Goal: Task Accomplishment & Management: Manage account settings

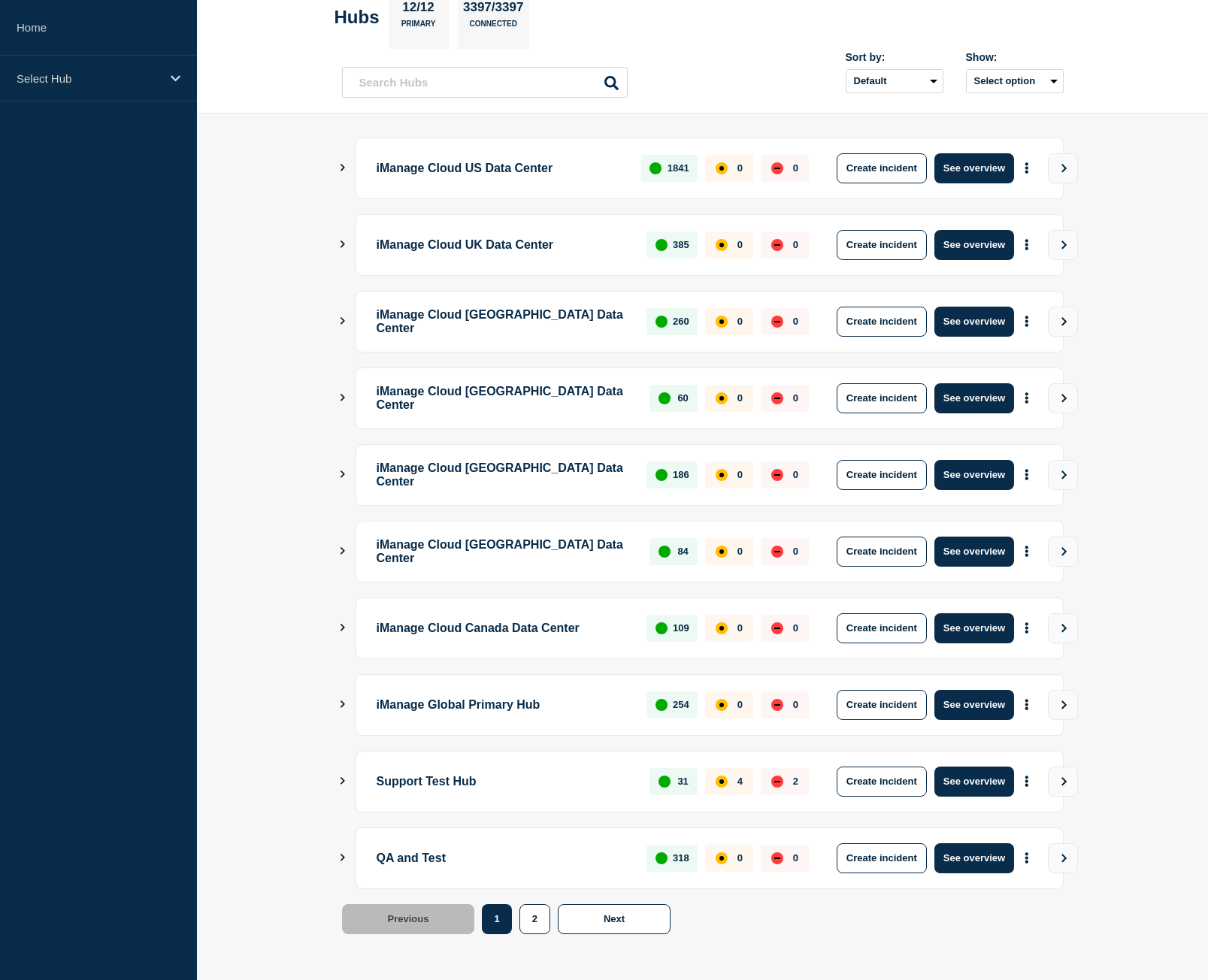
scroll to position [85, 0]
click at [996, 867] on button "See overview" at bounding box center [974, 857] width 80 height 30
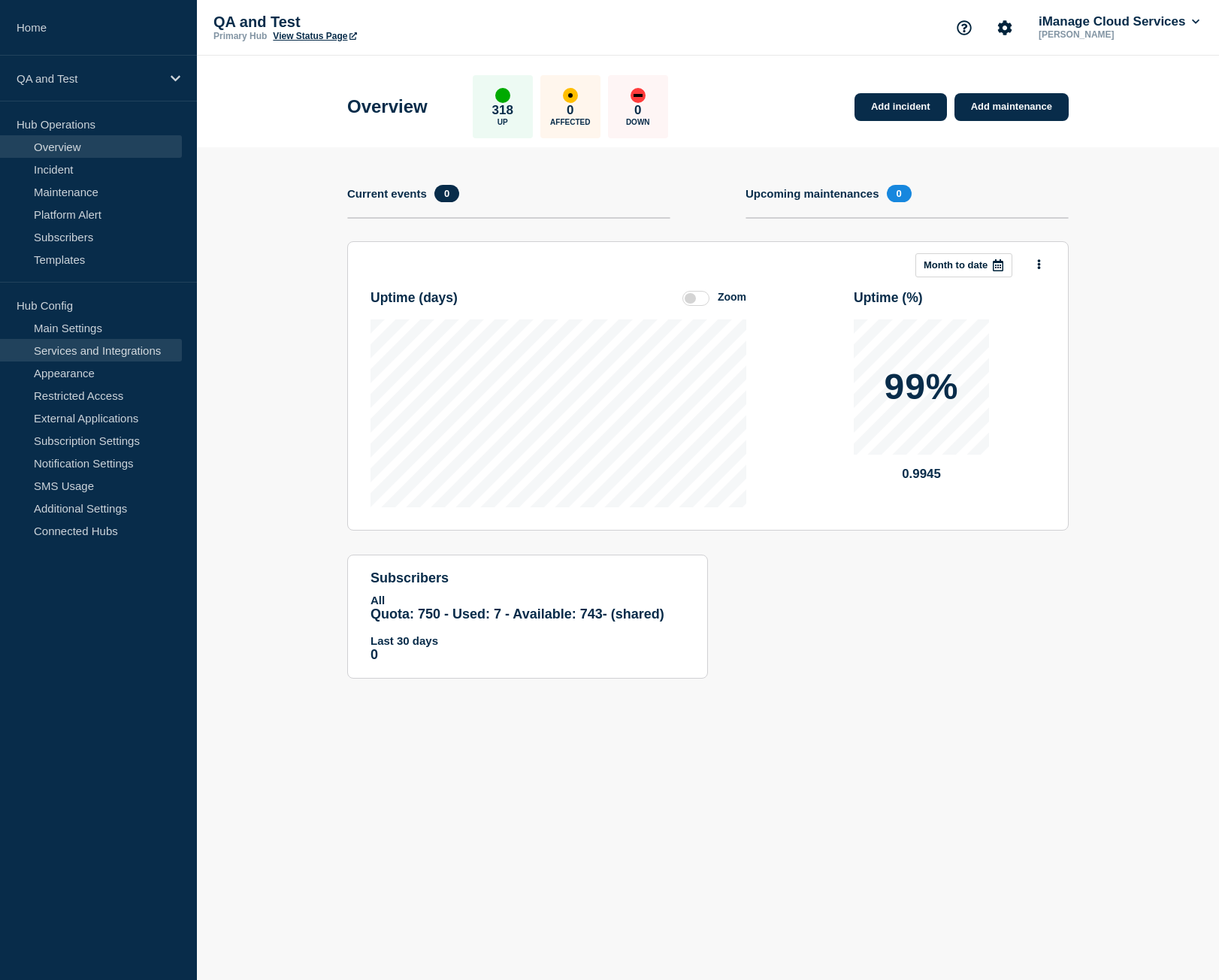
click at [110, 349] on link "Services and Integrations" at bounding box center [90, 350] width 182 height 23
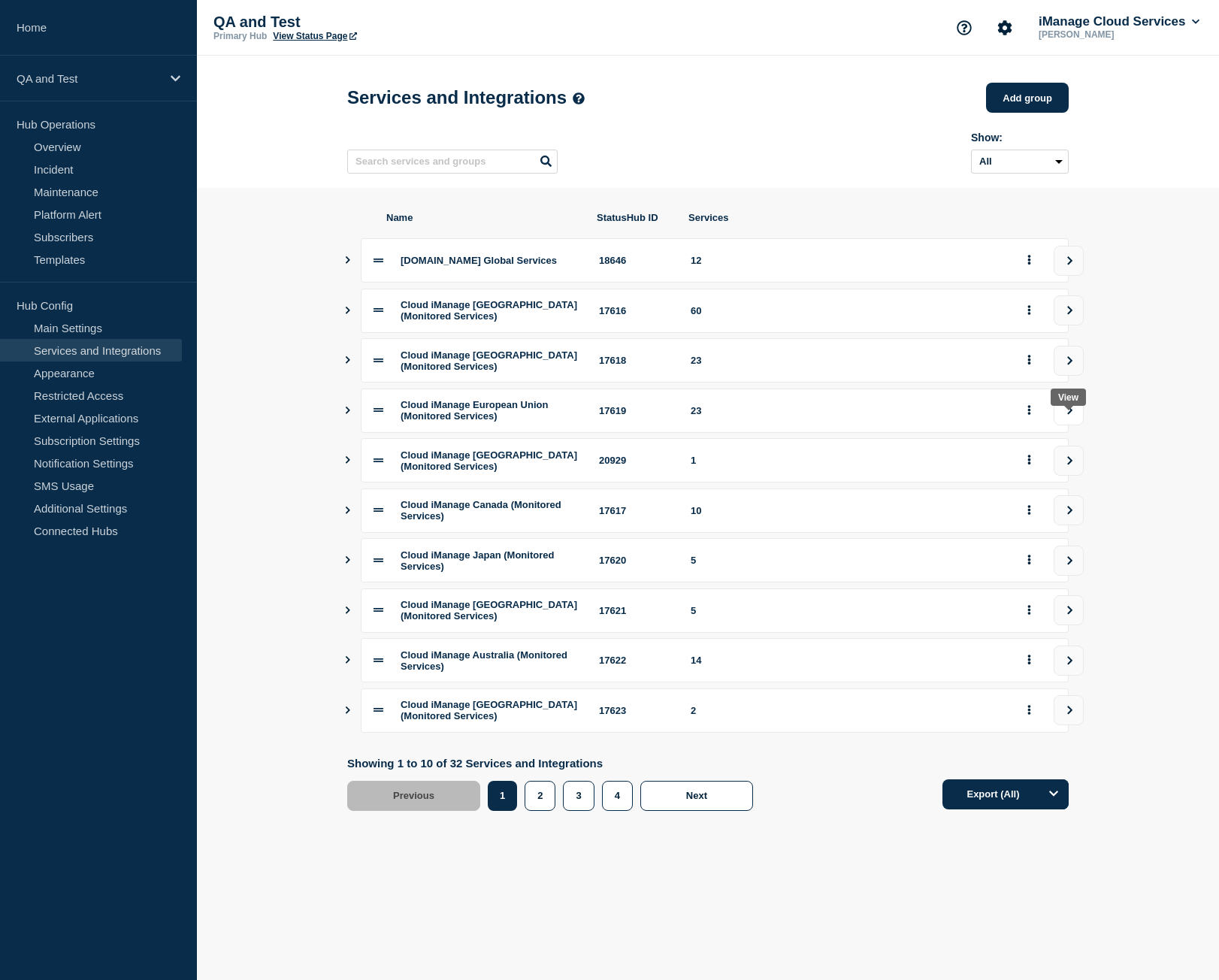
click at [1067, 425] on button "view group" at bounding box center [1069, 410] width 30 height 30
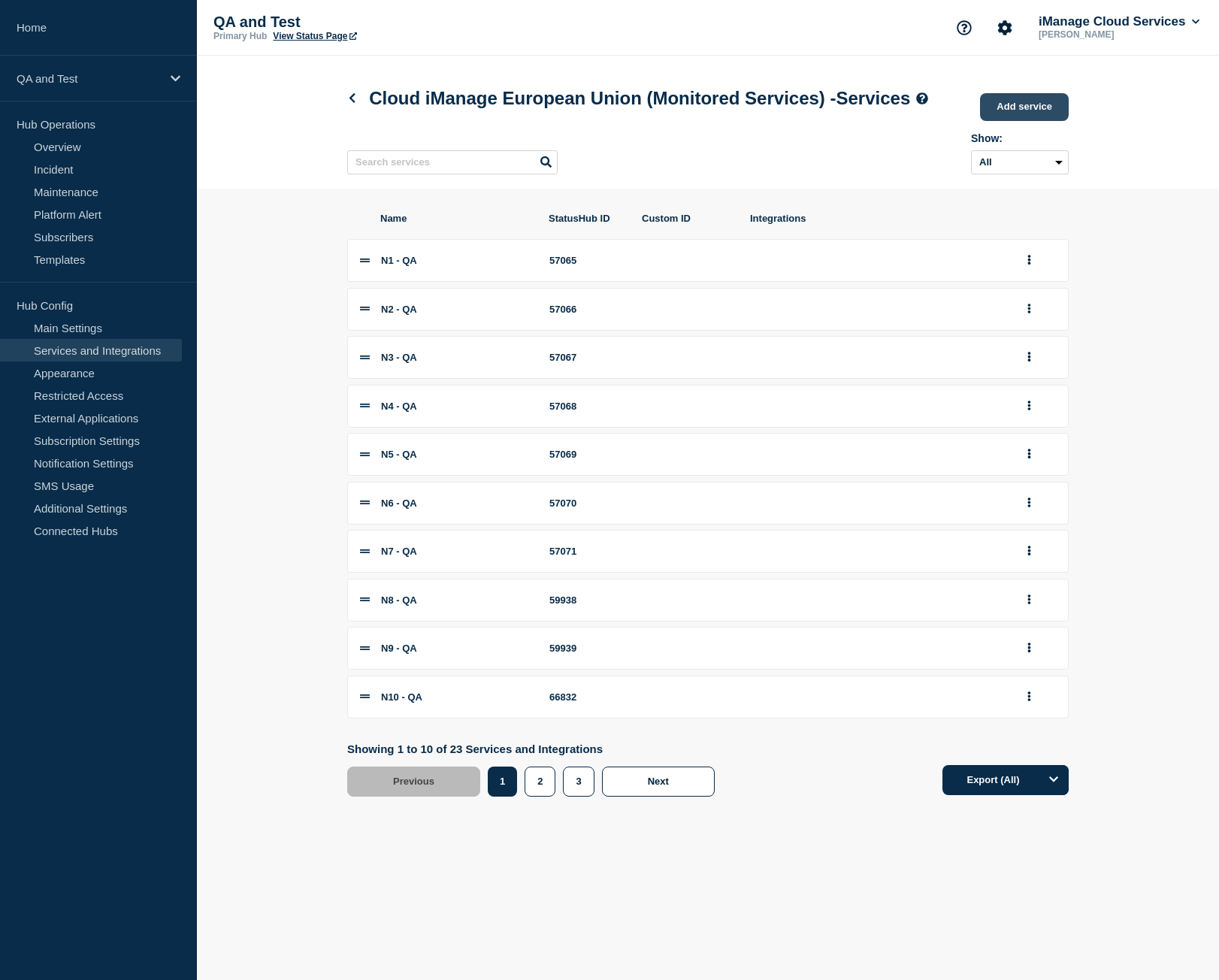
click at [1016, 121] on link "Add service" at bounding box center [1025, 106] width 89 height 28
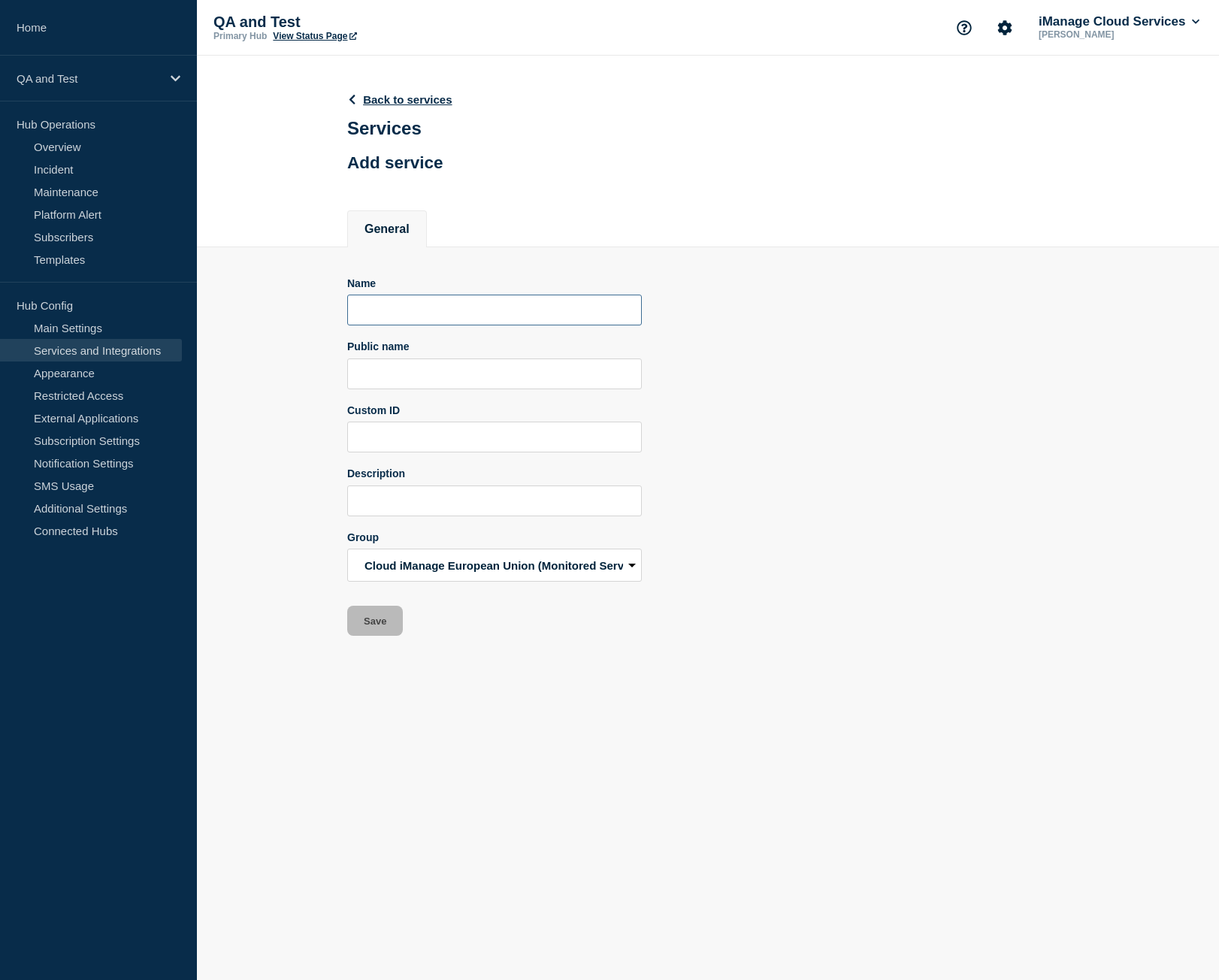
click at [419, 305] on input "Name" at bounding box center [495, 310] width 295 height 31
paste input "N22 - QA"
type input "N22 - QA"
click at [428, 370] on input "Public name" at bounding box center [495, 373] width 295 height 31
paste input "QA - iManage Work Pod N22"
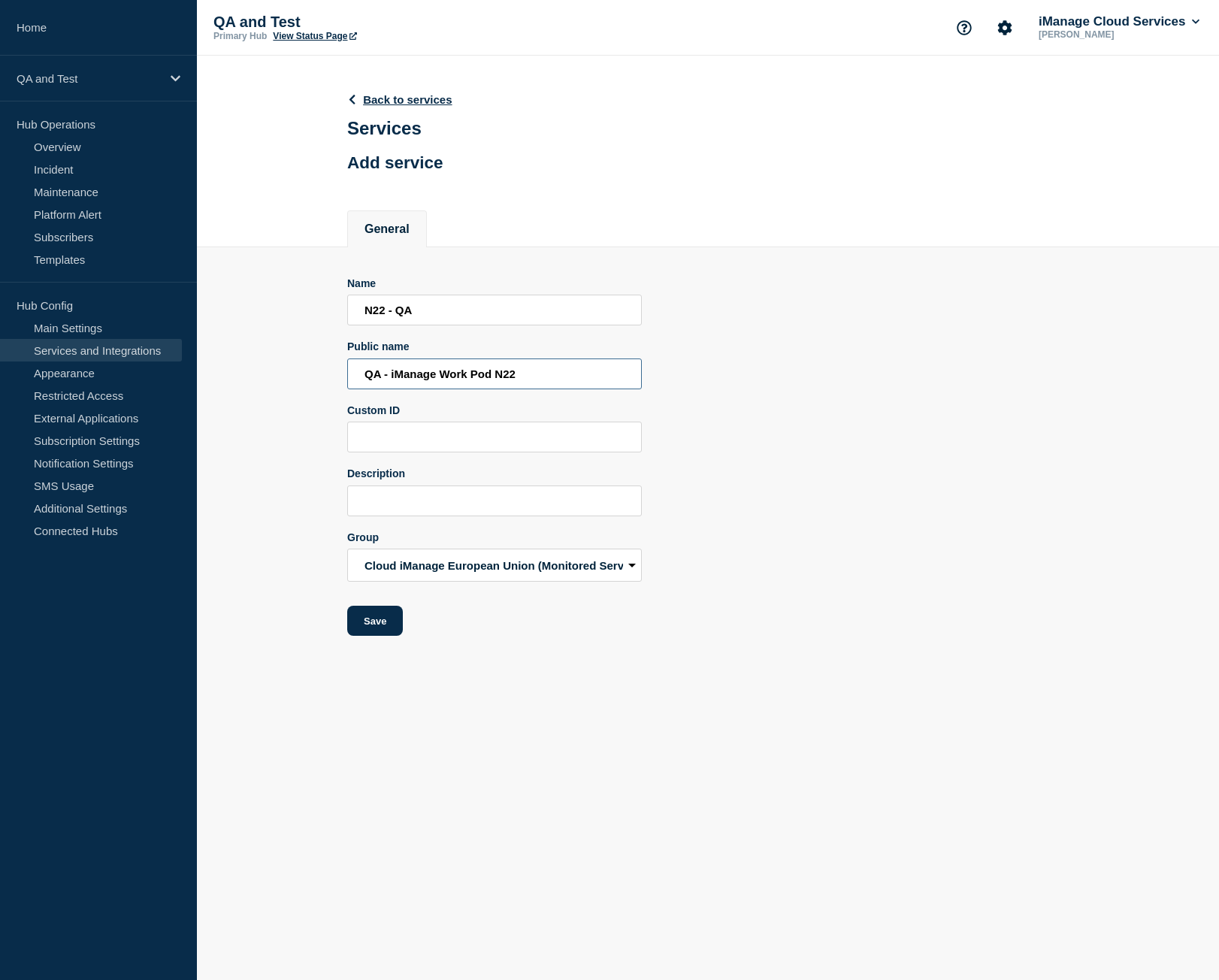
type input "QA - iManage Work Pod N22"
click at [394, 316] on input "N22 - QA" at bounding box center [495, 310] width 295 height 31
type input "N23 - QA"
click at [563, 371] on input "QA - iManage Work Pod N22" at bounding box center [495, 373] width 295 height 31
type input "QA - iManage Work Pod N23"
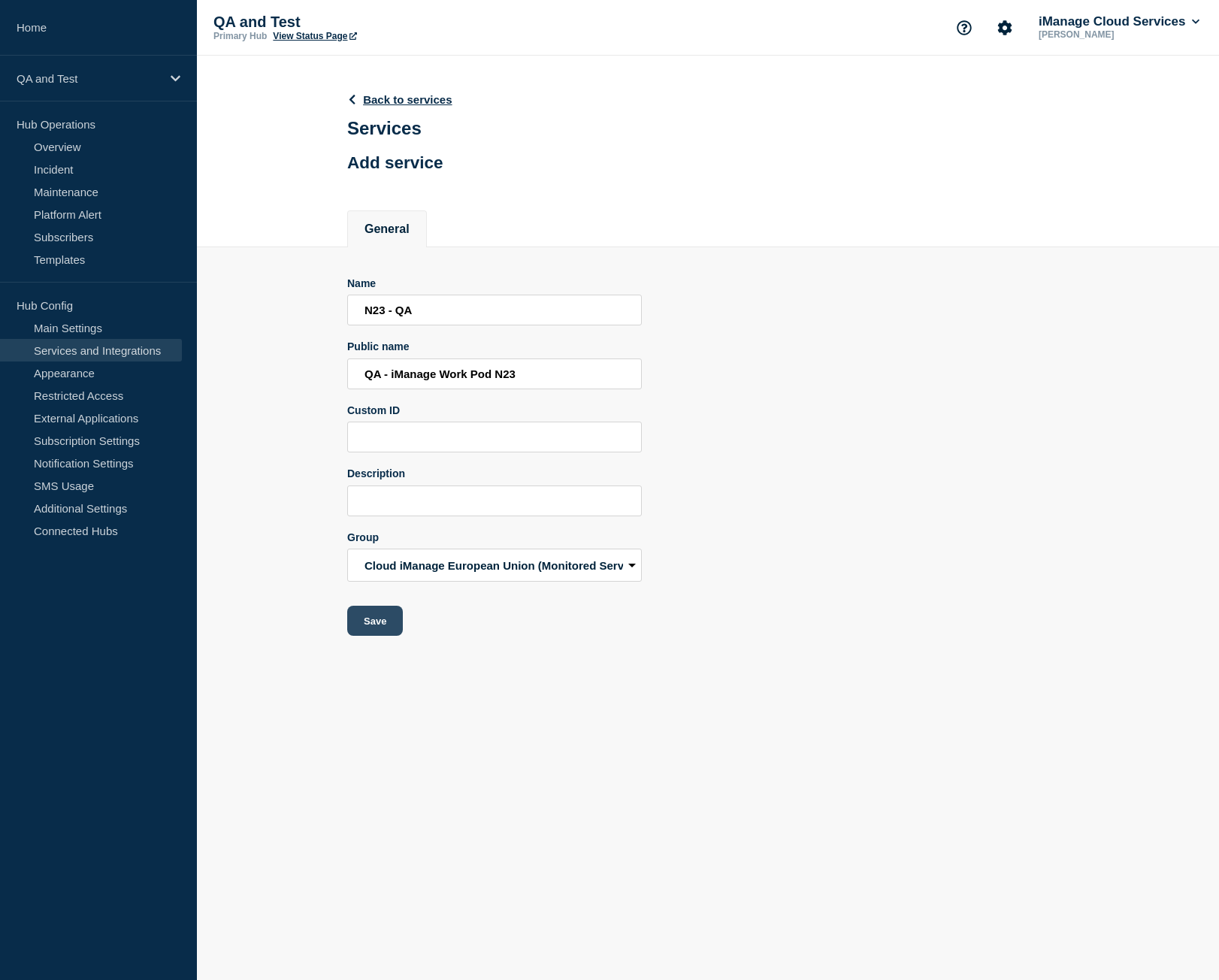
click at [372, 624] on button "Save" at bounding box center [375, 621] width 55 height 30
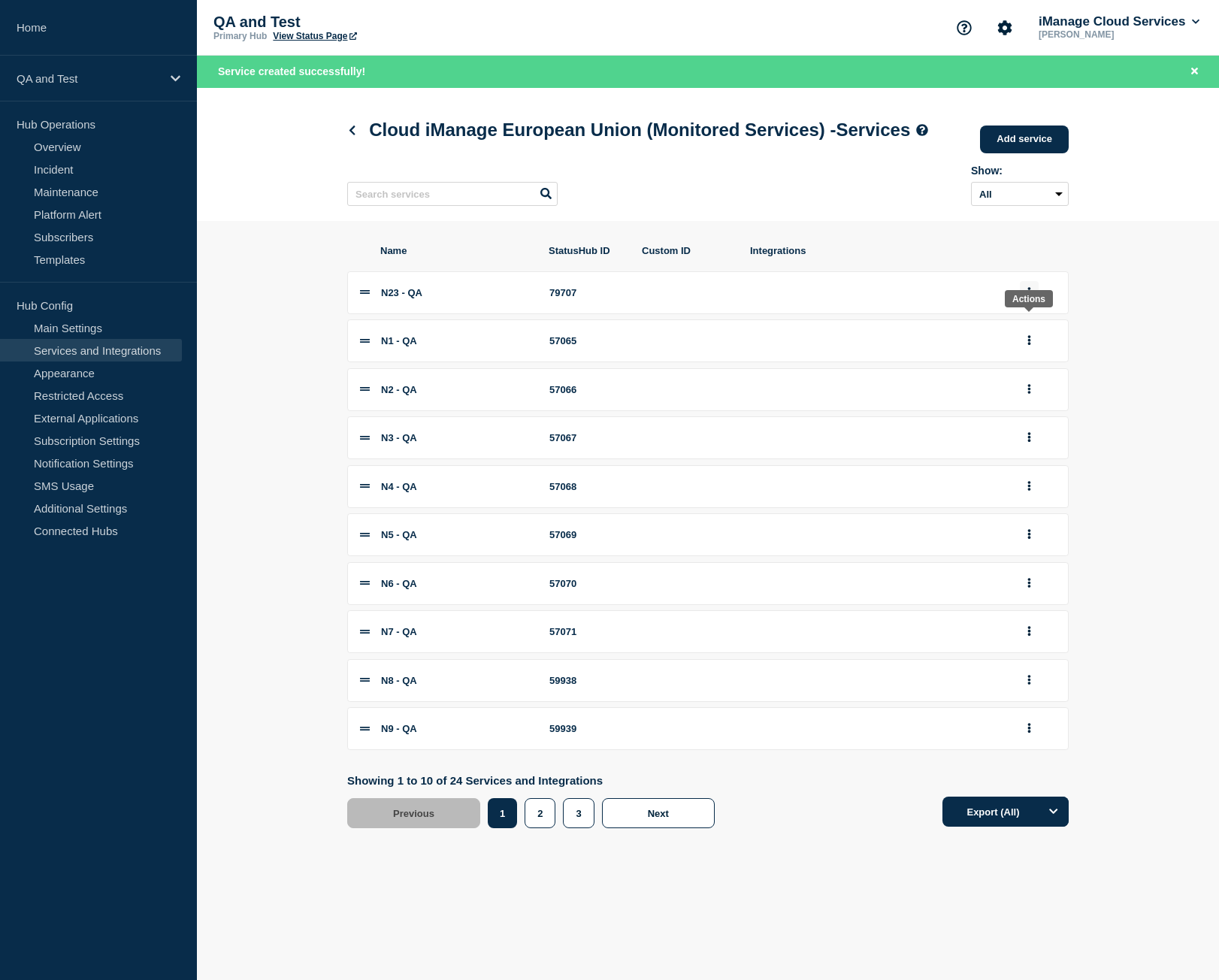
click at [1031, 305] on button "group actions" at bounding box center [1029, 293] width 18 height 23
click at [1021, 506] on button "3" at bounding box center [1038, 495] width 75 height 23
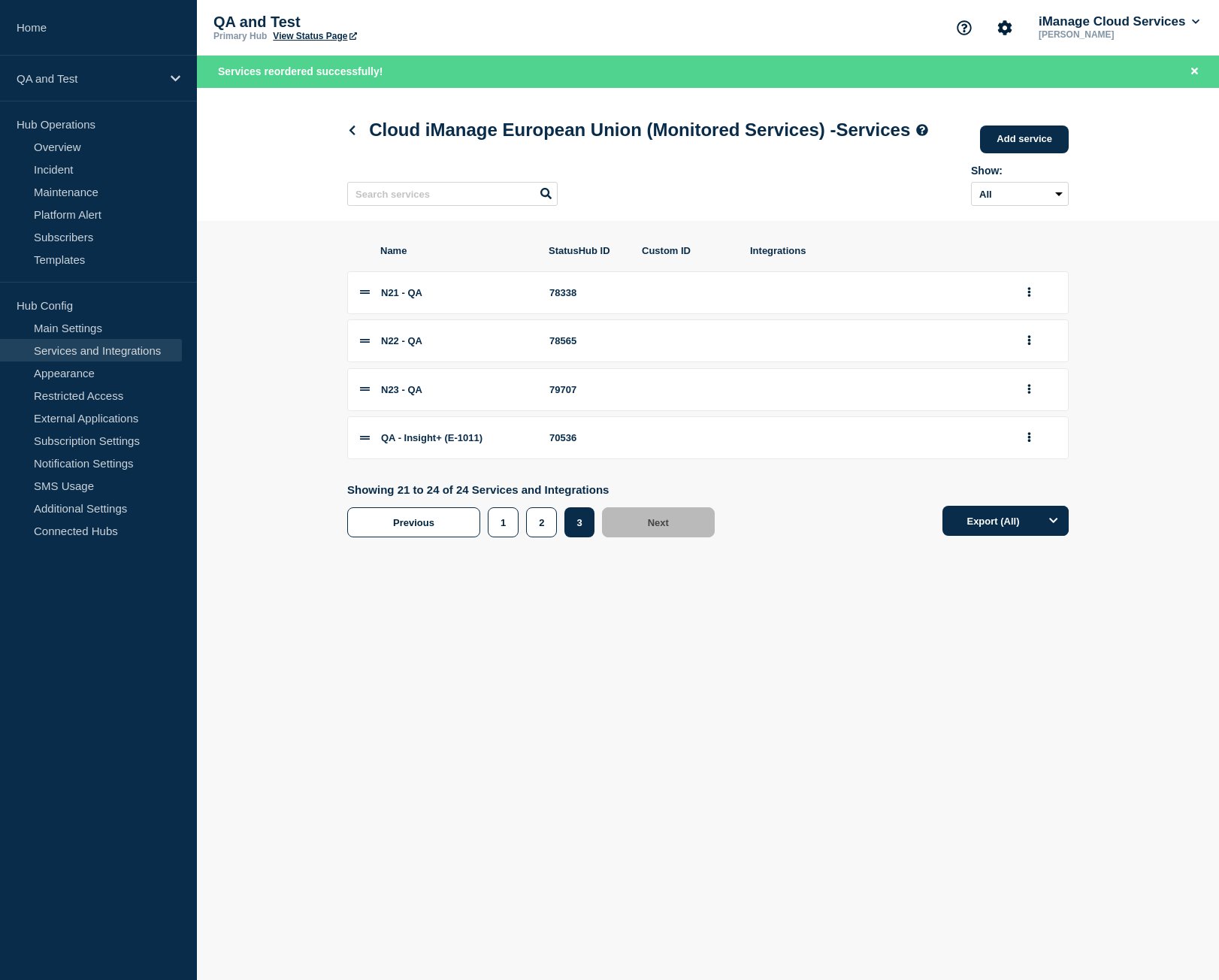
click at [568, 395] on div "79707" at bounding box center [587, 389] width 75 height 11
copy div "79707"
click at [349, 137] on h1 "Cloud iManage European Union (Monitored Services) - Services" at bounding box center [638, 130] width 581 height 21
click at [353, 136] on icon at bounding box center [352, 131] width 6 height 10
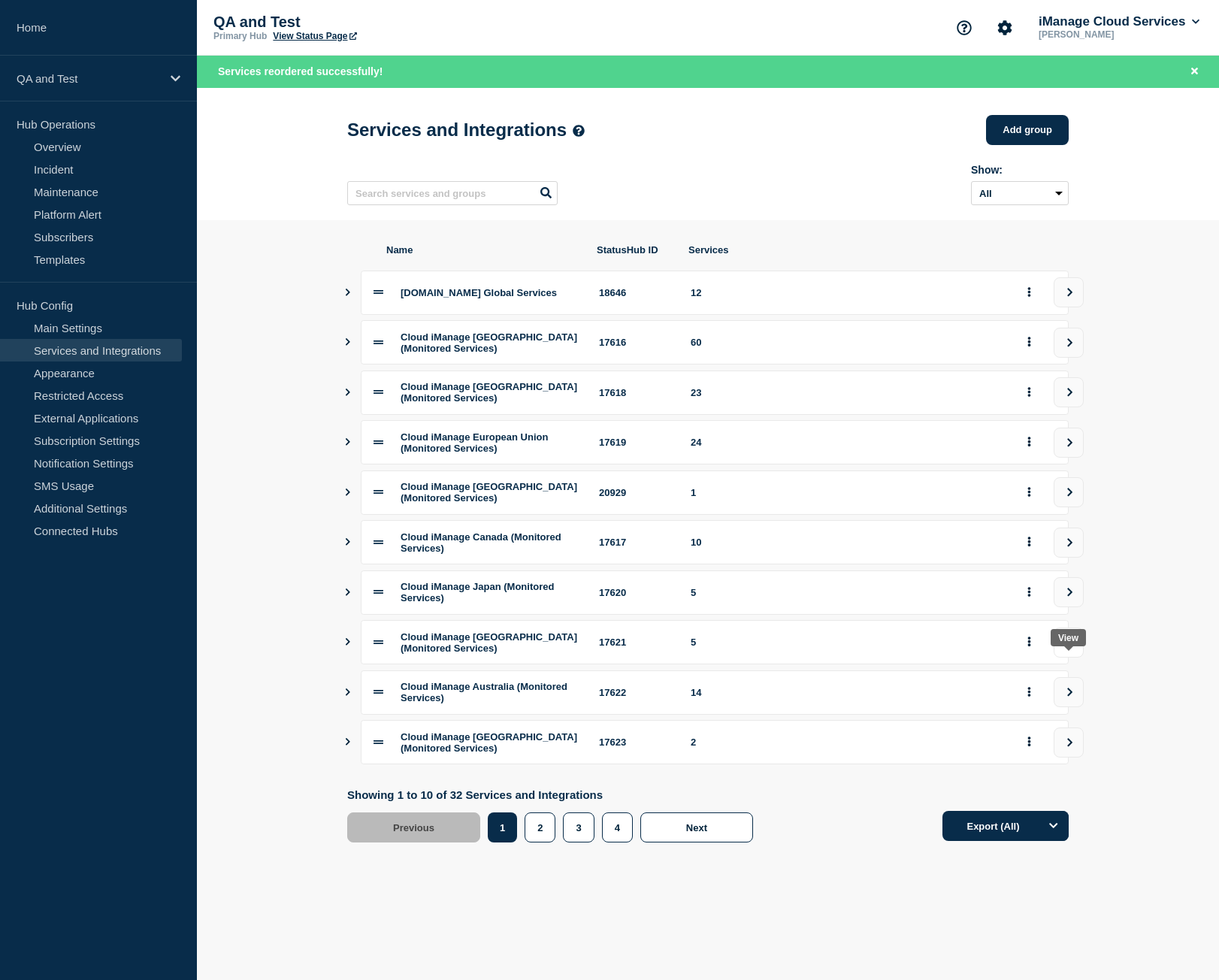
click at [1073, 647] on icon "view group" at bounding box center [1070, 642] width 10 height 9
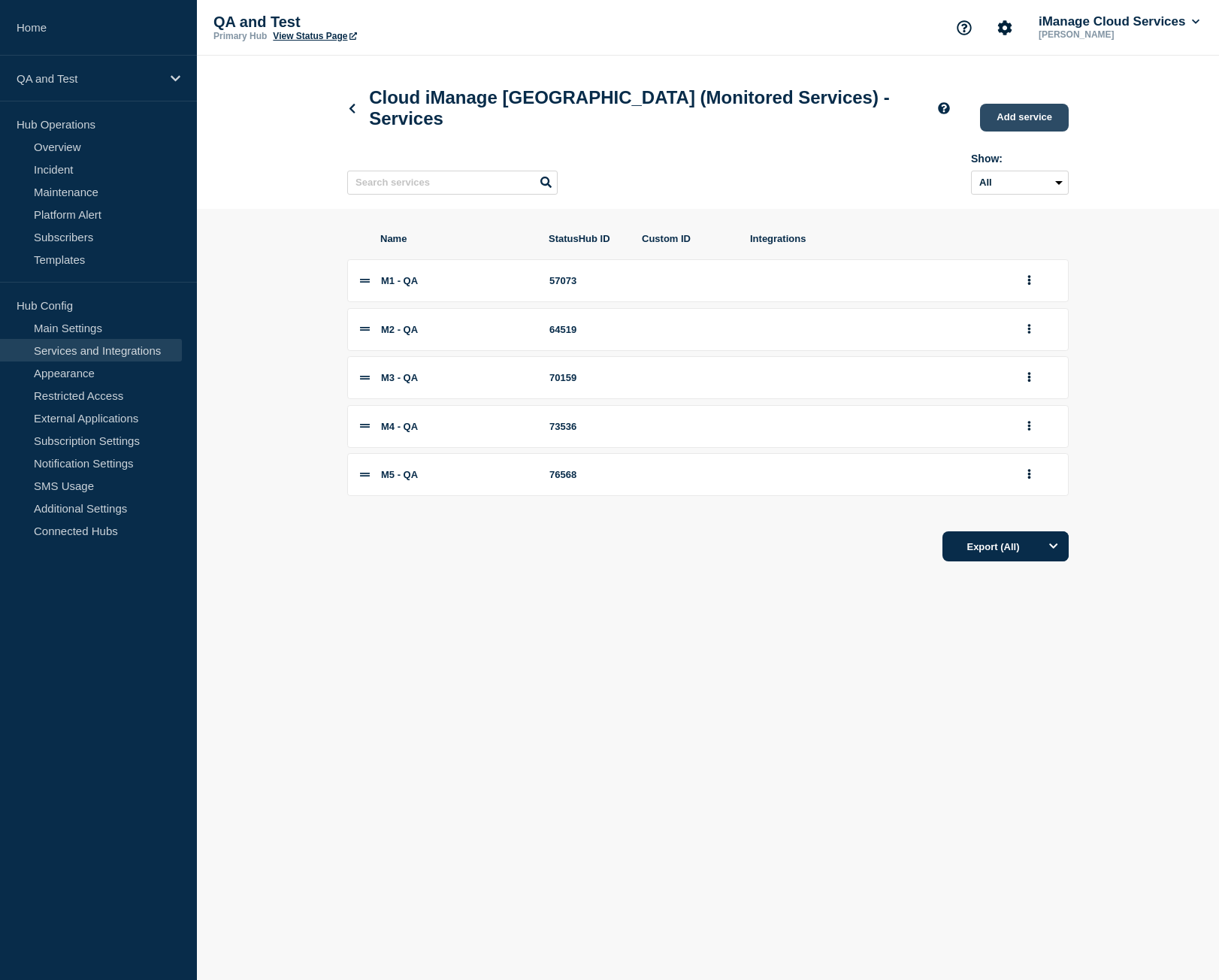
click at [1040, 118] on link "Add service" at bounding box center [1025, 117] width 89 height 28
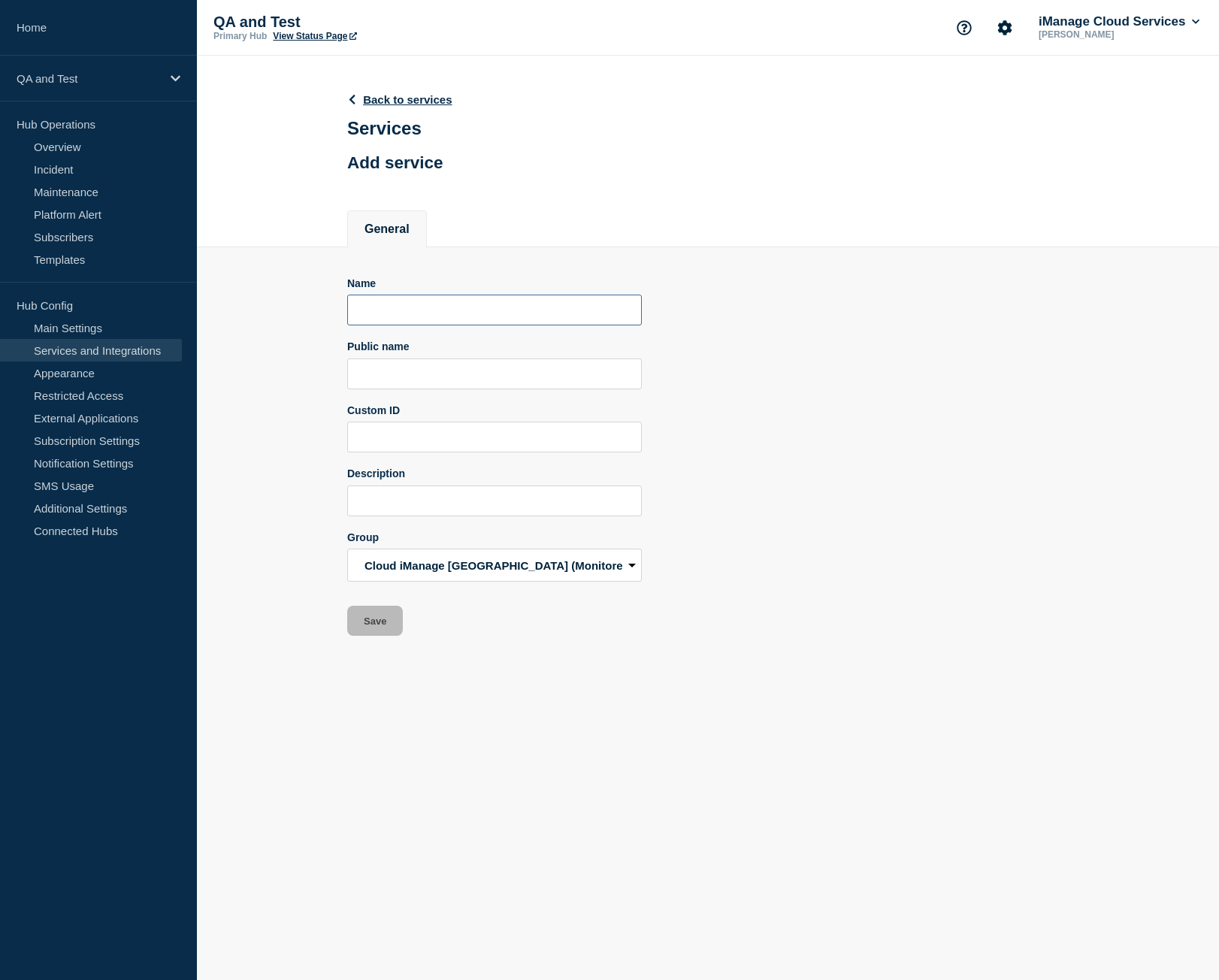
click at [427, 321] on input "Name" at bounding box center [495, 310] width 295 height 31
paste input "M5 - QA"
type input "M5 - QA"
click at [544, 387] on input "Public name" at bounding box center [495, 373] width 295 height 31
paste input "QA - iManage Work Pod M5"
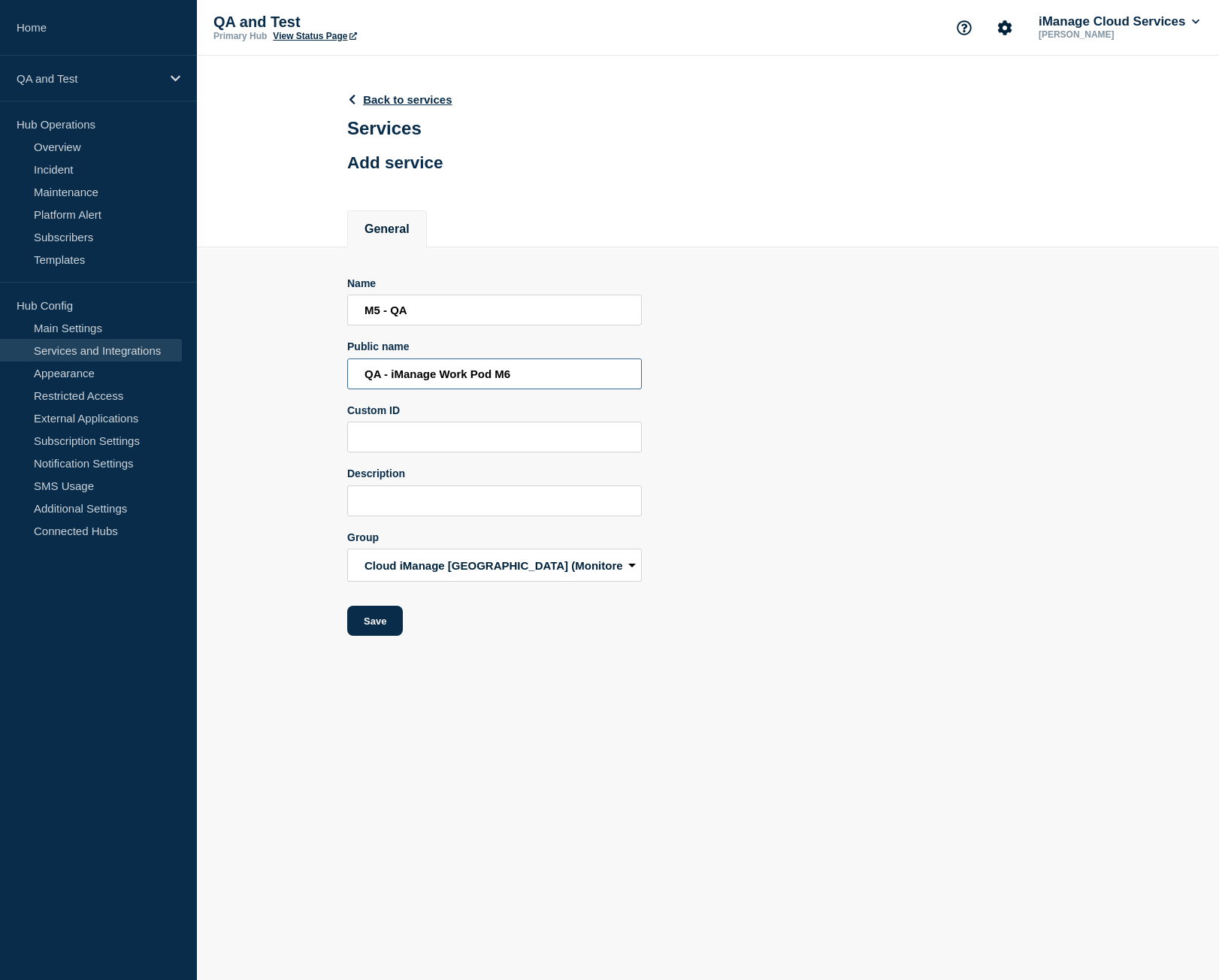
type input "QA - iManage Work Pod M6"
click at [383, 317] on input "M5 - QA" at bounding box center [495, 310] width 295 height 31
type input "M6 - QA"
click at [378, 626] on button "Save" at bounding box center [375, 621] width 55 height 30
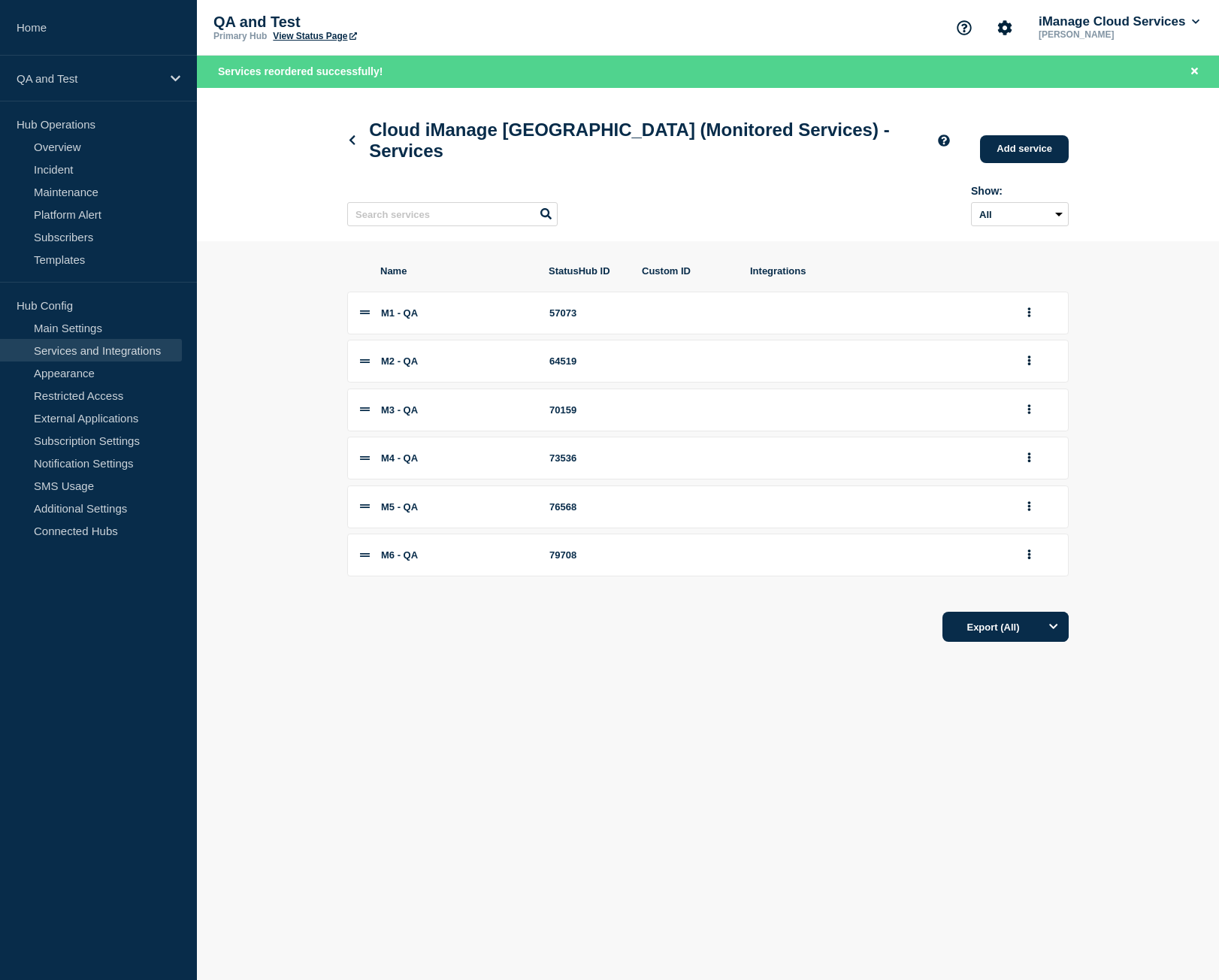
click at [573, 561] on div "79708" at bounding box center [587, 554] width 75 height 11
click at [573, 561] on div "79708" at bounding box center [587, 554] width 75 height 11
copy div "79708"
click at [352, 142] on icon at bounding box center [352, 141] width 6 height 10
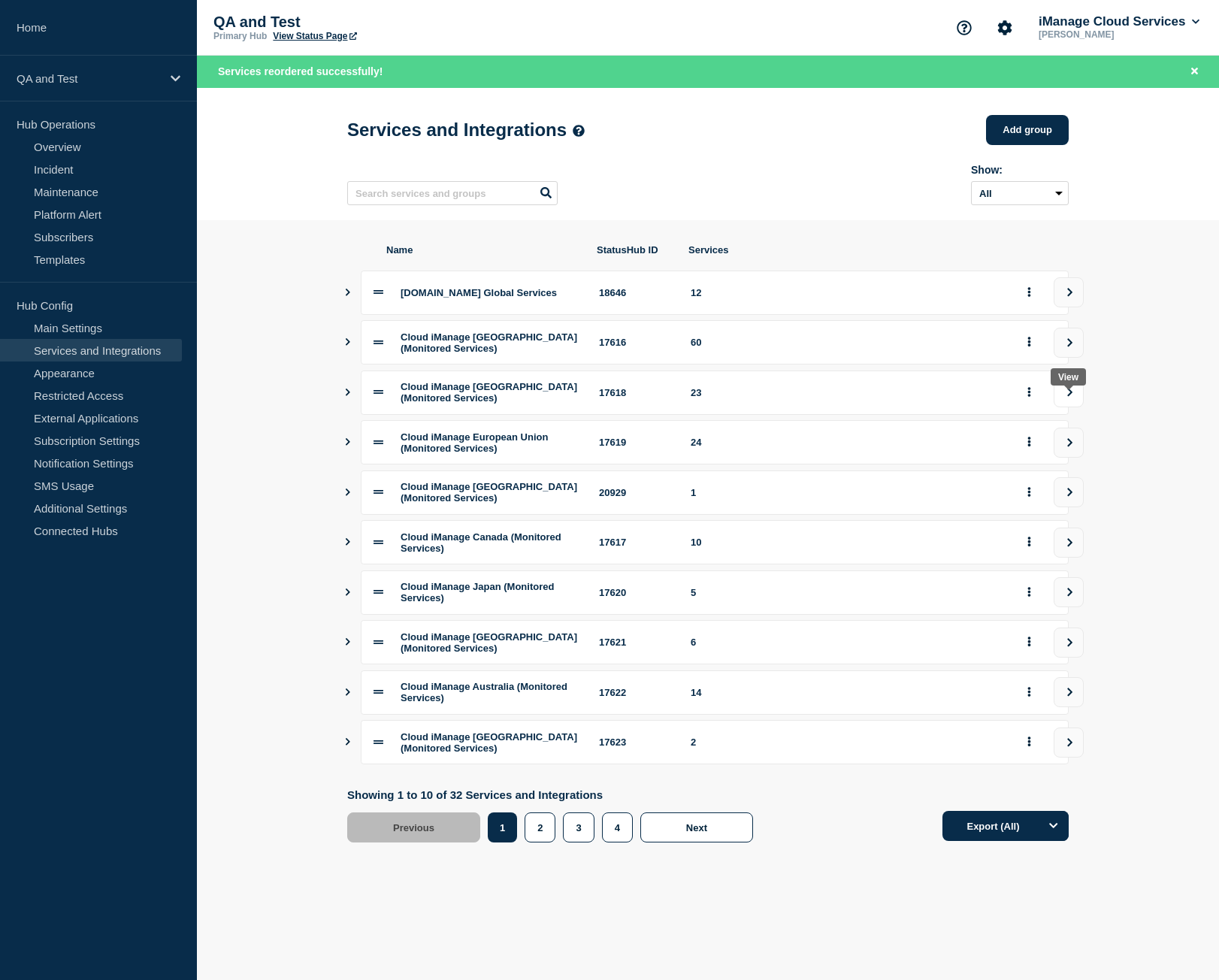
click at [1072, 408] on button "view group" at bounding box center [1069, 393] width 30 height 30
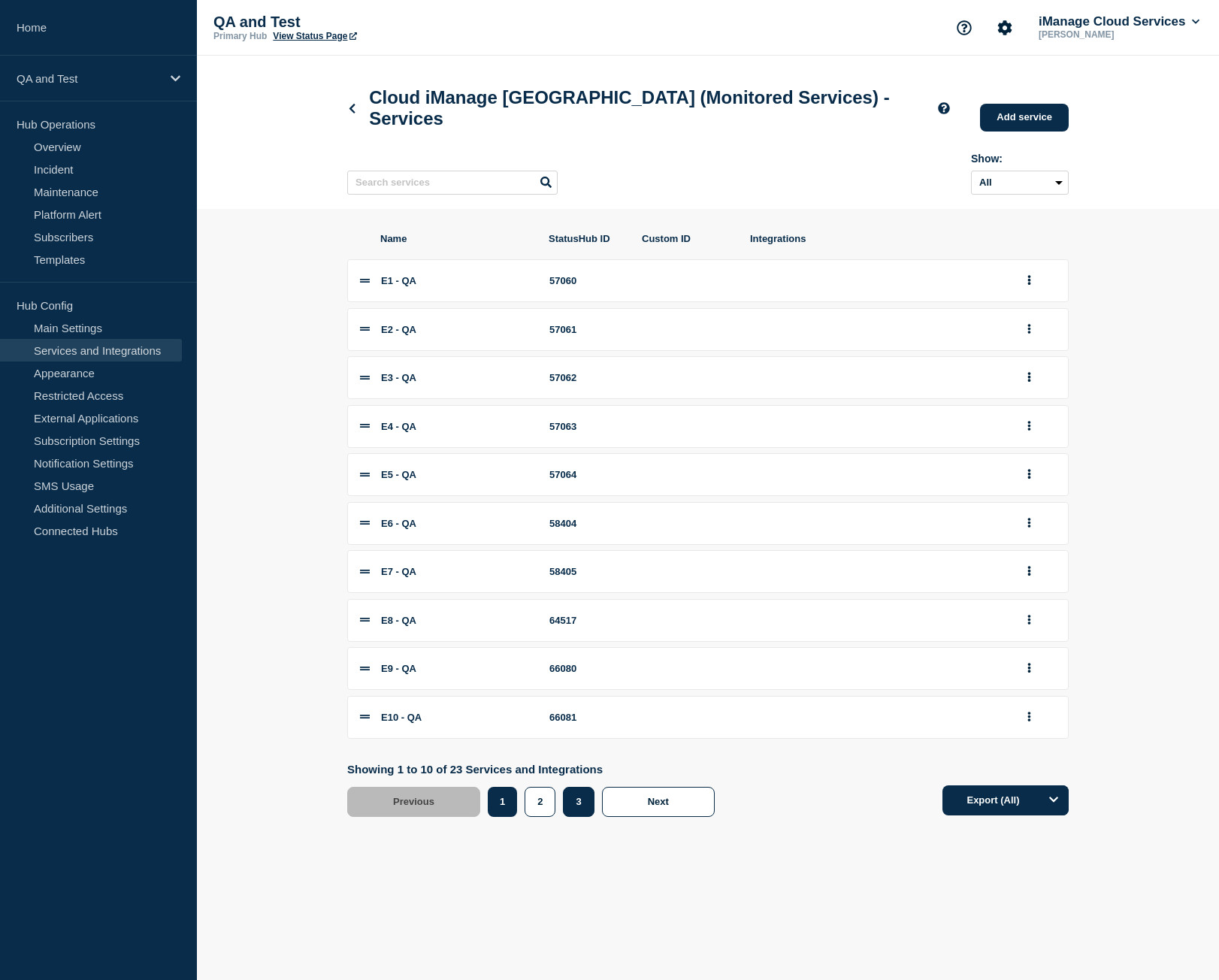
click at [574, 817] on button "3" at bounding box center [578, 802] width 31 height 30
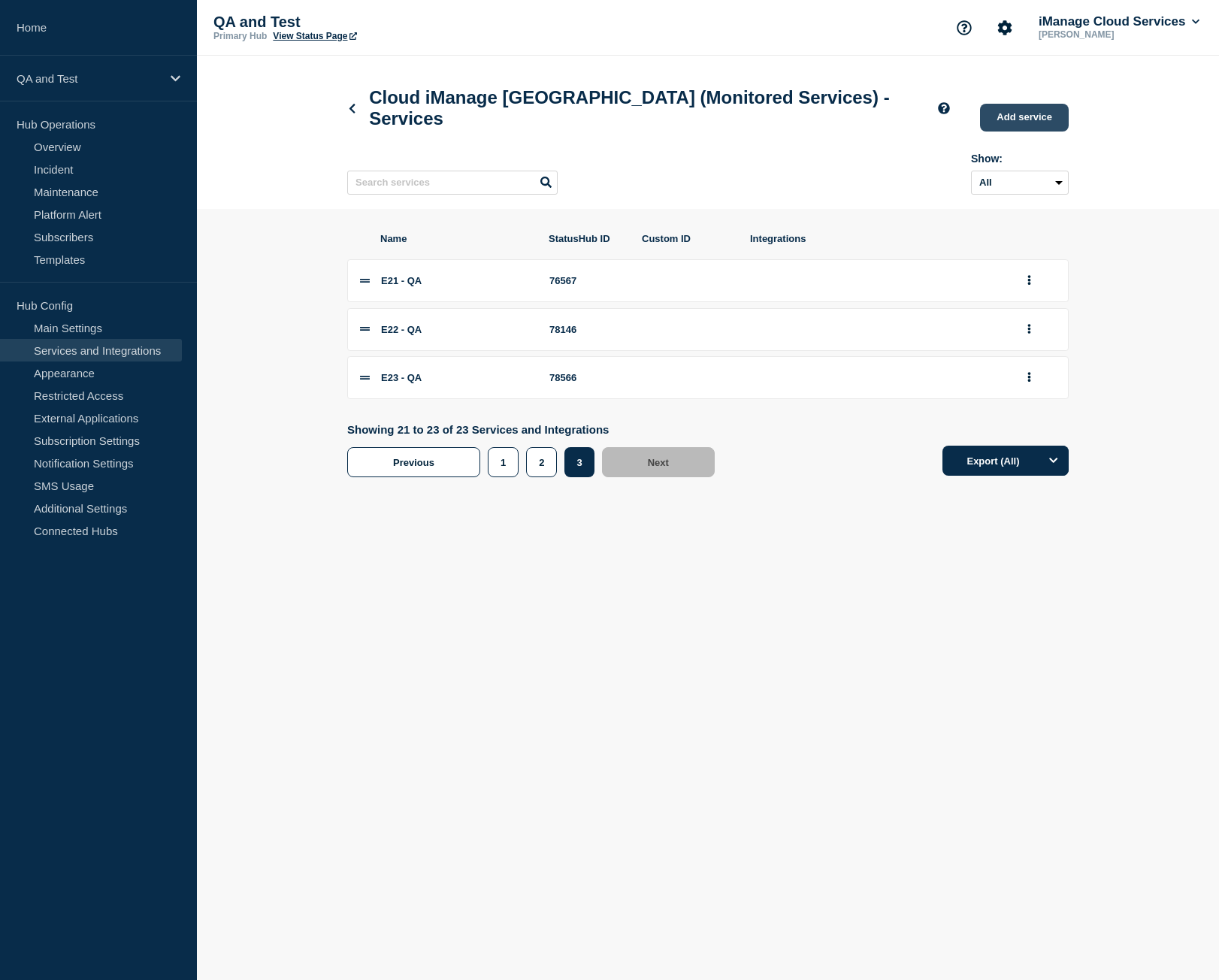
click at [1018, 124] on link "Add service" at bounding box center [1025, 117] width 89 height 28
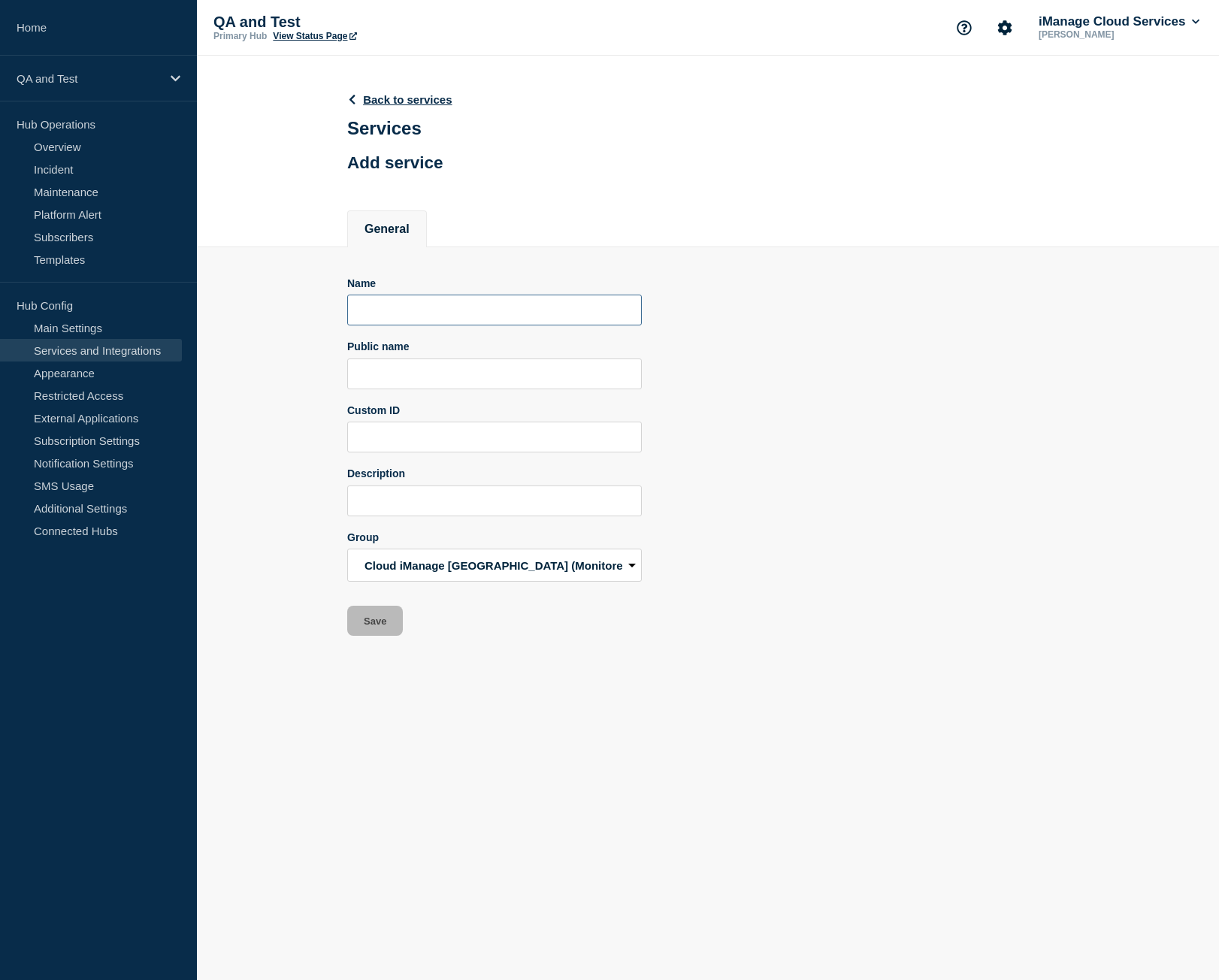
click at [378, 322] on input "Name" at bounding box center [495, 310] width 295 height 31
paste input "E23 - QA"
type input "E23 - QA"
click at [388, 376] on input "Public name" at bounding box center [495, 373] width 295 height 31
paste input "QA - iManage Work Pod E23"
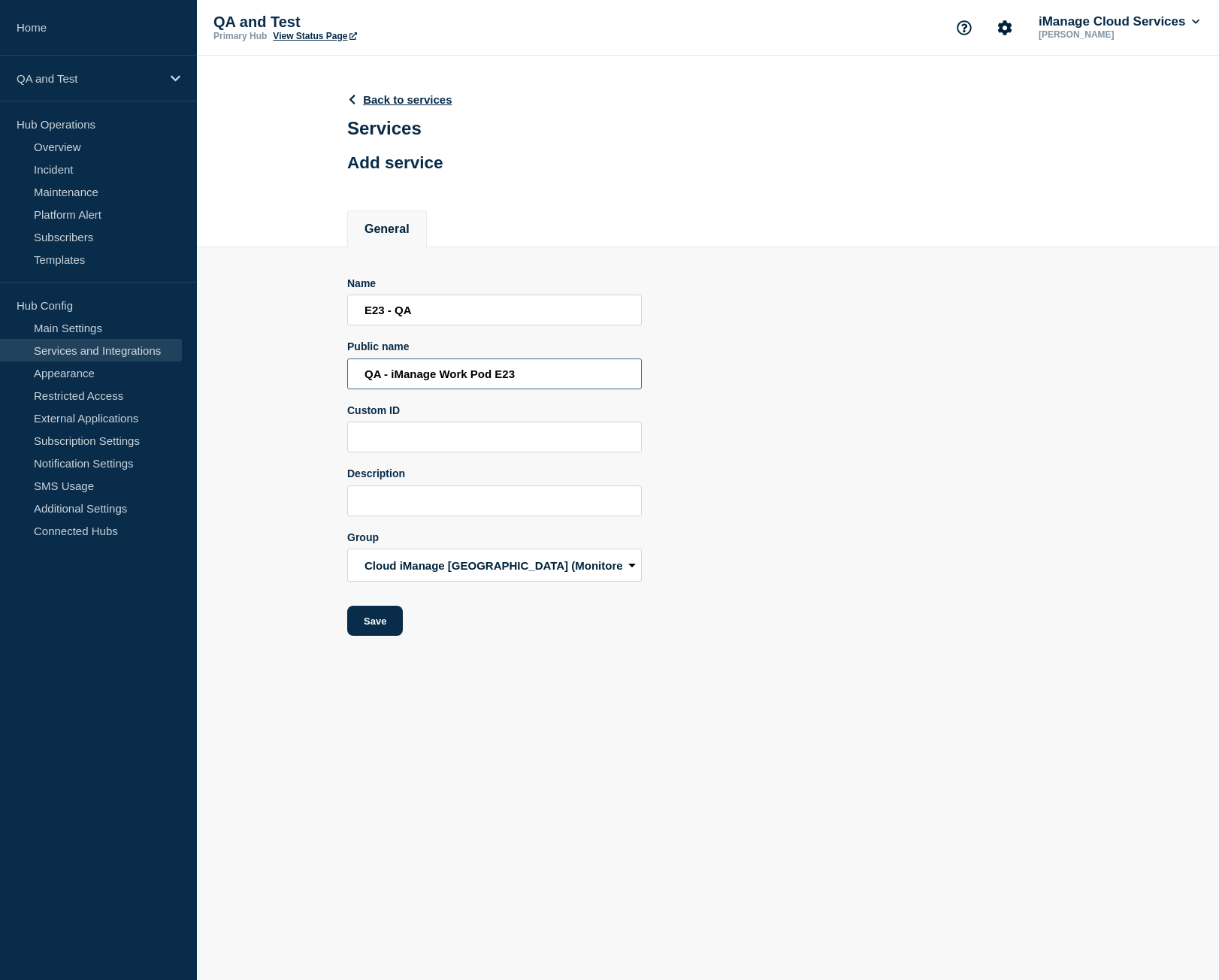
type input "QA - iManage Work Pod E23"
drag, startPoint x: 381, startPoint y: 318, endPoint x: 409, endPoint y: 296, distance: 35.6
click at [382, 318] on input "E23 - QA" at bounding box center [495, 310] width 295 height 31
type input "E24 - QA"
type input "QA - iManage Work Pod E24"
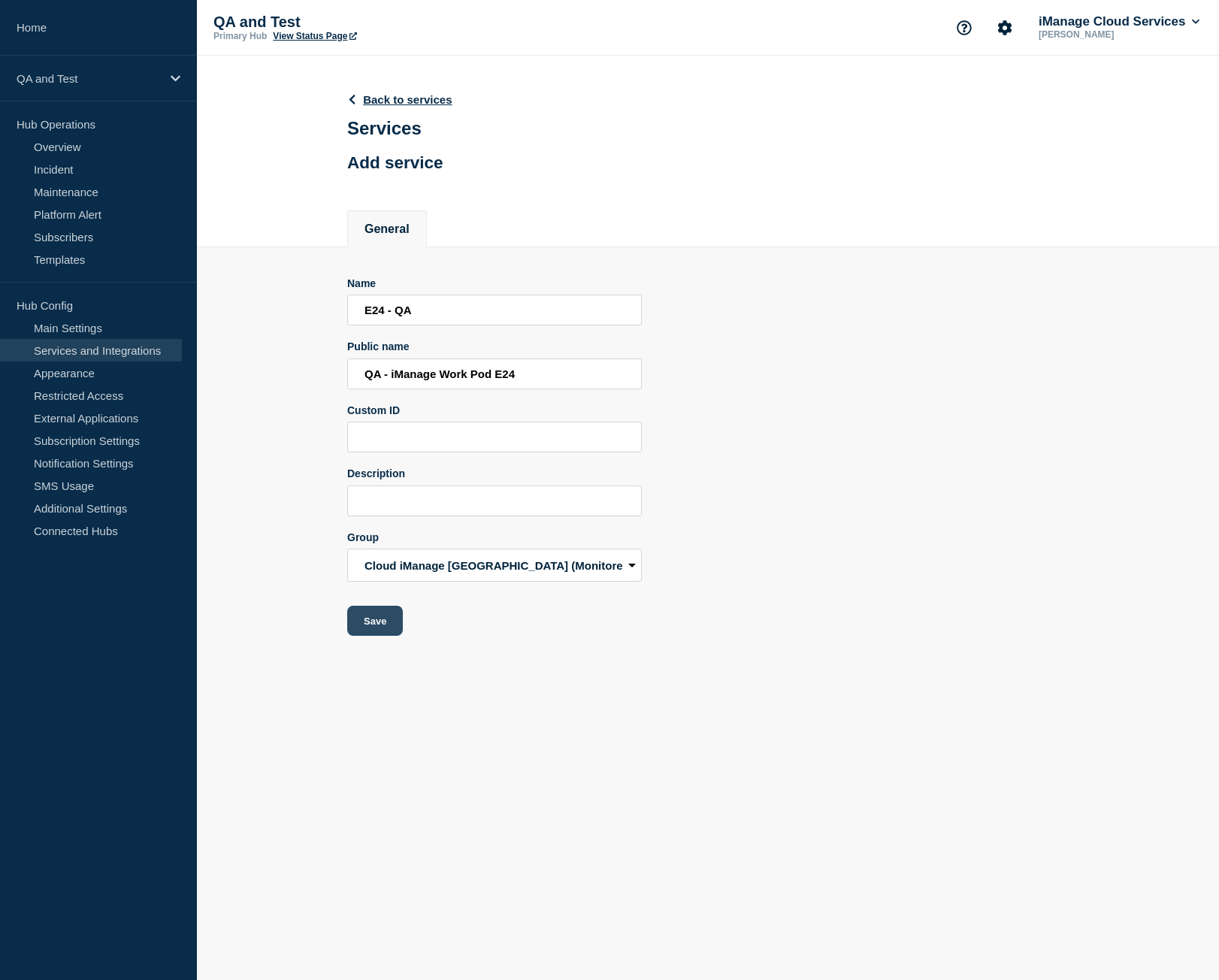
click at [381, 634] on button "Save" at bounding box center [375, 621] width 55 height 30
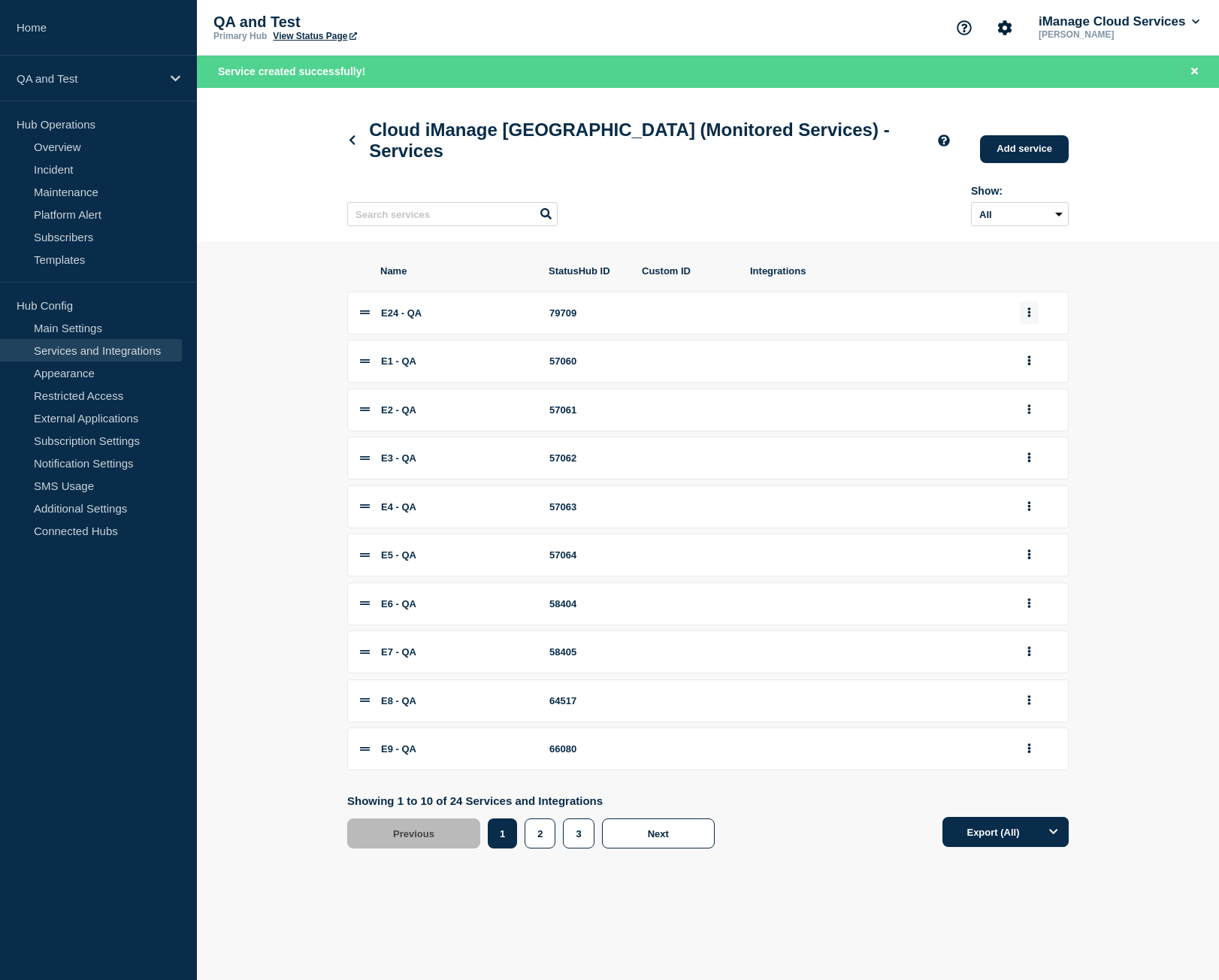
click at [1025, 321] on button "group actions" at bounding box center [1029, 313] width 18 height 23
click at [1016, 526] on button "3" at bounding box center [1038, 515] width 75 height 23
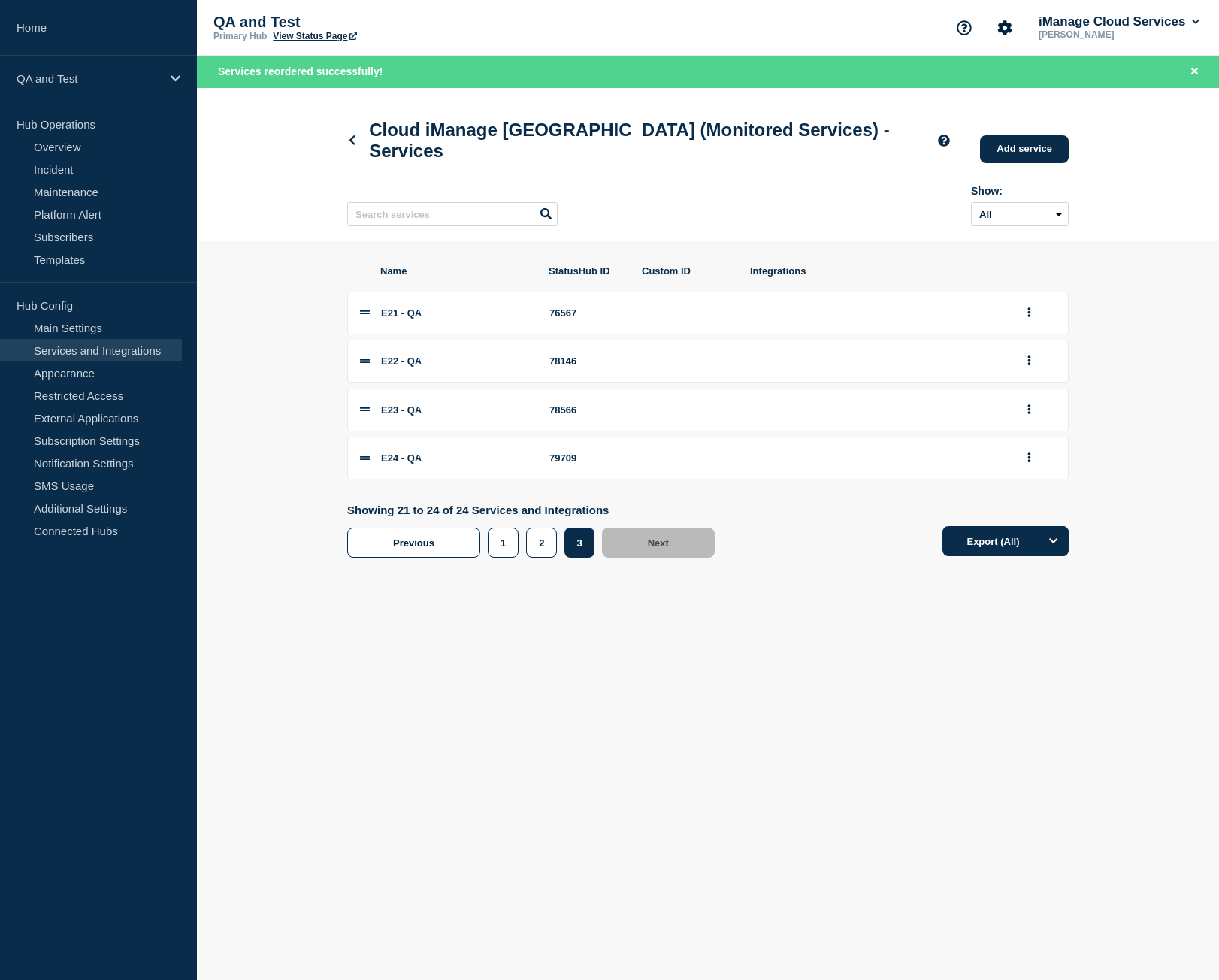
click at [570, 464] on div "79709" at bounding box center [587, 457] width 75 height 11
copy li "79709"
click at [1036, 157] on link "Add service" at bounding box center [1025, 149] width 89 height 28
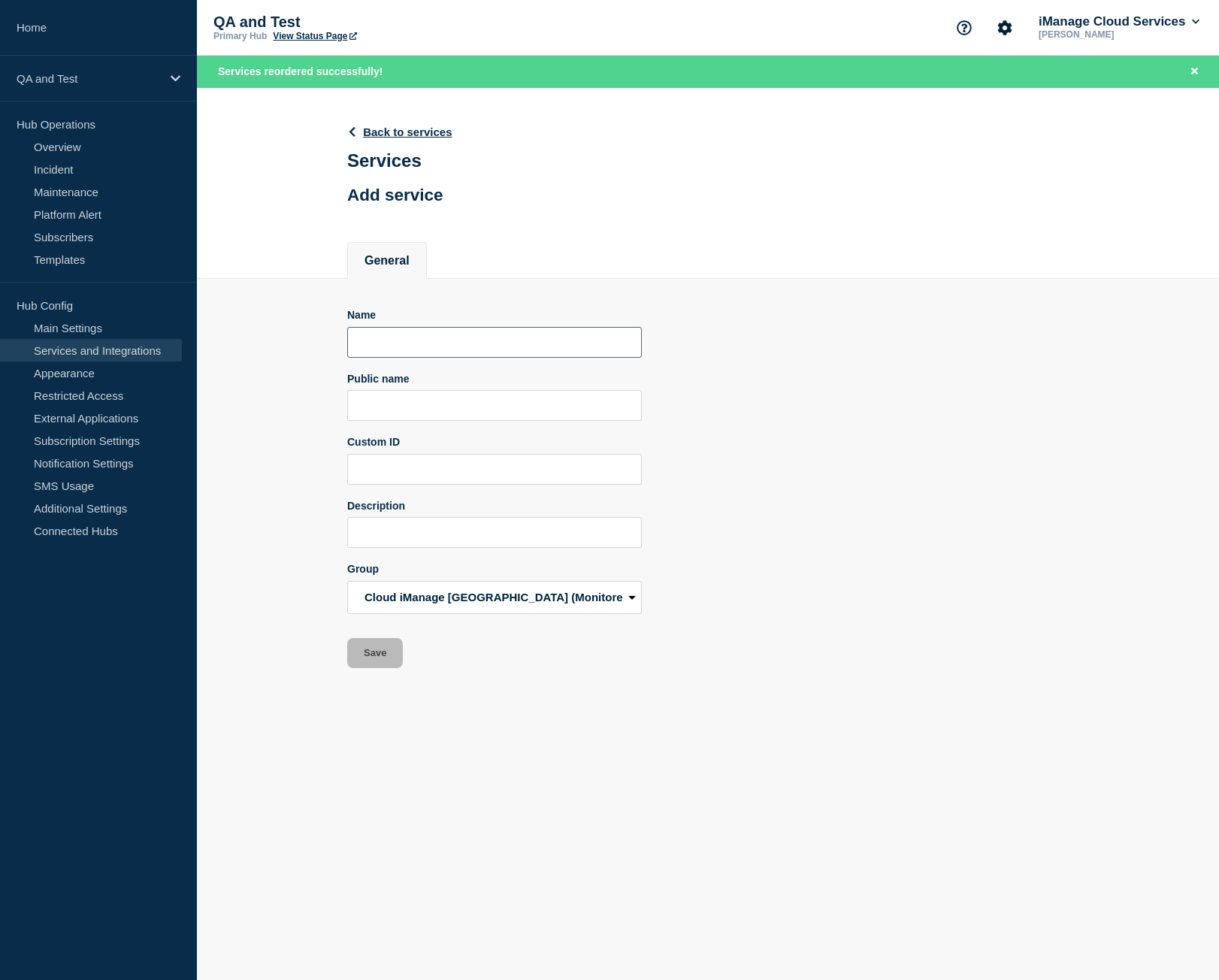
click at [400, 357] on input "Name" at bounding box center [495, 341] width 295 height 31
paste input "E24 - QA"
type input "E24 - QA"
click at [400, 408] on input "Public name" at bounding box center [495, 405] width 295 height 31
paste input "QA - iManage Work Pod E24"
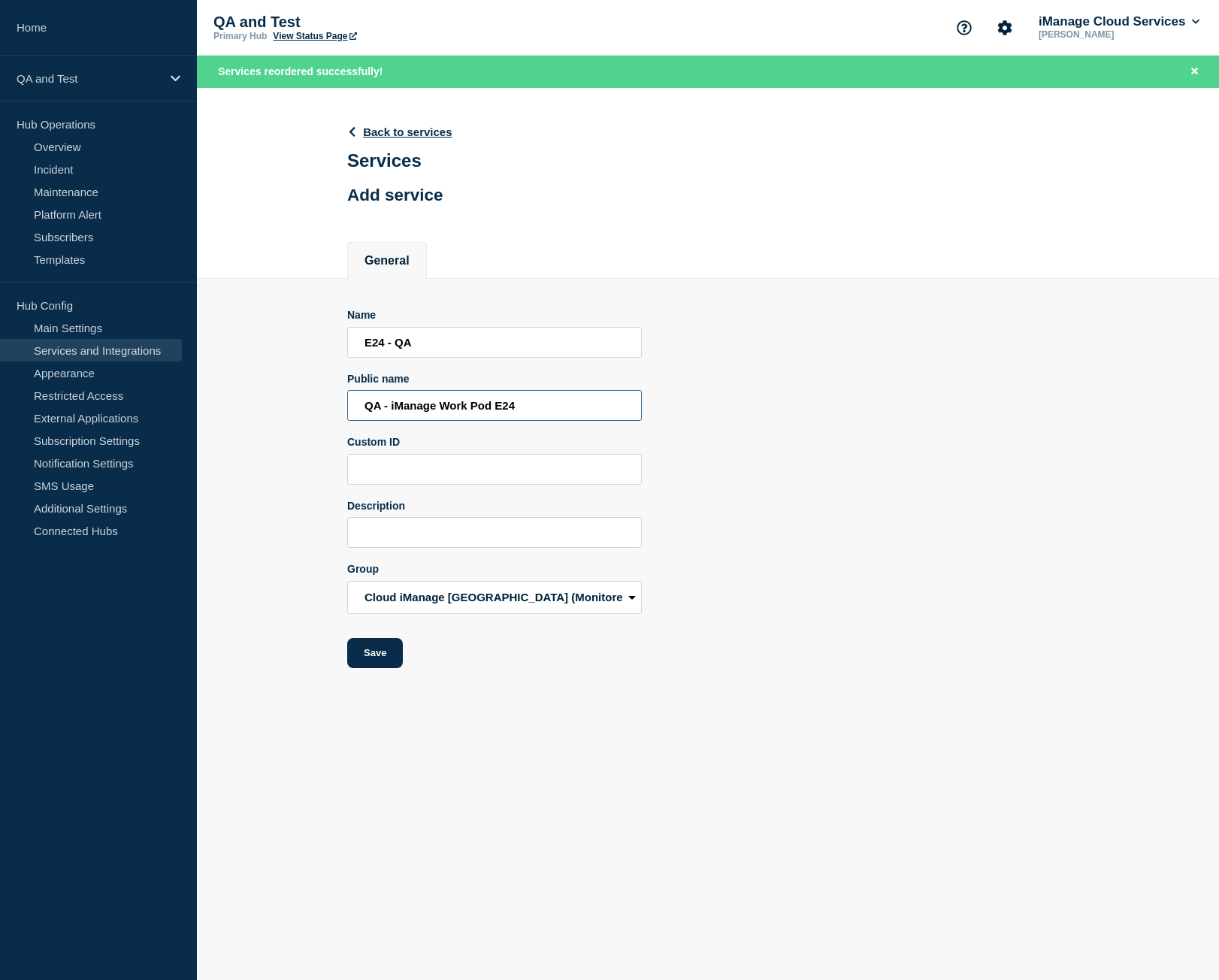
type input "QA - iManage Work Pod E24"
click at [384, 351] on input "E24 - QA" at bounding box center [495, 341] width 295 height 31
type input "E25 - QA"
type input "QA - iManage Work Pod E25"
click at [374, 657] on button "Save" at bounding box center [375, 653] width 55 height 30
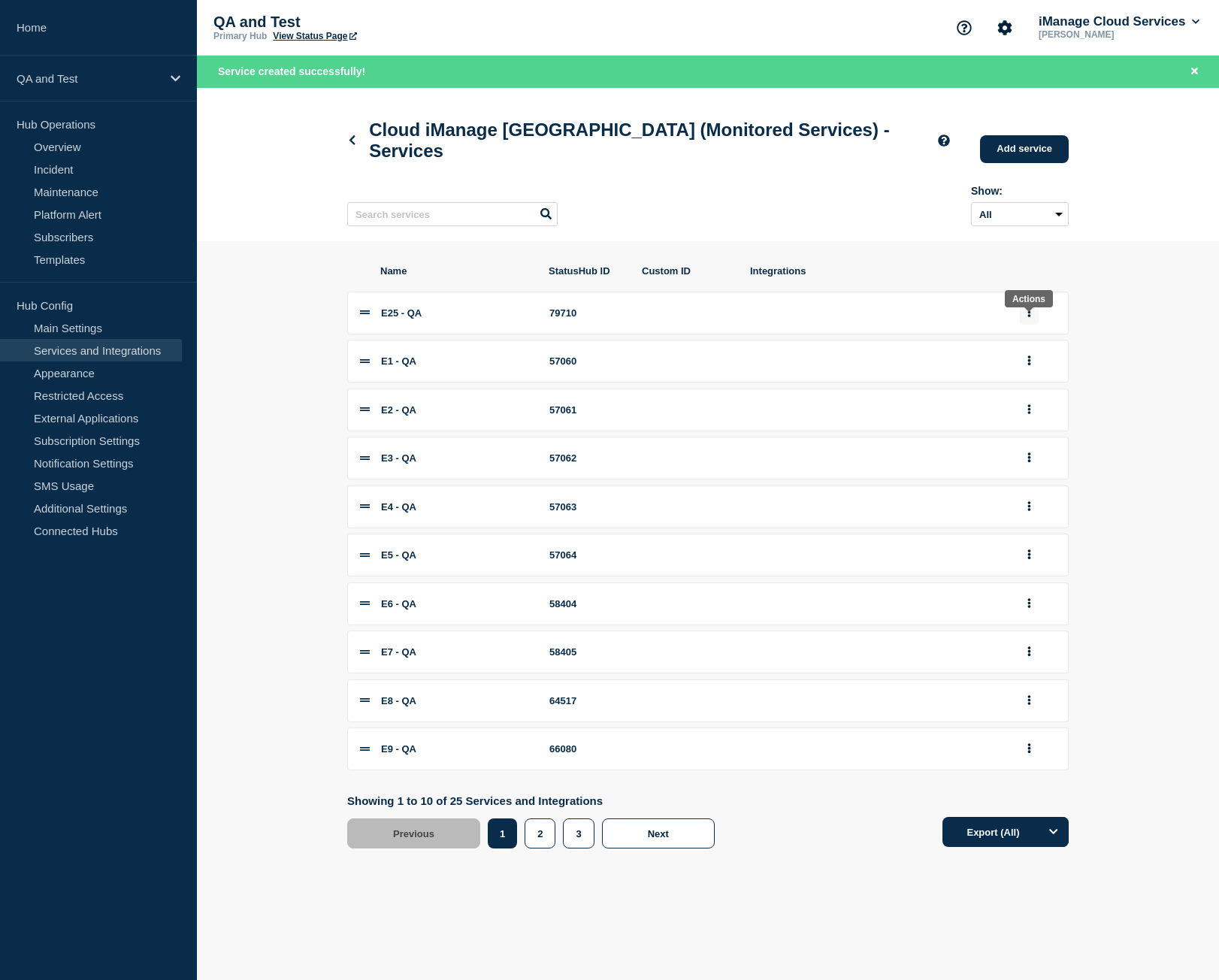
click at [1028, 317] on icon "group actions" at bounding box center [1029, 312] width 3 height 10
click at [1016, 526] on button "3" at bounding box center [1038, 515] width 75 height 23
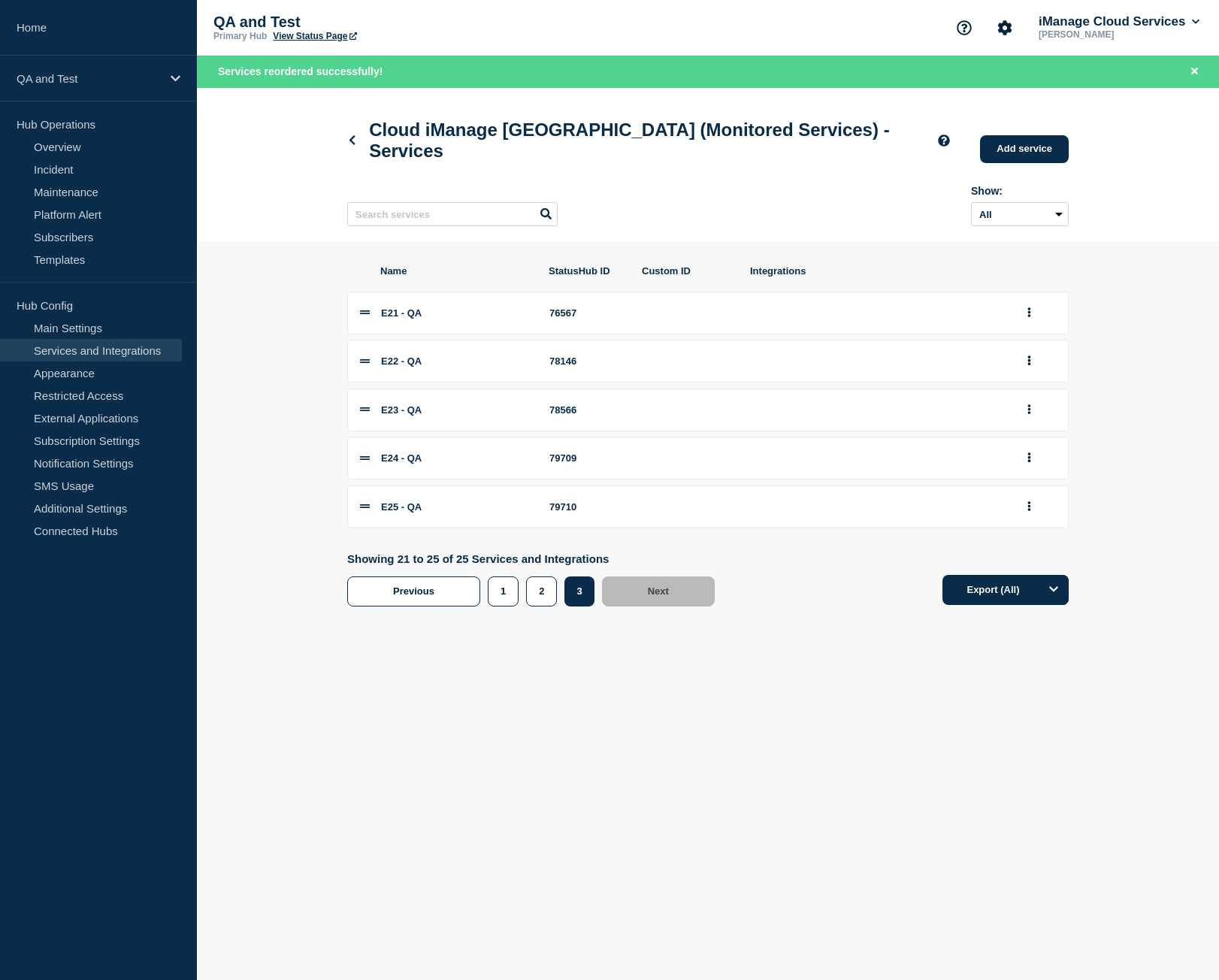
click at [569, 524] on li "E25 - QA 79710" at bounding box center [708, 506] width 722 height 43
copy div "79710"
click at [1049, 147] on link "Add service" at bounding box center [1025, 149] width 89 height 28
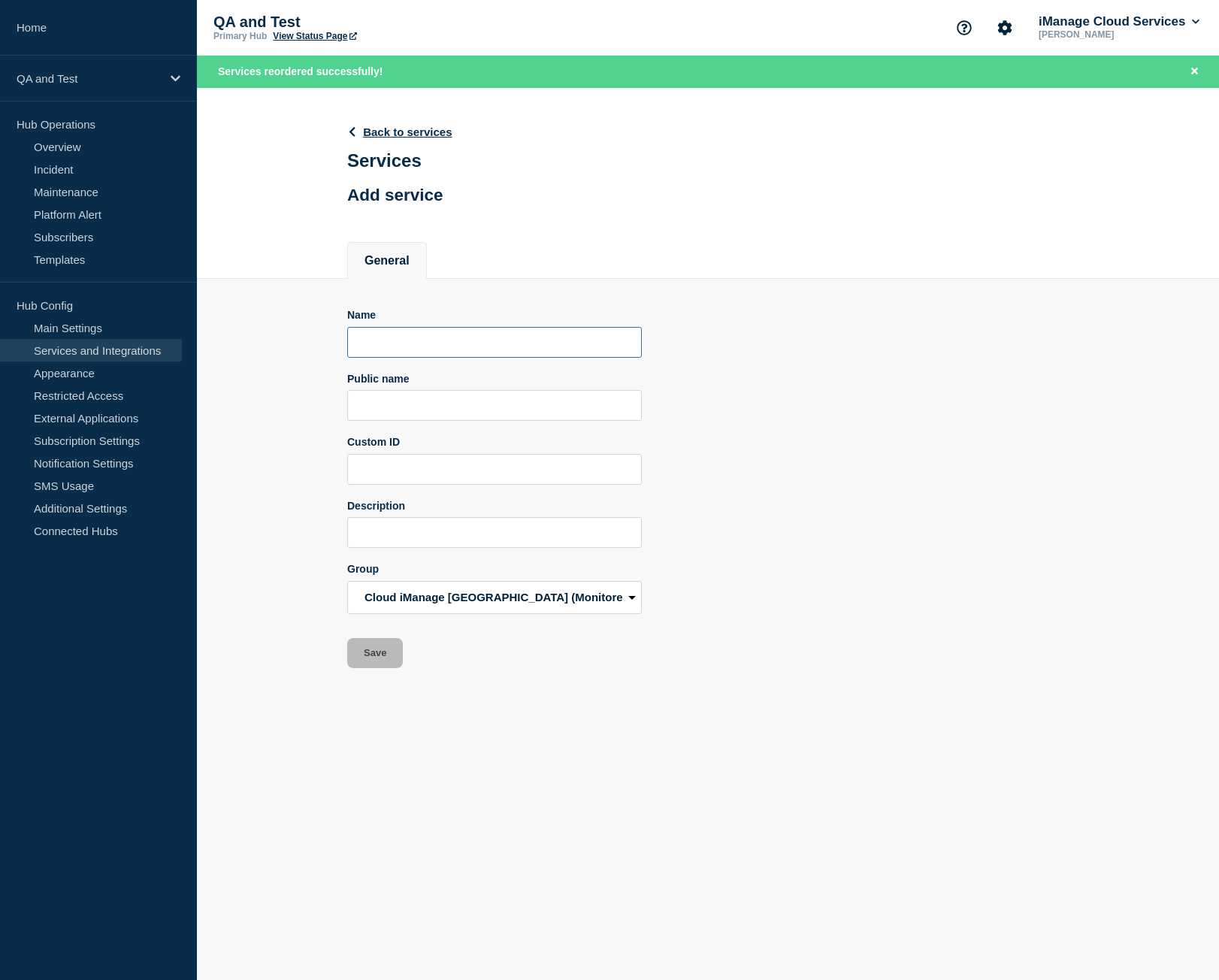
click at [440, 348] on input "Name" at bounding box center [495, 341] width 295 height 31
paste input "E25 - QA"
type input "E25 - QA"
click at [449, 431] on form "Name E25 - QA Public name Custom ID Description Group [DOMAIN_NAME] Global Serv…" at bounding box center [495, 488] width 295 height 359
click at [449, 411] on input "Public name" at bounding box center [495, 405] width 295 height 31
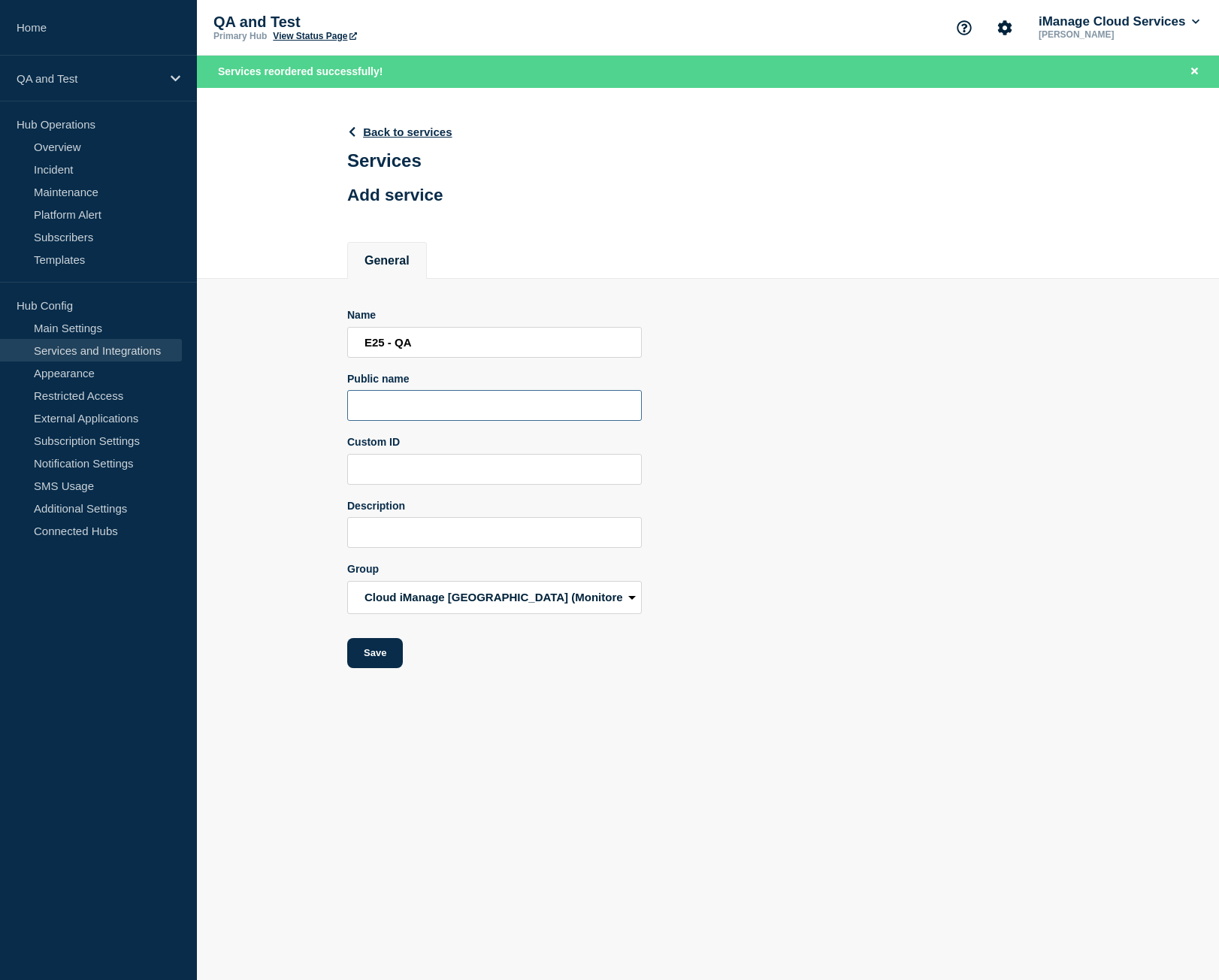
paste input "QA - iManage Work Pod E25"
type input "QA - iManage Work Pod E25"
click at [384, 347] on input "E25 - QA" at bounding box center [495, 341] width 295 height 31
type input "E26 - QA"
type input "QA - iManage Work Pod E26"
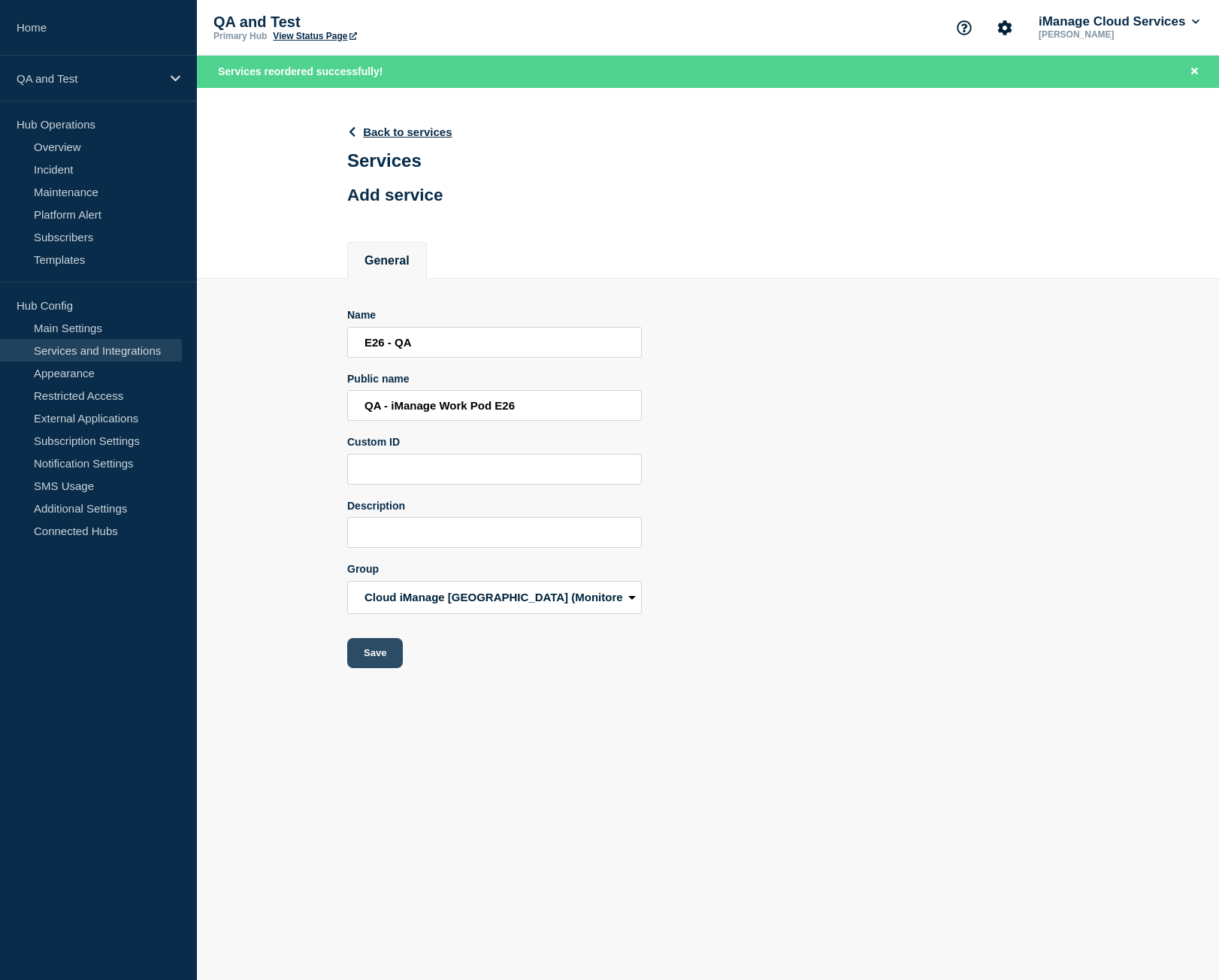
click at [387, 654] on button "Save" at bounding box center [375, 653] width 55 height 30
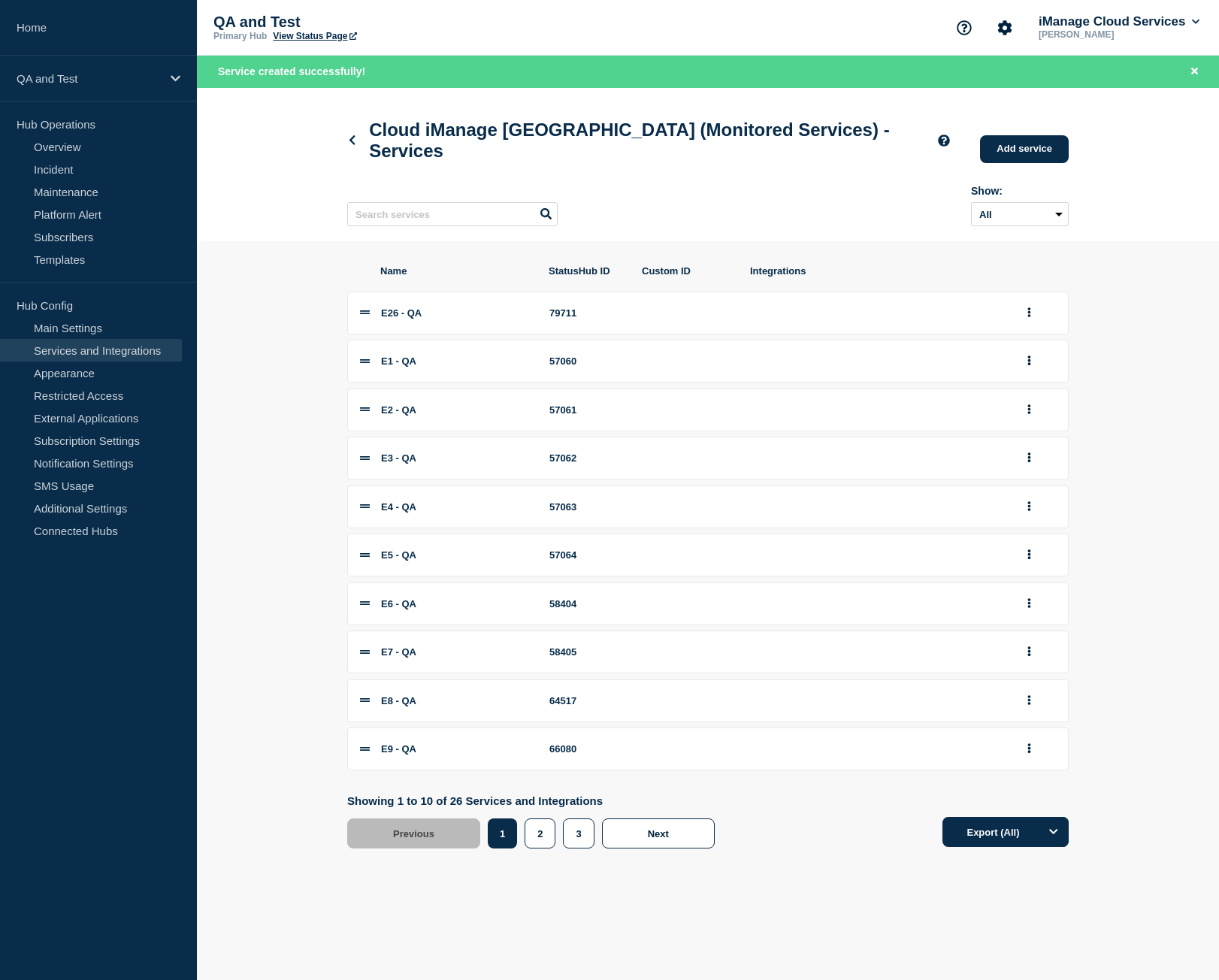
click at [577, 319] on div "79711" at bounding box center [587, 312] width 75 height 11
copy div "79711"
click at [1034, 325] on button "group actions" at bounding box center [1029, 313] width 18 height 23
click at [1017, 526] on button "3" at bounding box center [1038, 515] width 75 height 23
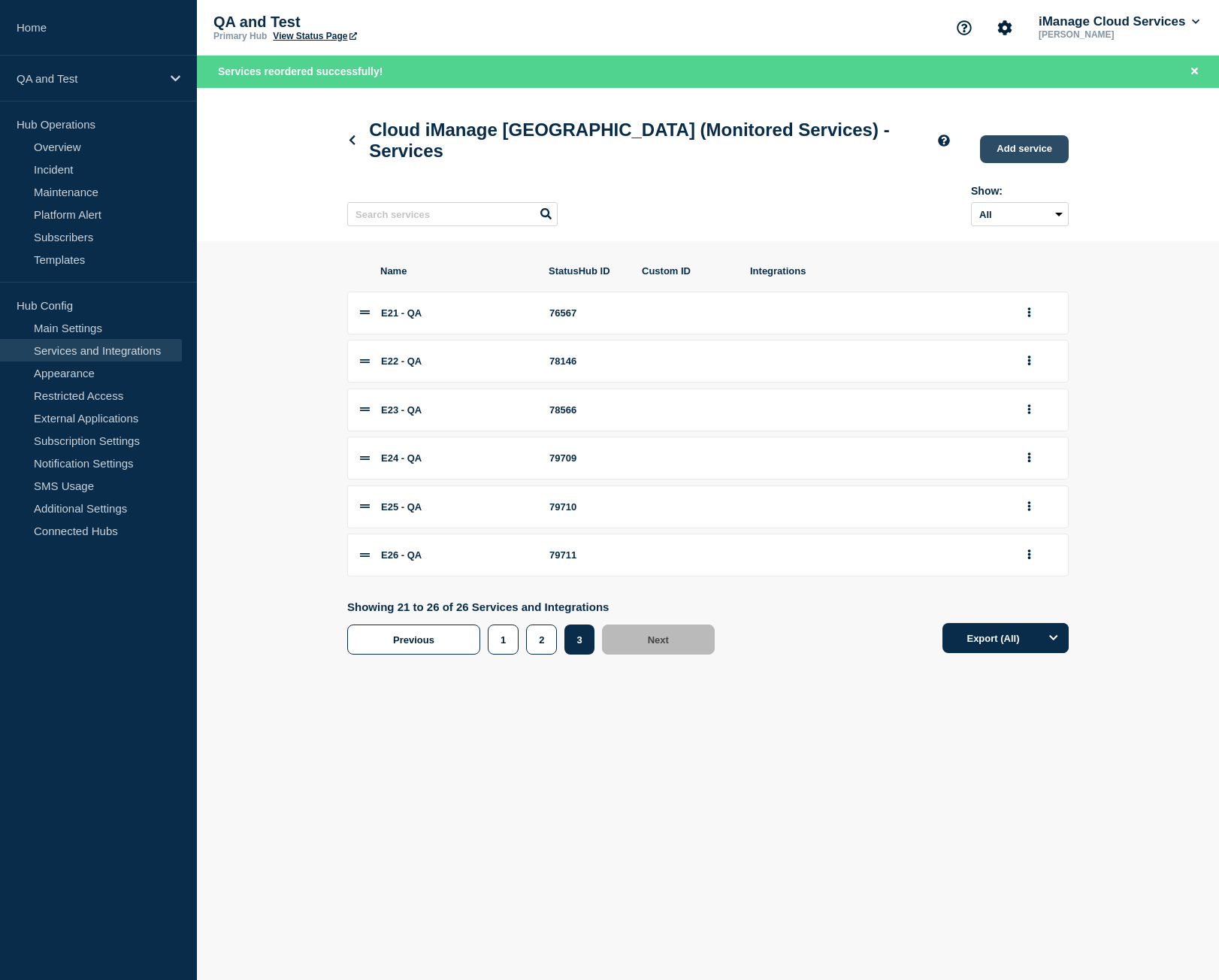
click at [1050, 148] on link "Add service" at bounding box center [1025, 149] width 89 height 28
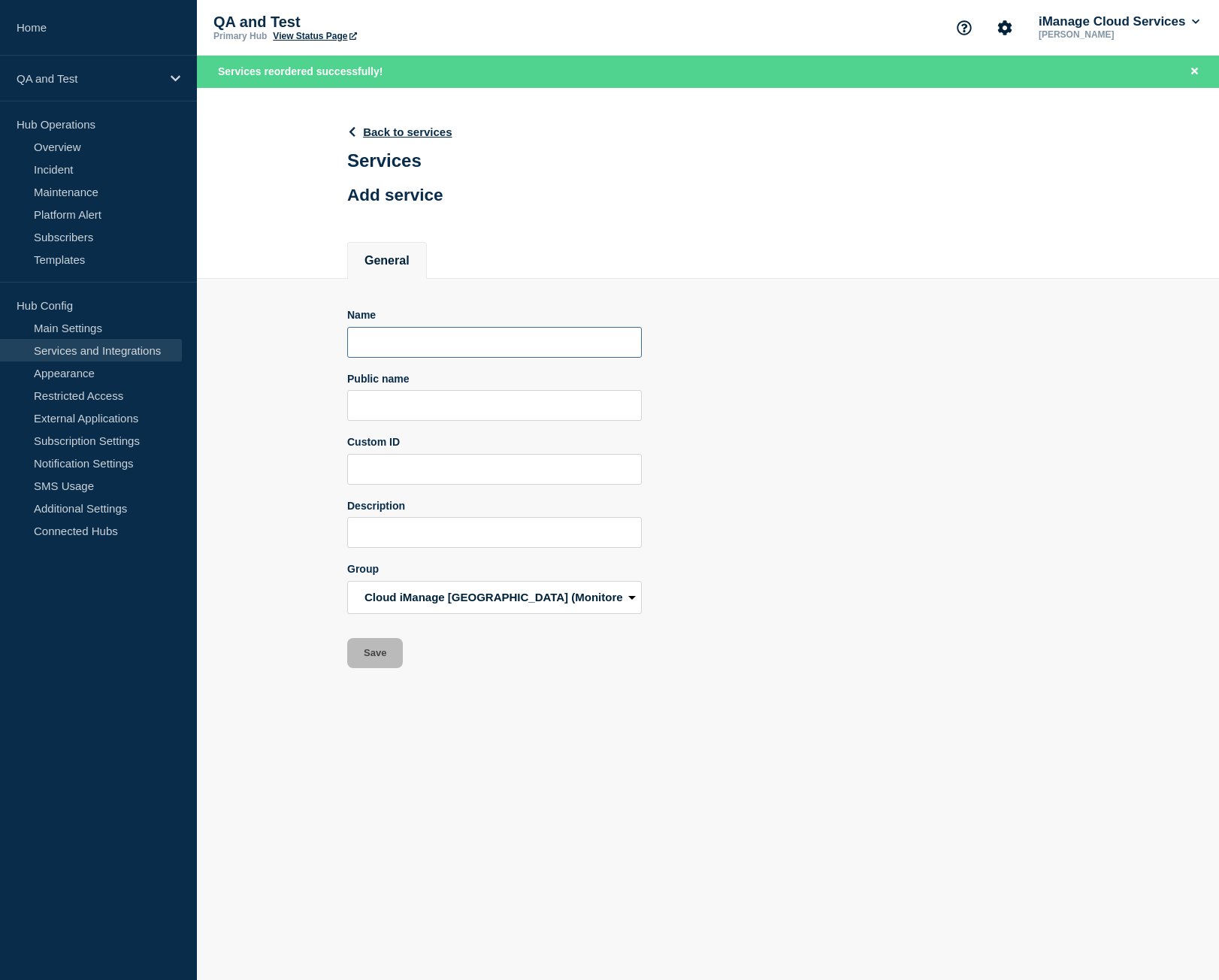
click at [440, 340] on input "Name" at bounding box center [495, 341] width 295 height 31
paste input "E25 - QA"
type input "E25 - QA"
click at [386, 398] on input "Public name" at bounding box center [495, 405] width 295 height 31
paste input "QA - iManage Work Pod E25"
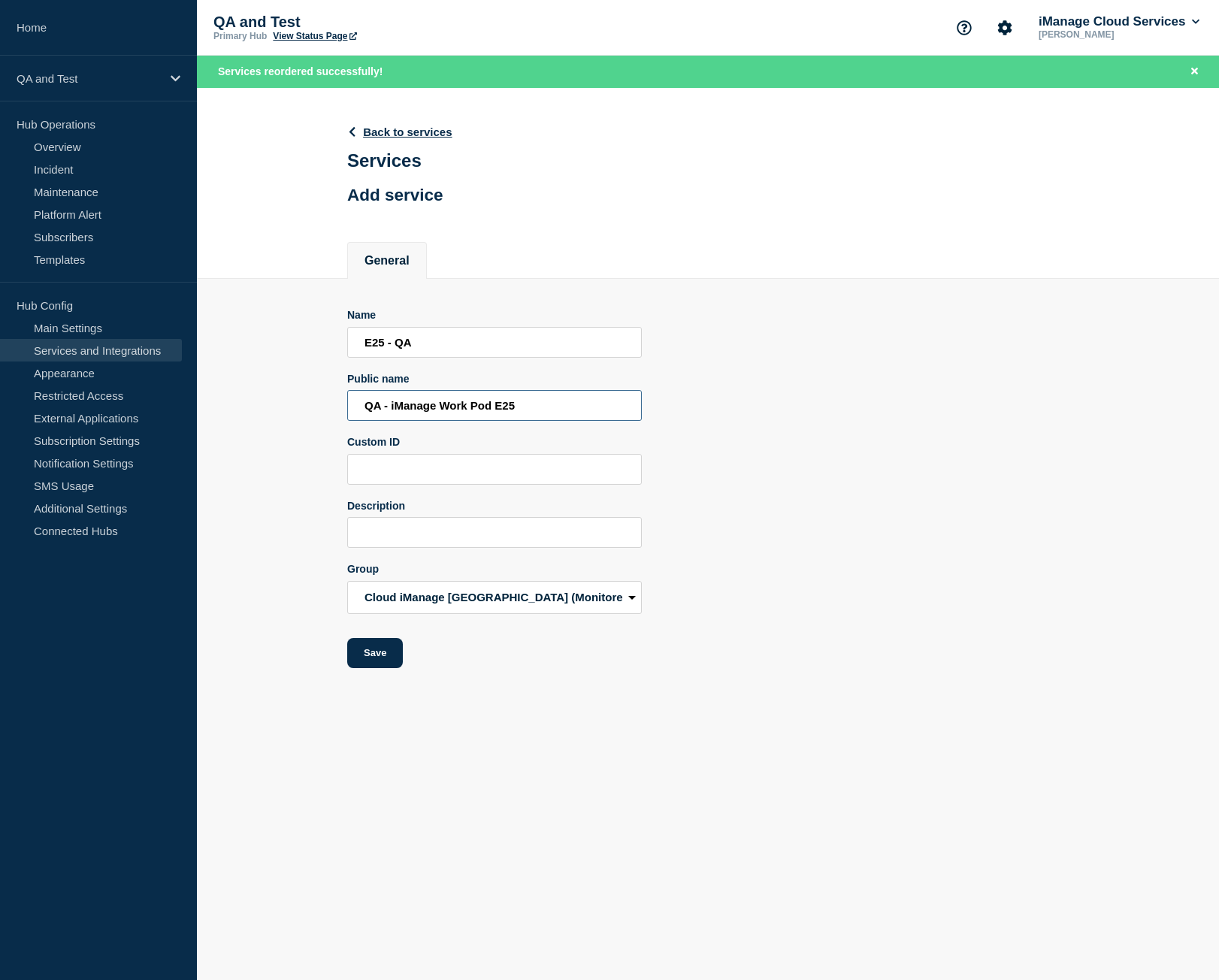
type input "QA - iManage Work Pod E25"
click at [380, 345] on input "E25 - QA" at bounding box center [495, 341] width 295 height 31
type input "E27 - QA"
type input "QA - iManage Work Pod E27"
click at [407, 656] on form "Name E27 - QA Public name QA - iManage Work Pod E27 Custom ID Description Group…" at bounding box center [495, 488] width 295 height 359
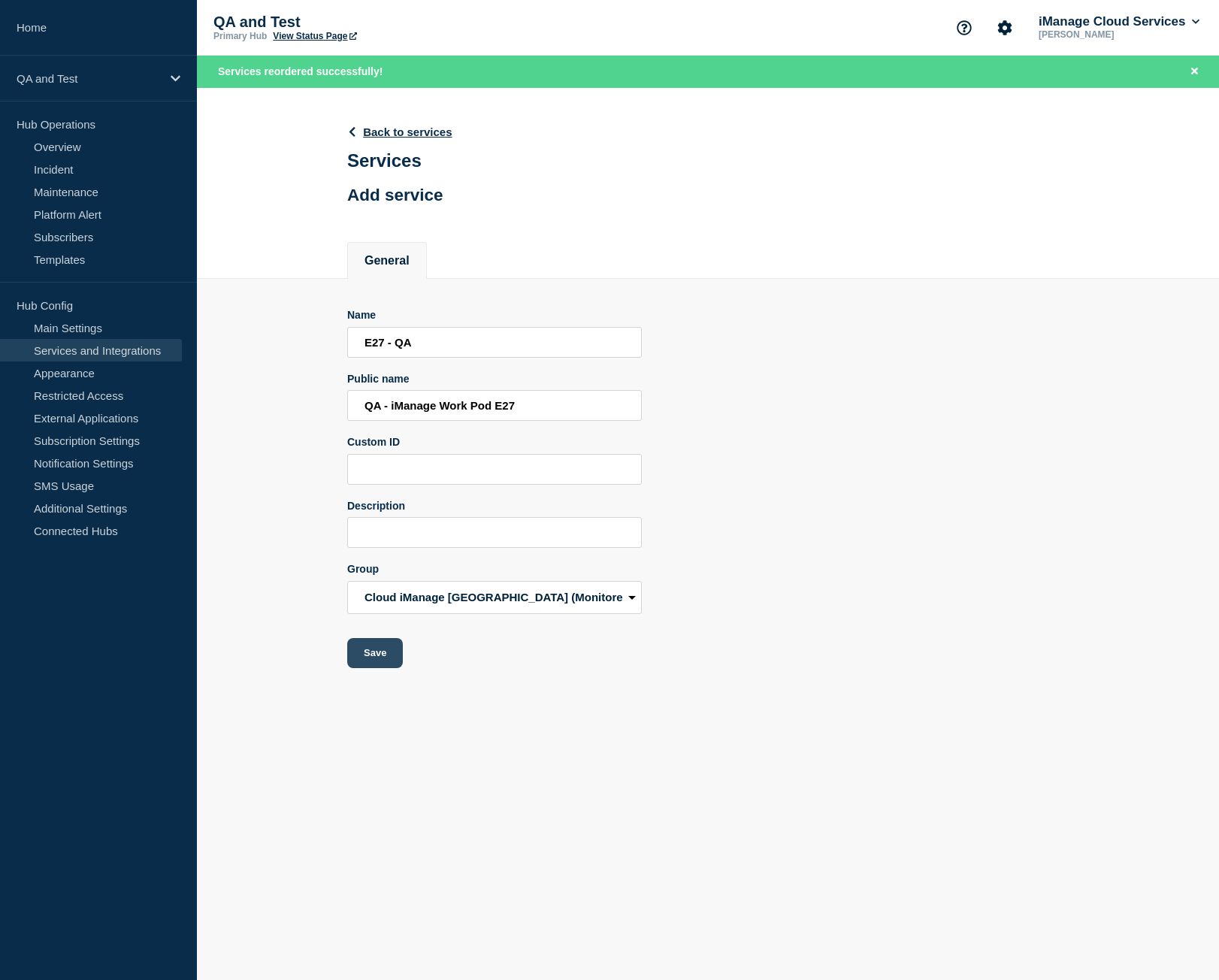
click at [383, 658] on button "Save" at bounding box center [375, 653] width 55 height 30
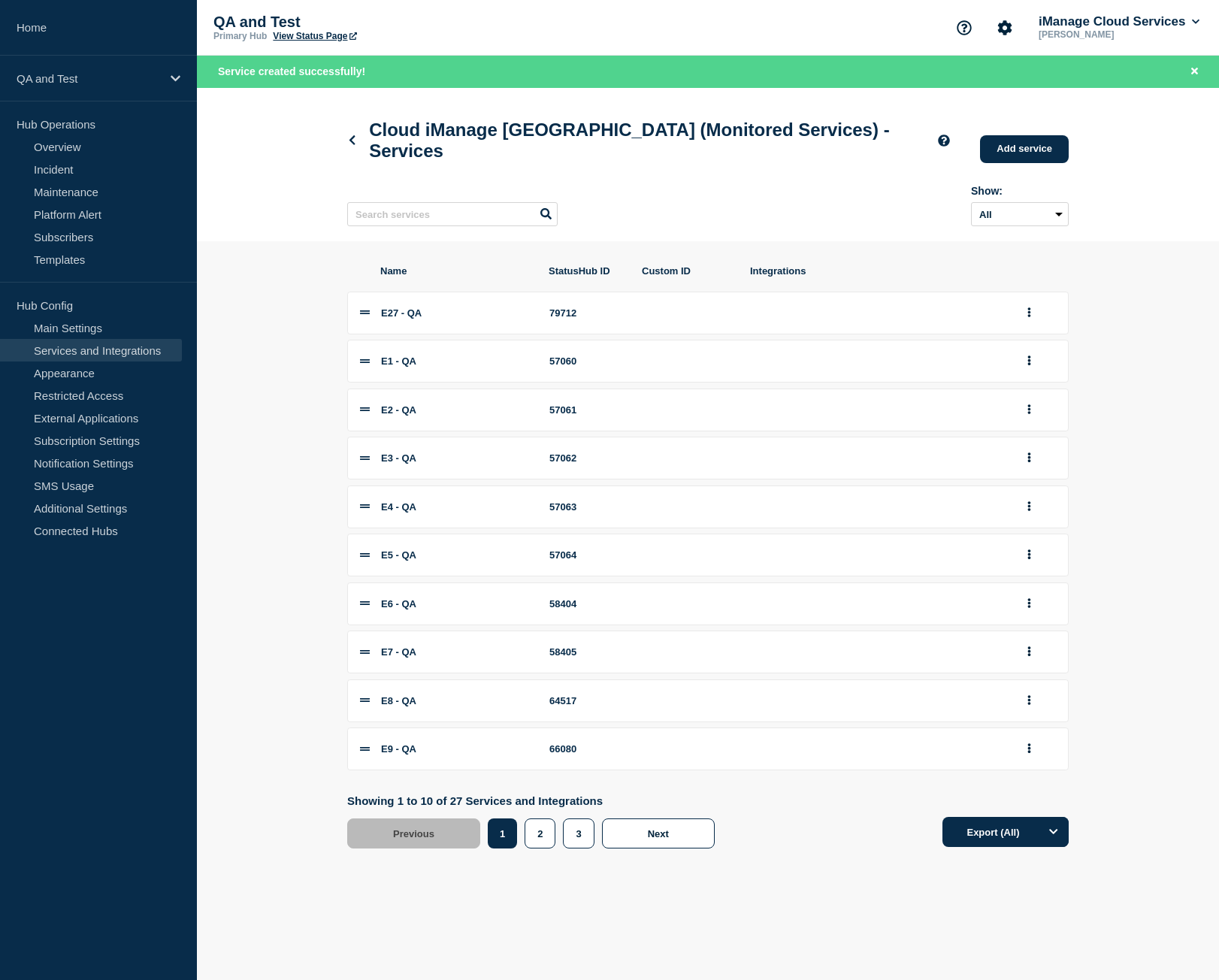
click at [576, 316] on div "79712" at bounding box center [587, 312] width 75 height 11
copy div "79712"
click at [1033, 317] on button "group actions" at bounding box center [1029, 313] width 18 height 23
click at [1021, 526] on button "3" at bounding box center [1038, 515] width 75 height 23
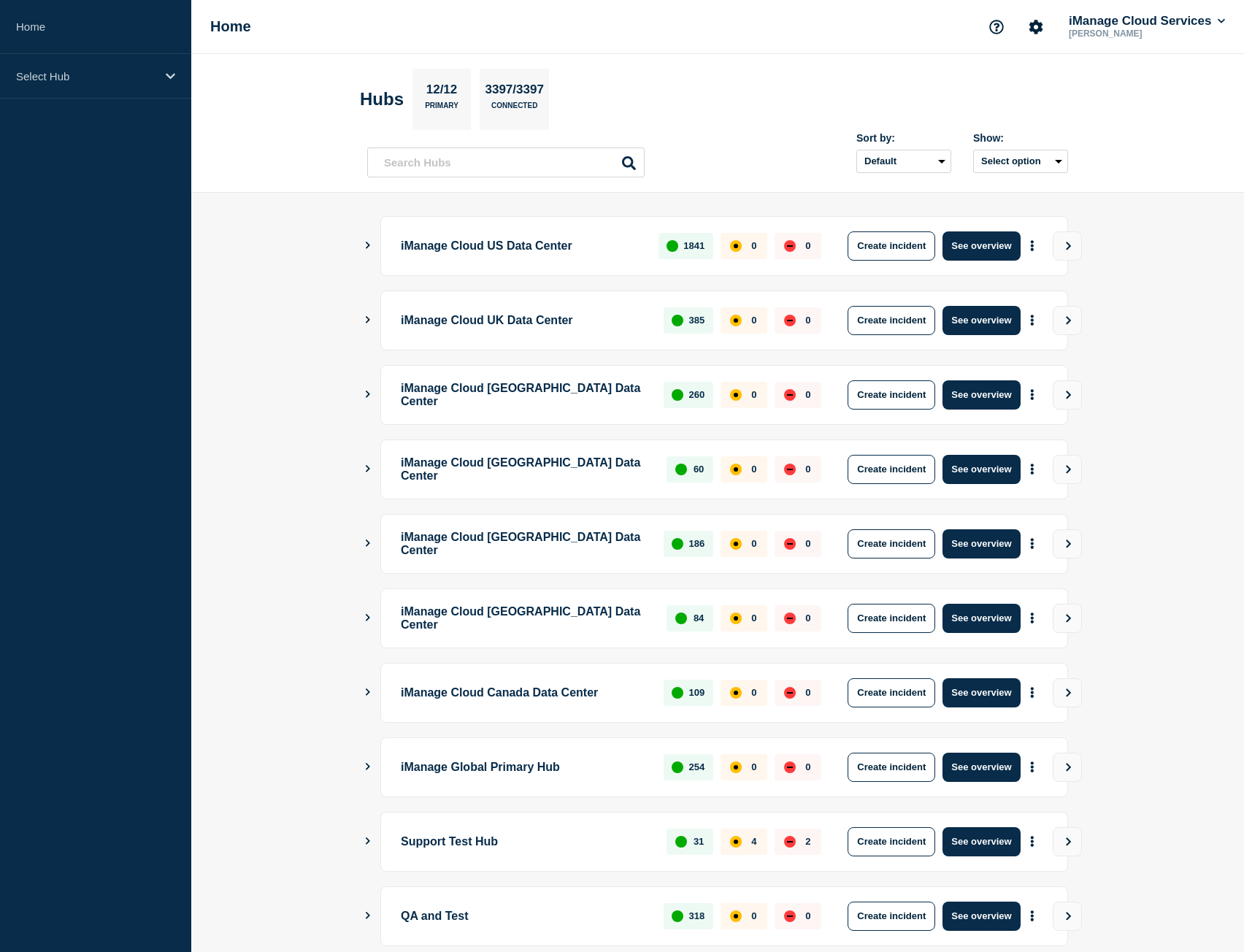
scroll to position [83, 0]
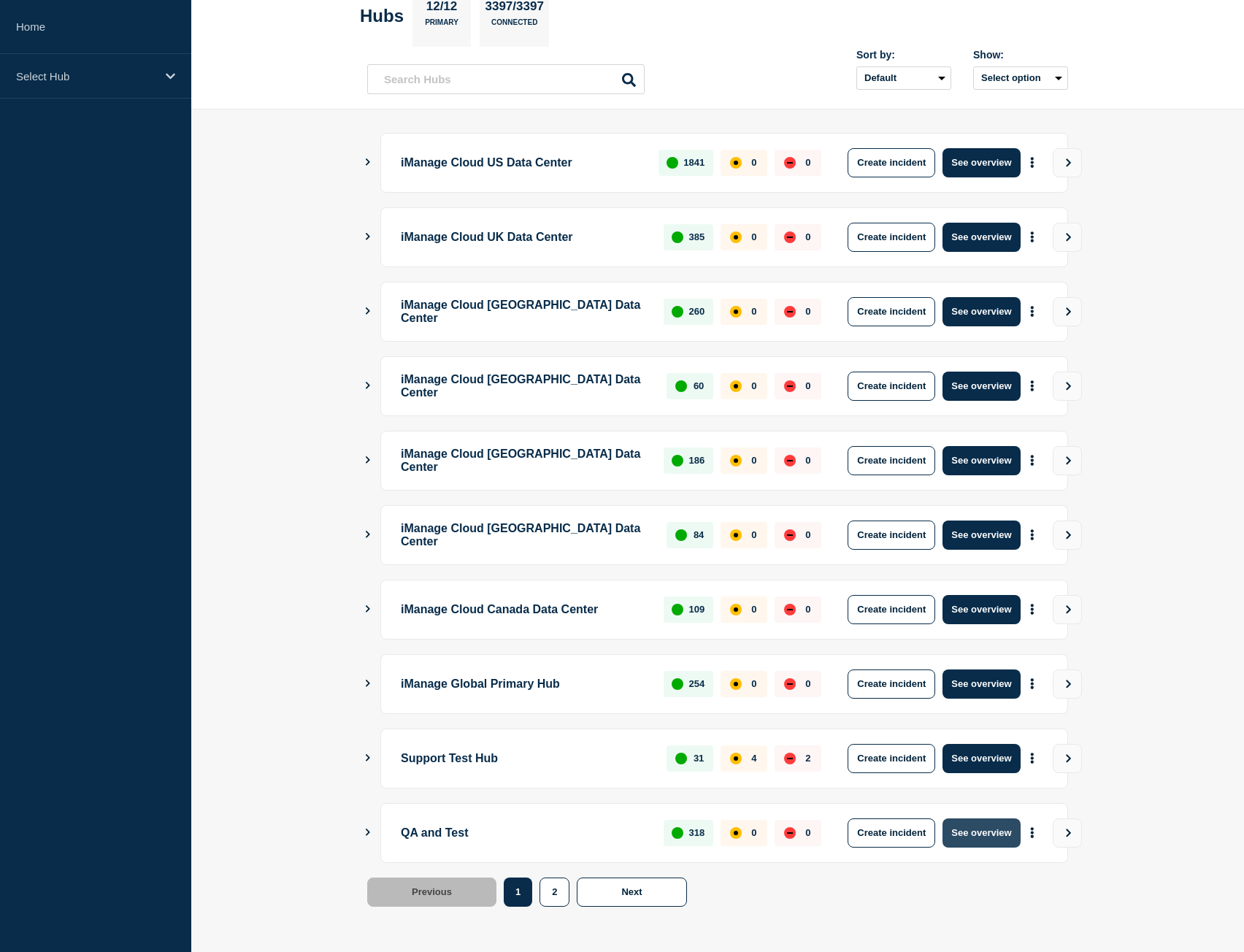
click at [1001, 831] on button "See overview" at bounding box center [981, 832] width 77 height 29
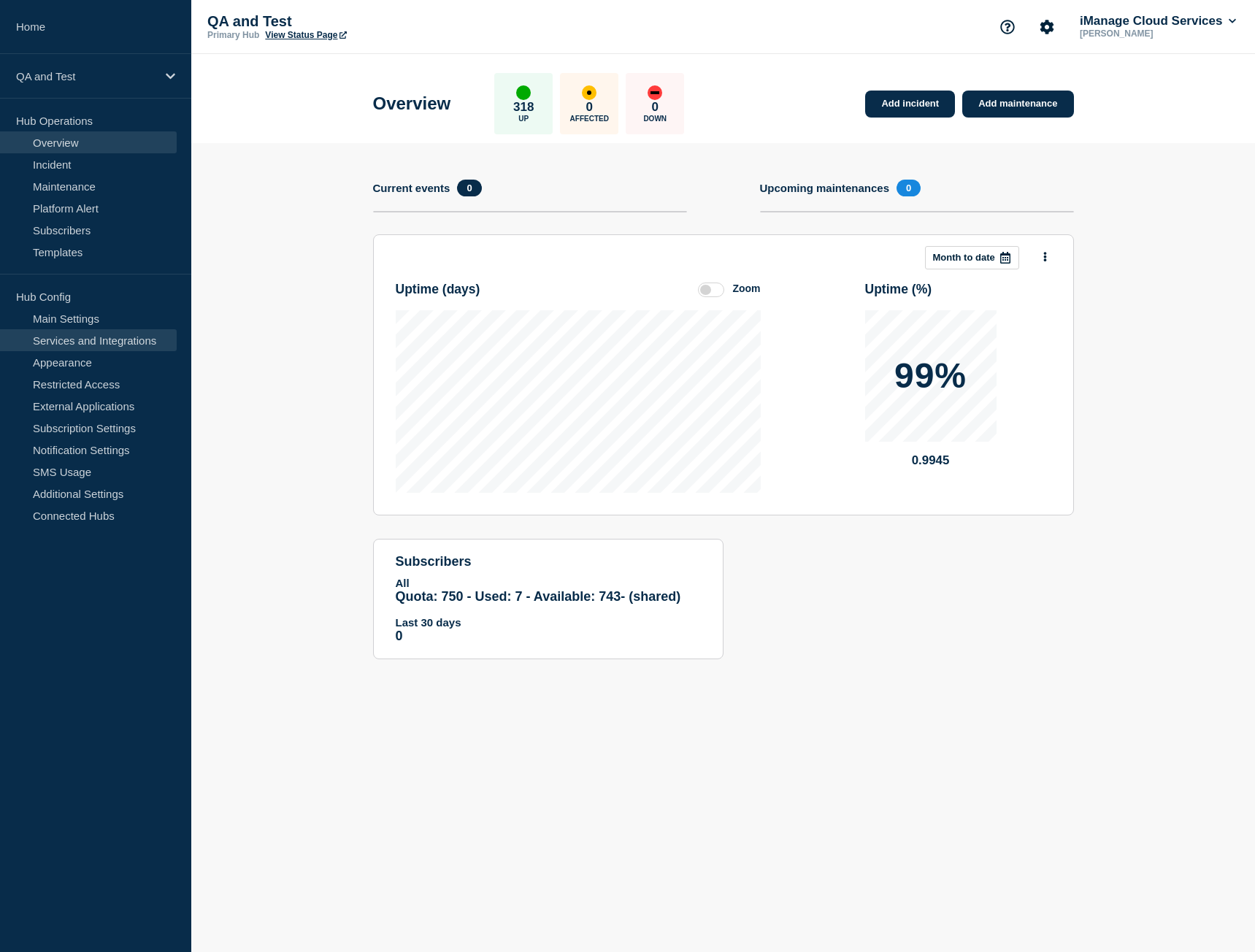
click at [76, 333] on link "Services and Integrations" at bounding box center [88, 340] width 176 height 22
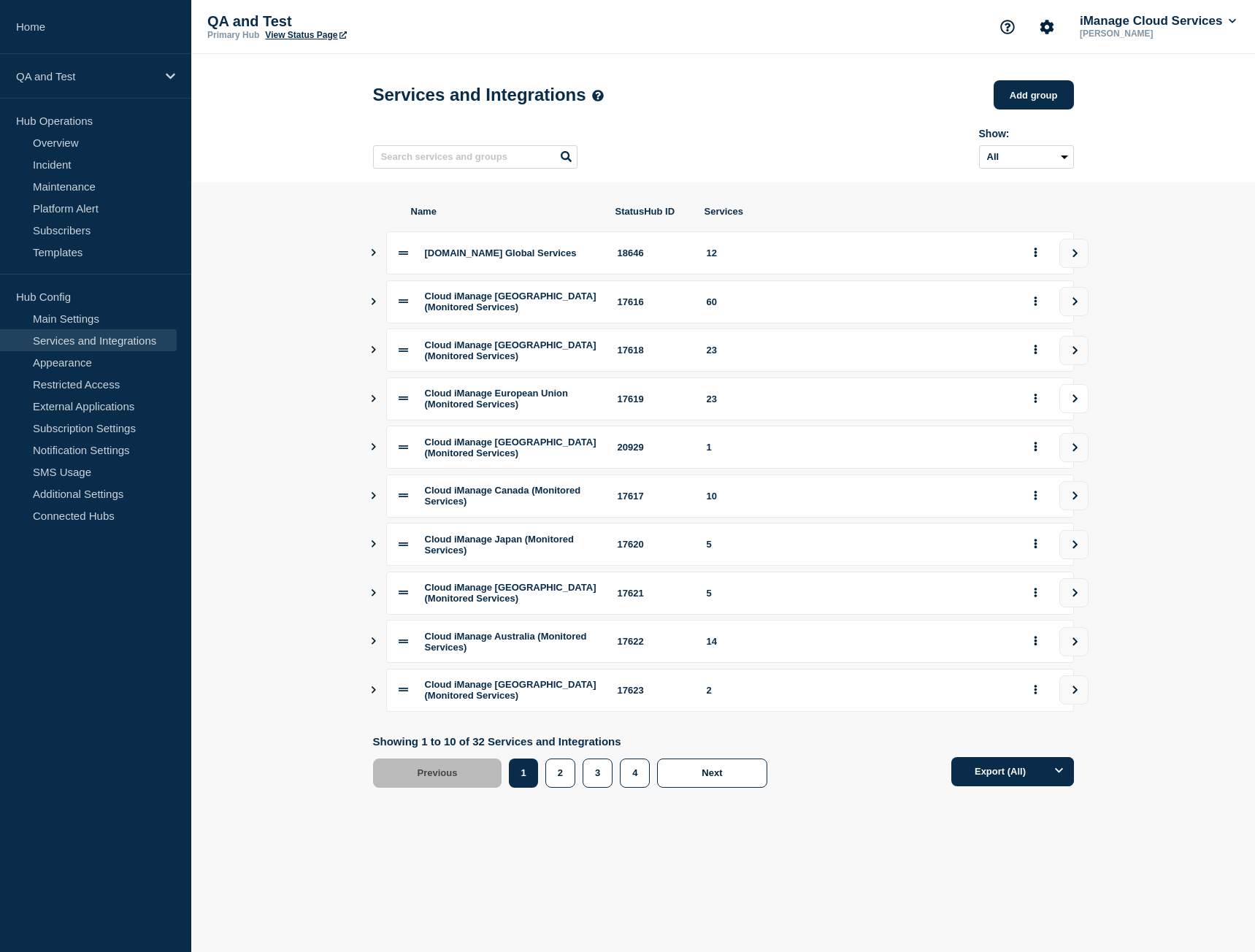
click at [1079, 404] on button "view group" at bounding box center [1074, 398] width 29 height 29
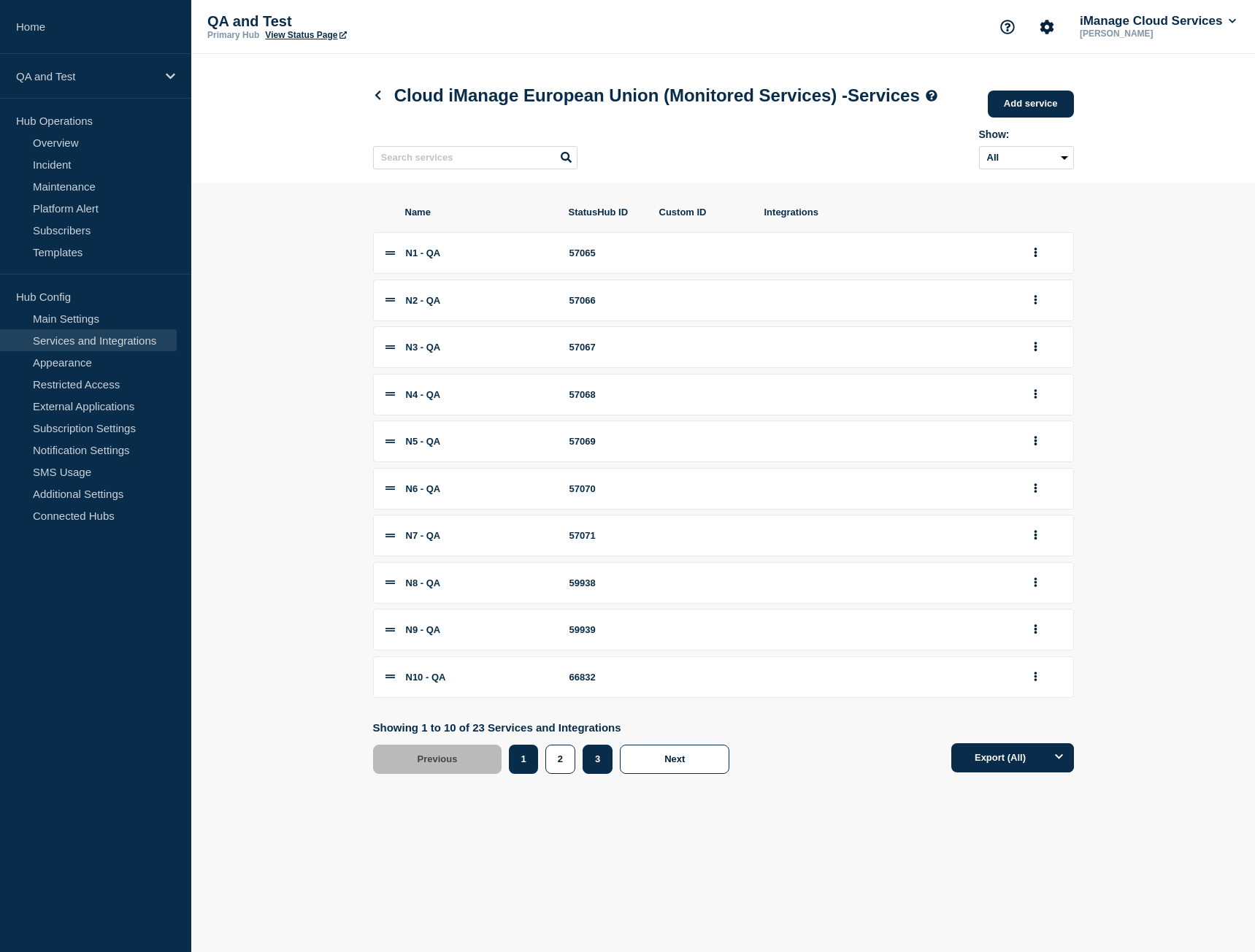
click at [595, 774] on button "3" at bounding box center [597, 759] width 30 height 29
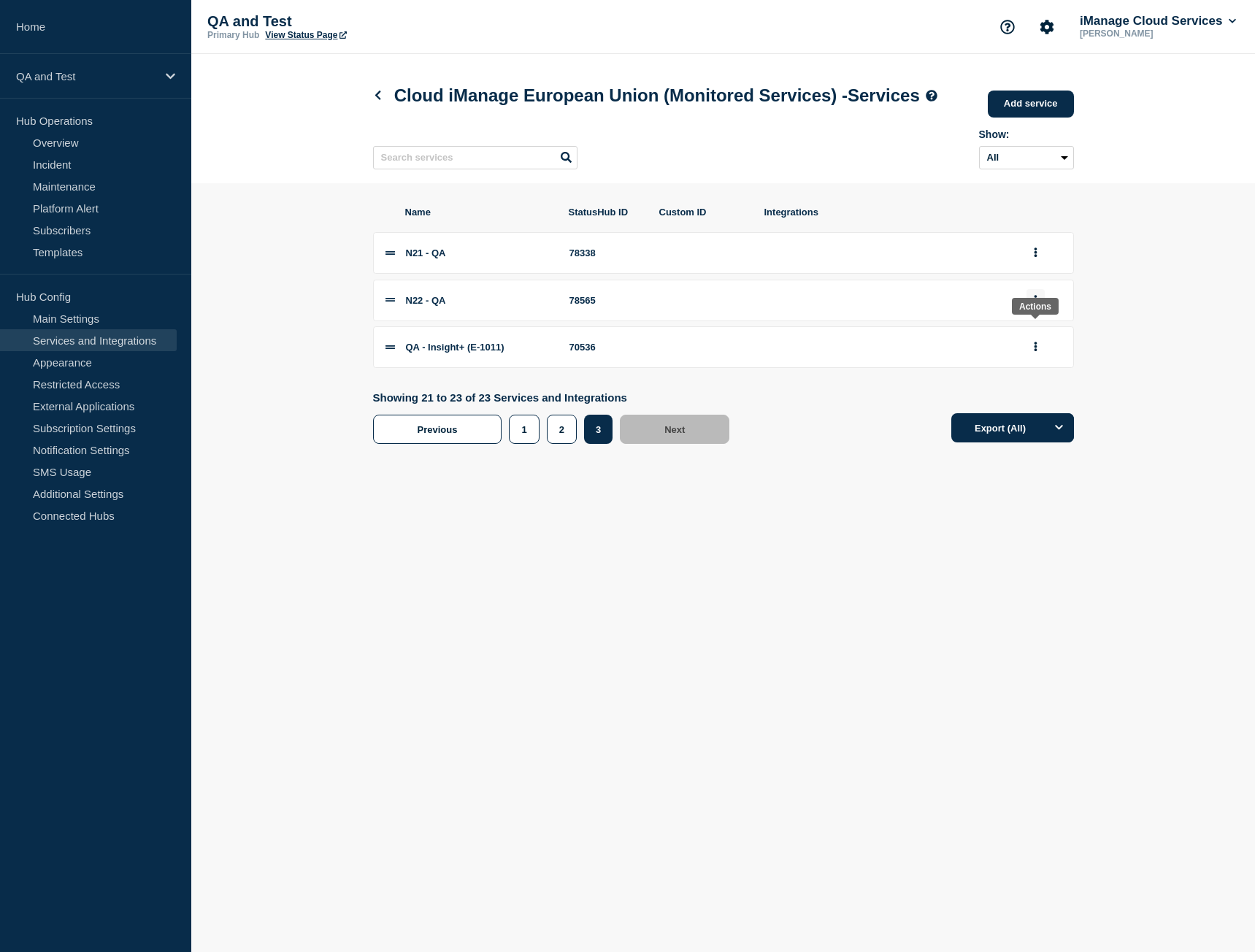
click at [1034, 304] on icon "group actions" at bounding box center [1035, 300] width 3 height 10
click at [1032, 338] on button "Edit" at bounding box center [1044, 327] width 73 height 23
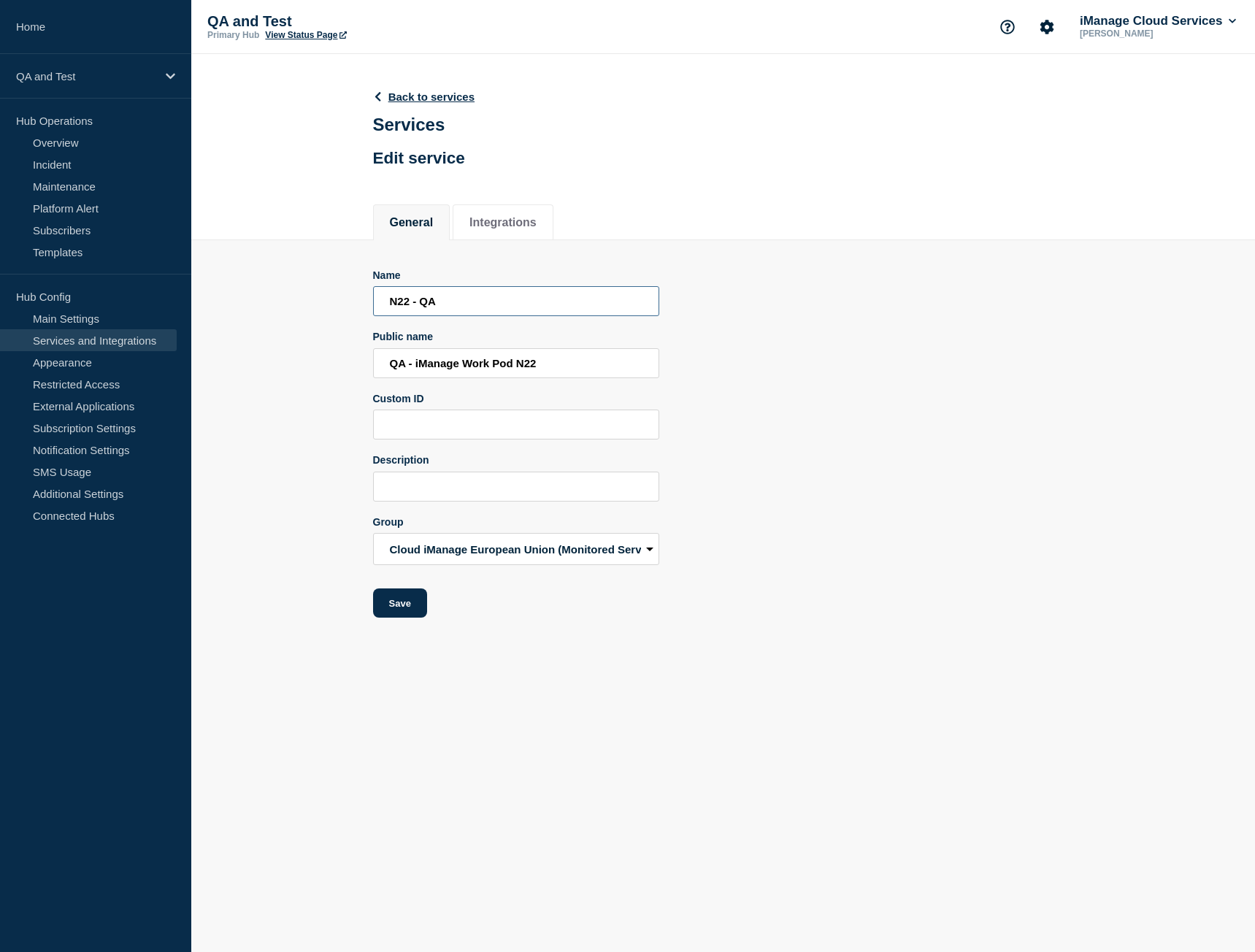
click at [459, 298] on input "N22 - QA" at bounding box center [516, 301] width 286 height 30
click at [459, 299] on input "N22 - QA" at bounding box center [516, 301] width 286 height 30
click at [422, 370] on input "QA - iManage Work Pod N22" at bounding box center [516, 363] width 286 height 30
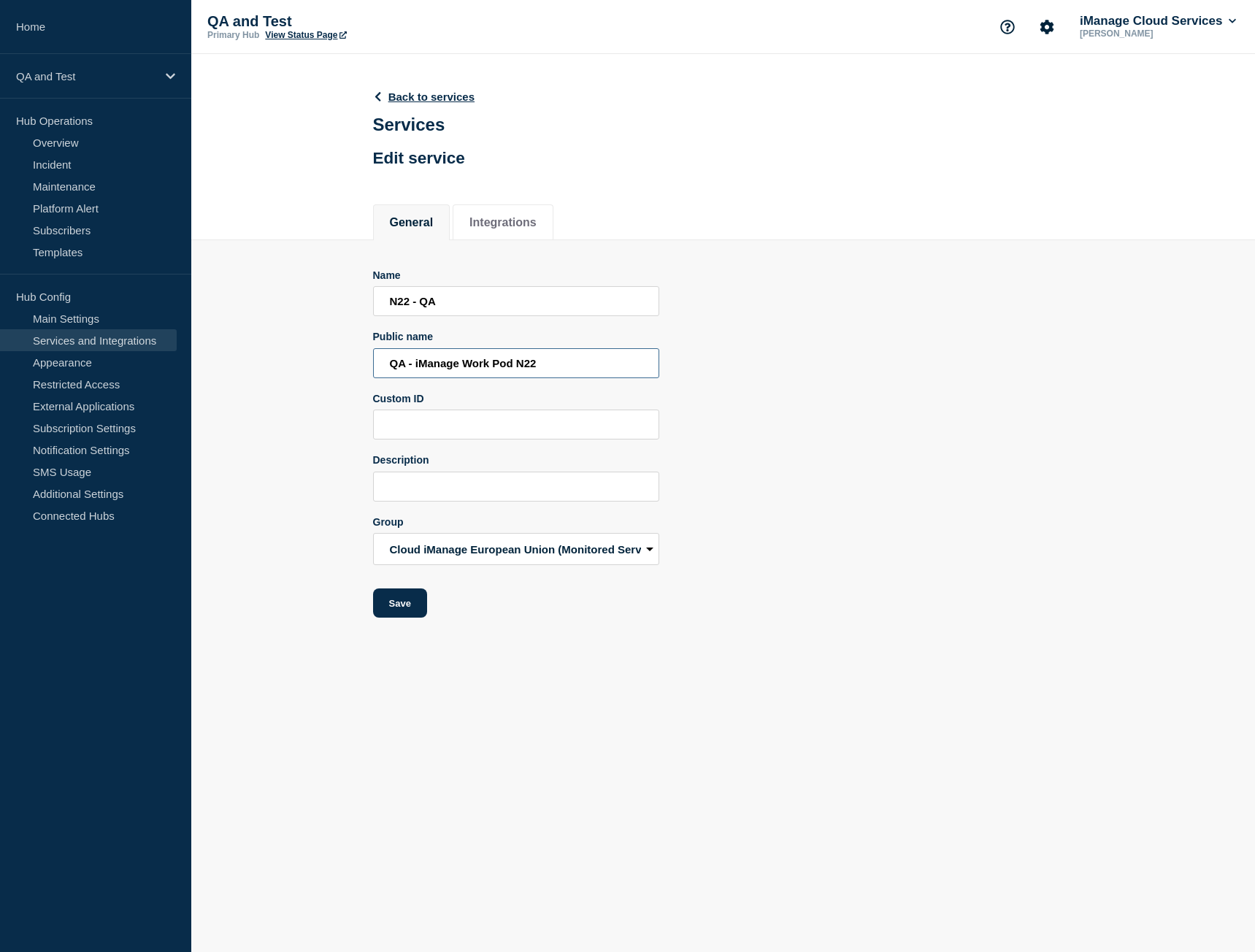
click at [422, 370] on input "QA - iManage Work Pod N22" at bounding box center [516, 363] width 286 height 30
click at [410, 303] on input "N22 - QA" at bounding box center [516, 301] width 286 height 30
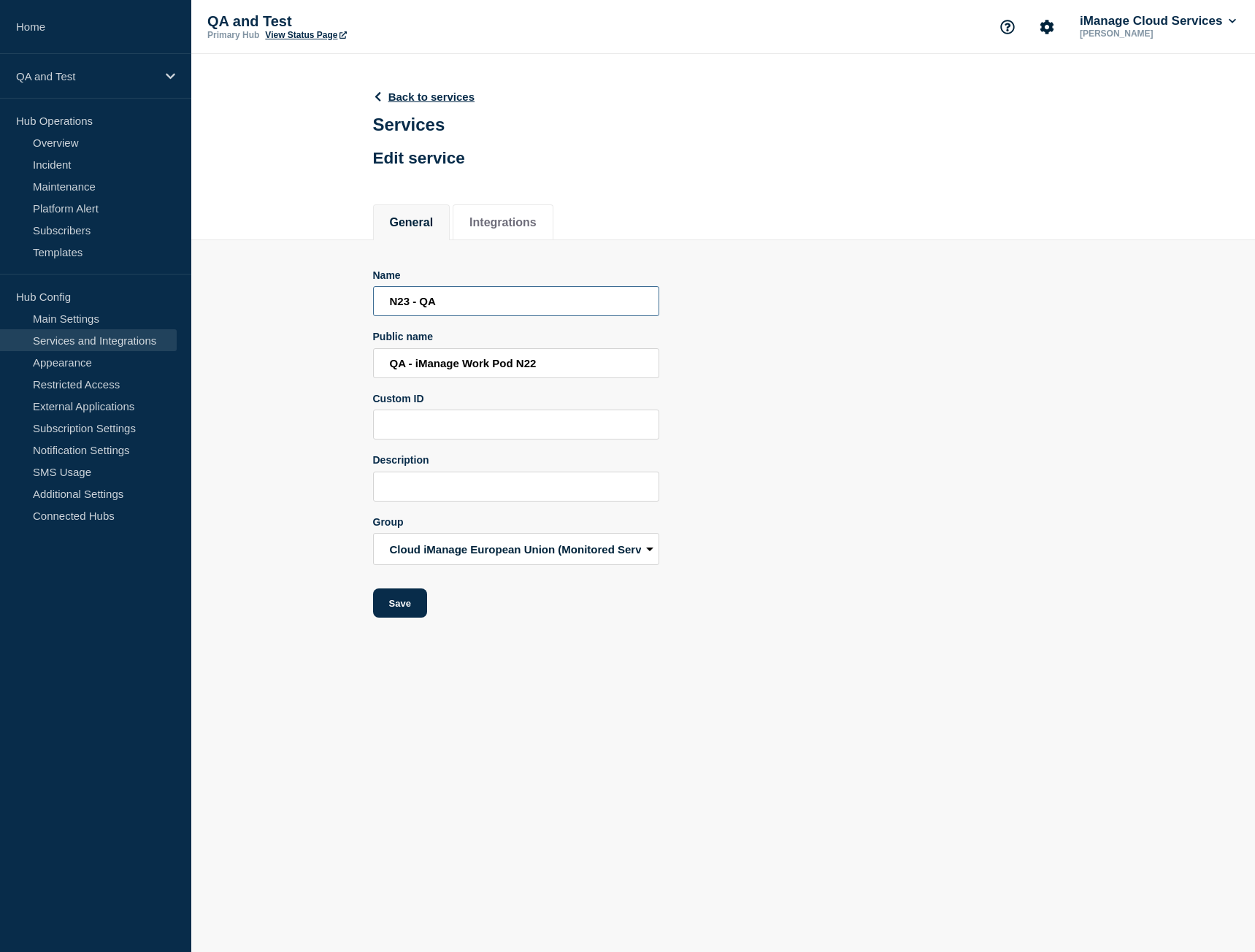
type input "N23 - QA"
click at [565, 363] on input "QA - iManage Work Pod N22" at bounding box center [516, 363] width 286 height 30
type input "QA - iManage Work Pod N23"
click at [407, 92] on link "Back to services" at bounding box center [425, 96] width 102 height 12
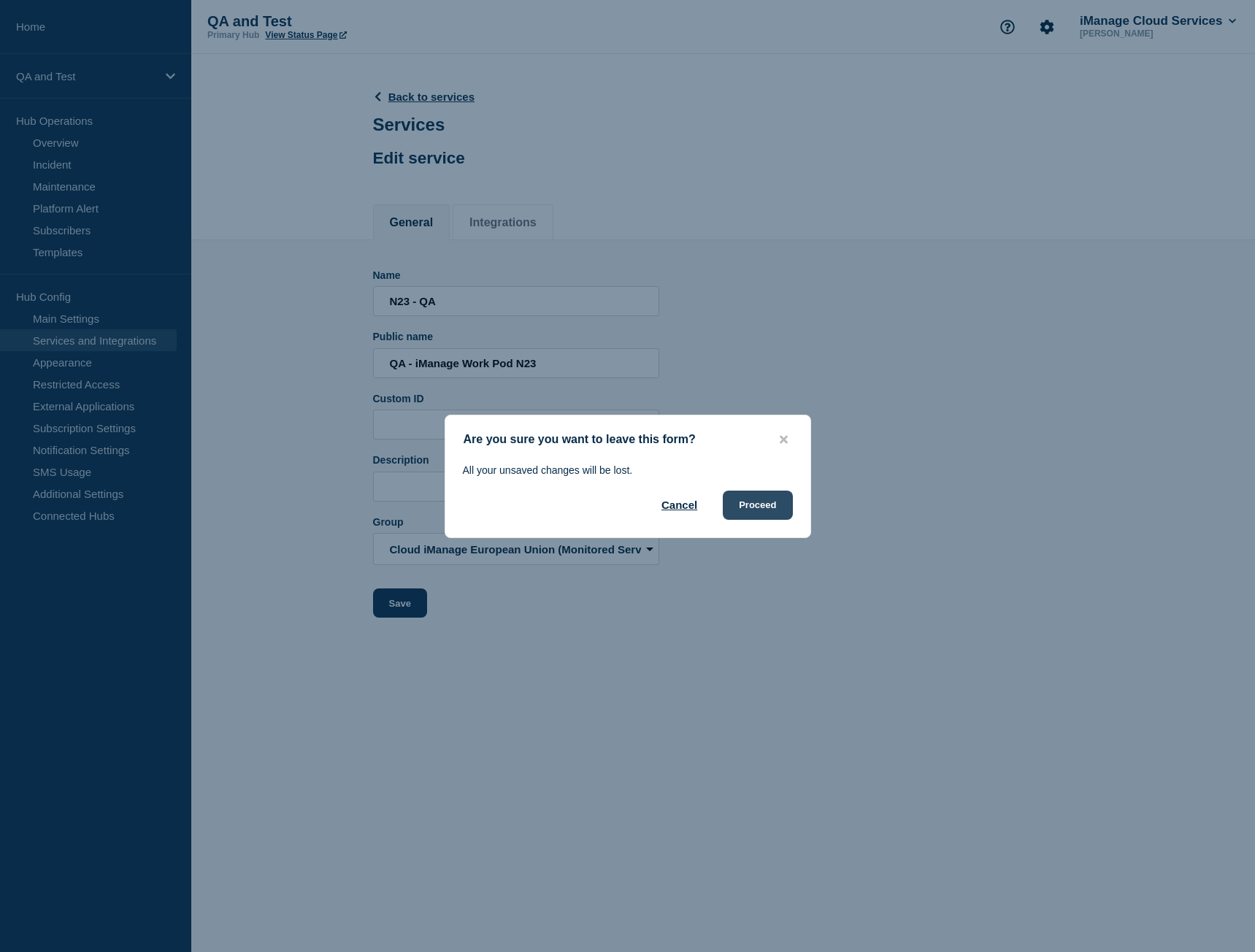
click at [762, 509] on button "Proceed" at bounding box center [757, 505] width 69 height 29
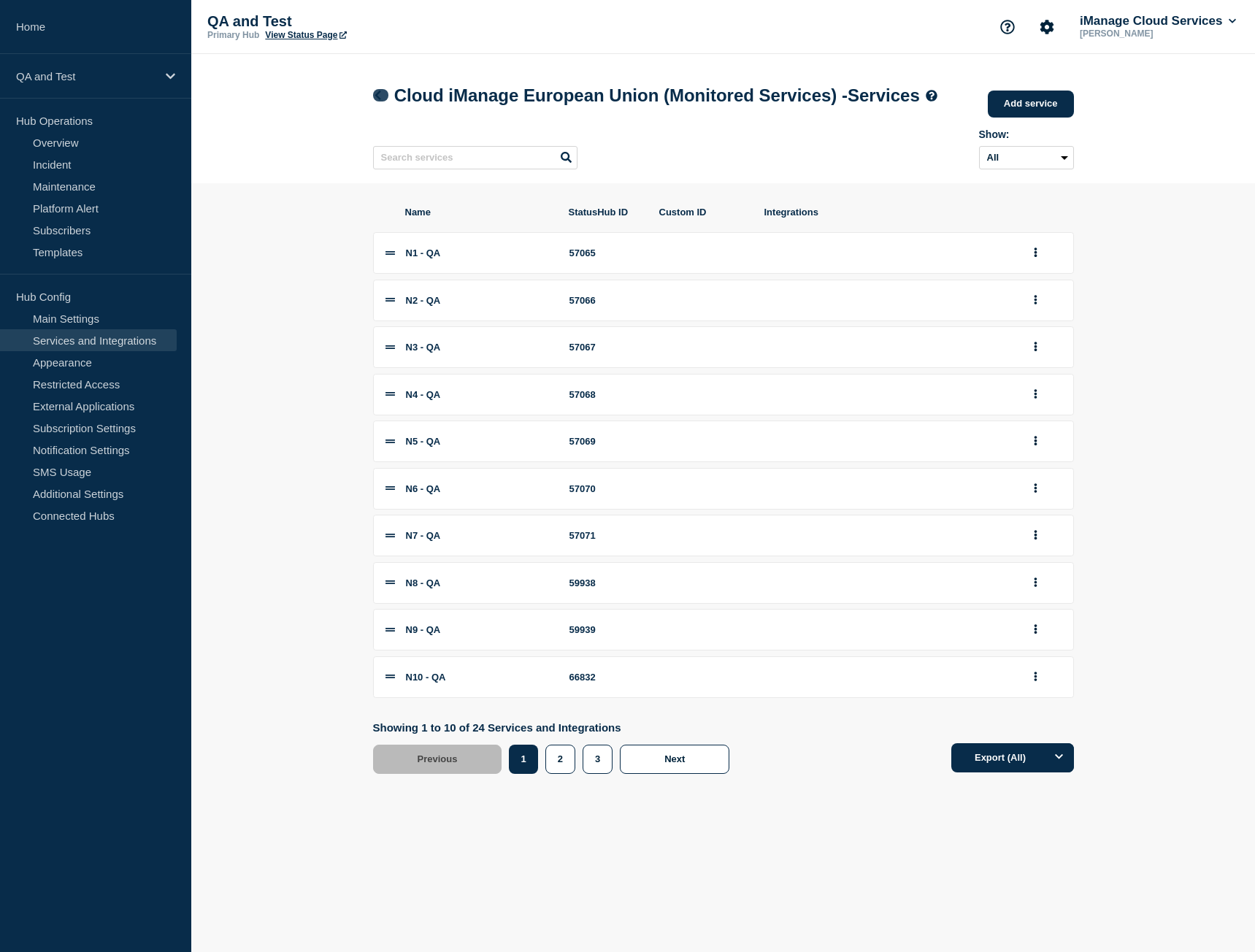
click at [379, 100] on icon at bounding box center [377, 95] width 11 height 10
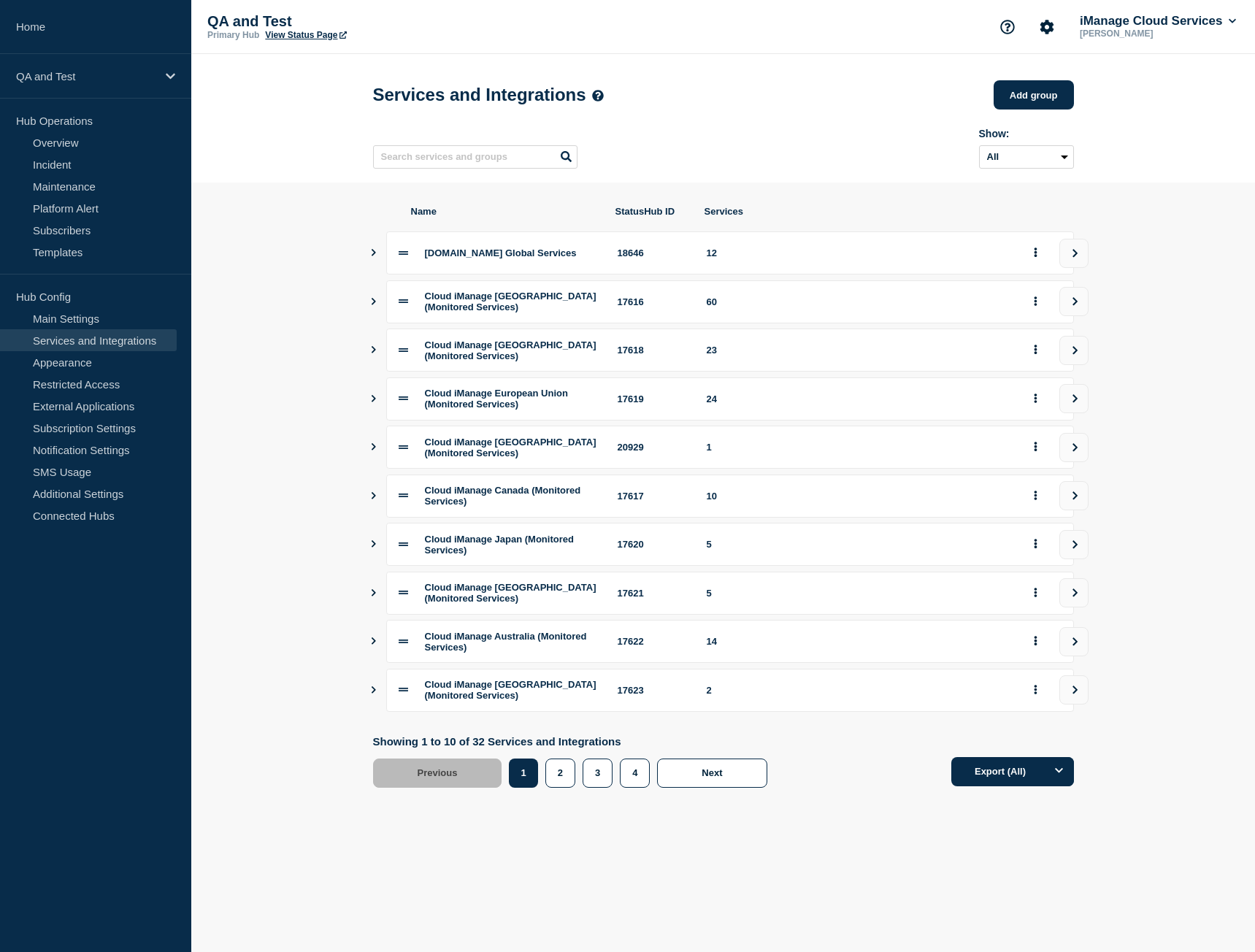
click at [1073, 597] on icon "view group" at bounding box center [1075, 593] width 10 height 9
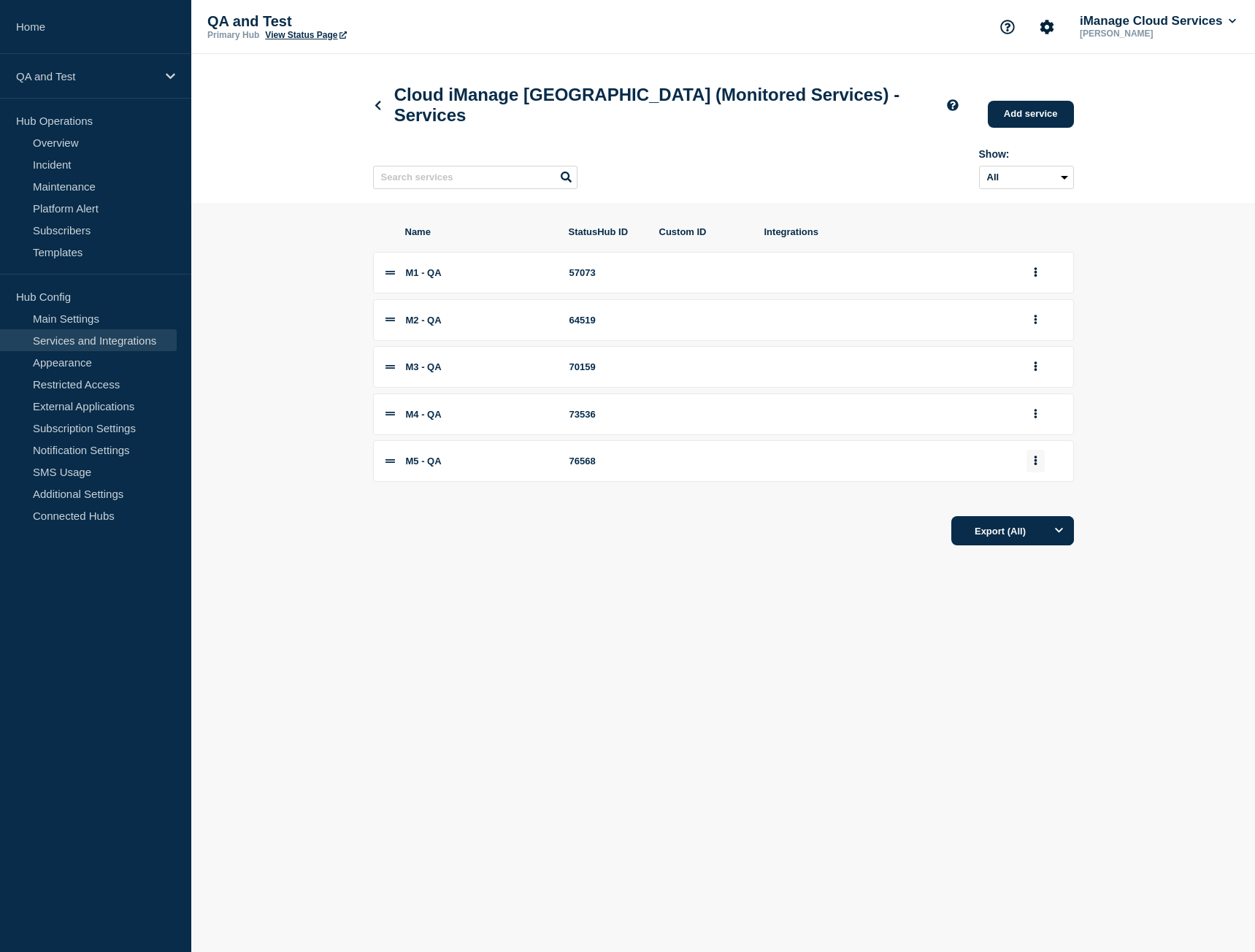
click at [1038, 472] on button "group actions" at bounding box center [1035, 461] width 18 height 23
click at [1032, 498] on button "Edit" at bounding box center [1044, 487] width 73 height 23
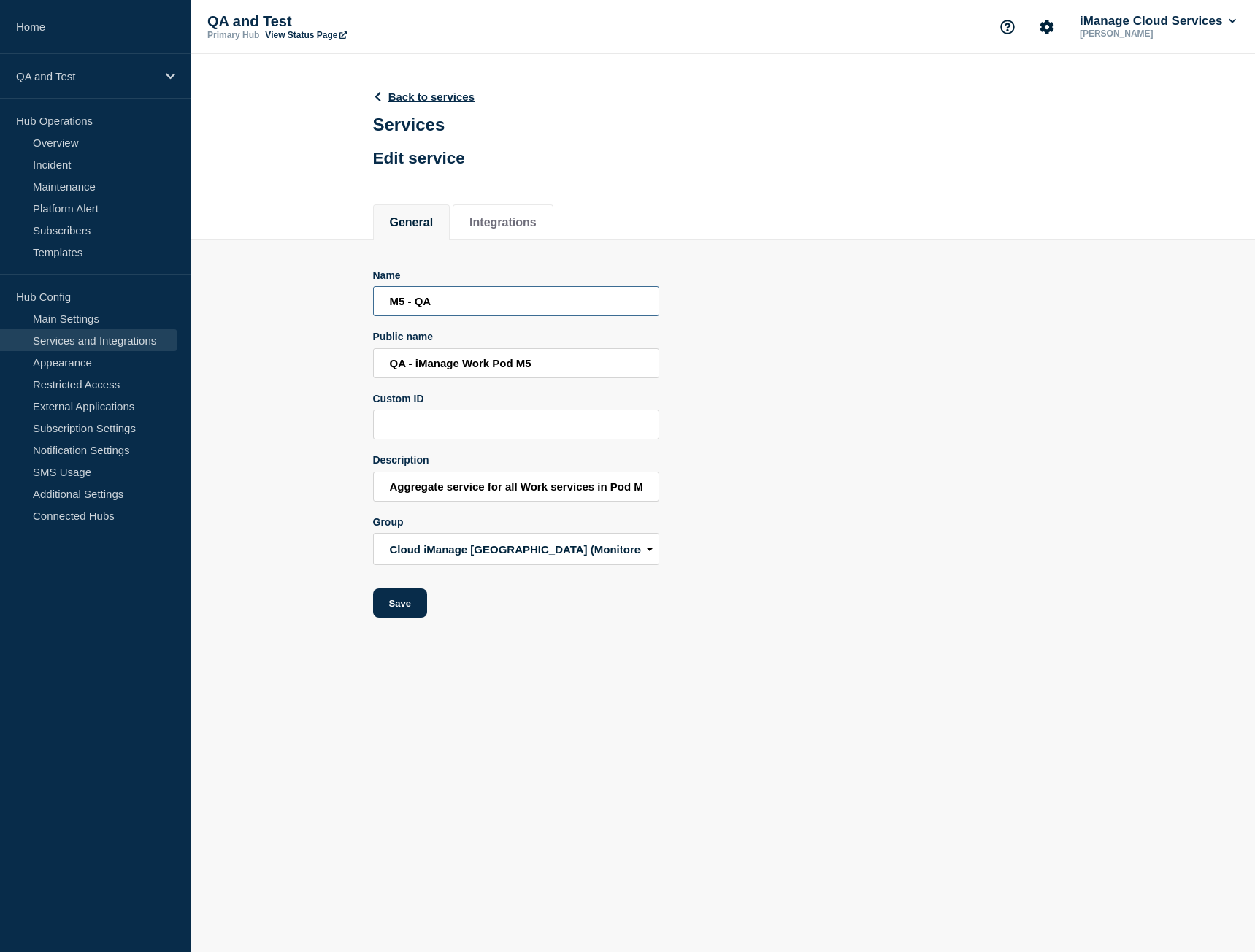
click at [465, 316] on input "M5 - QA" at bounding box center [516, 301] width 286 height 30
click at [464, 316] on input "M5 - QA" at bounding box center [516, 301] width 286 height 30
click at [525, 368] on input "QA - iManage Work Pod M5" at bounding box center [516, 363] width 286 height 30
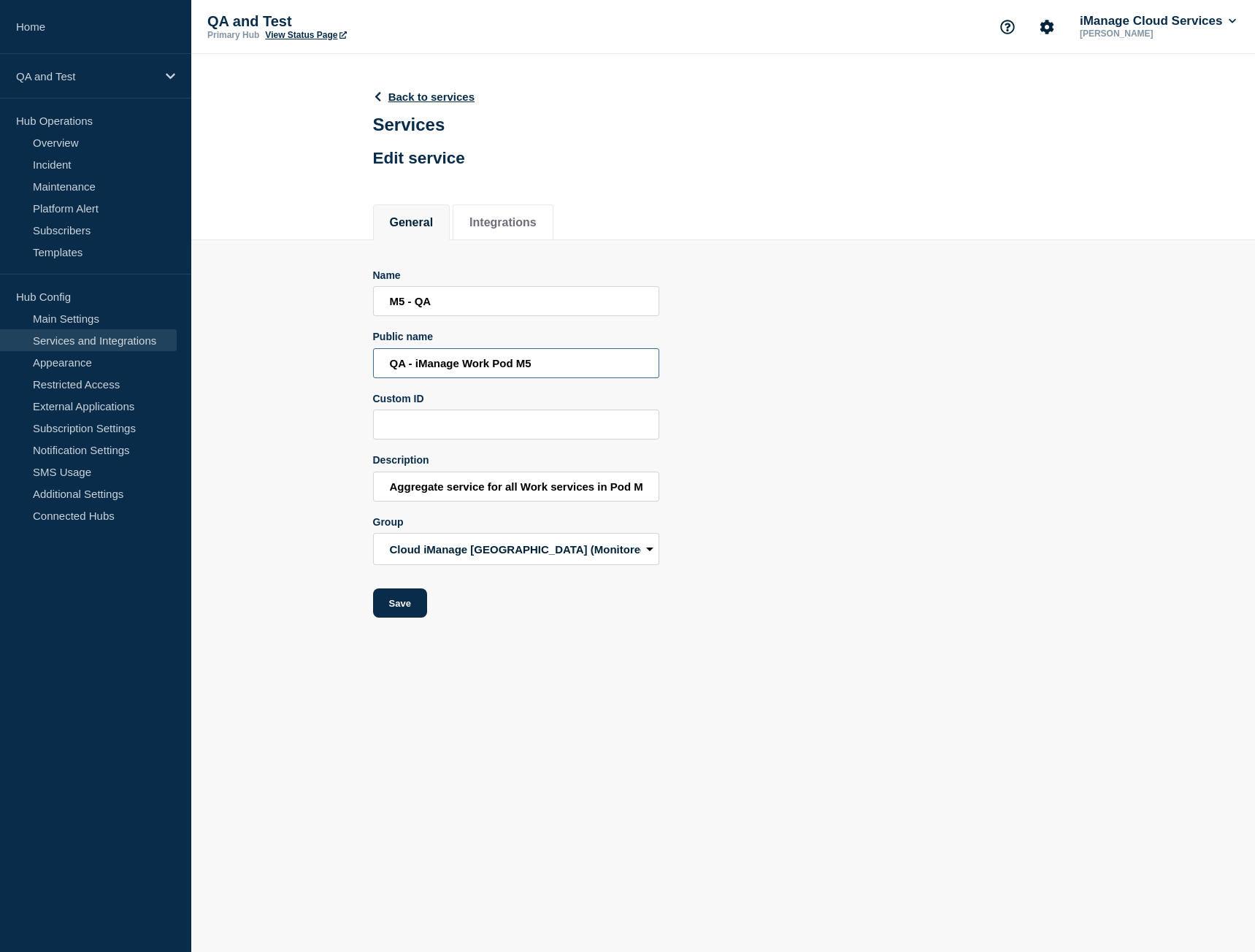
click at [525, 368] on input "QA - iManage Work Pod M5" at bounding box center [516, 363] width 286 height 30
click at [382, 94] on icon at bounding box center [377, 97] width 11 height 10
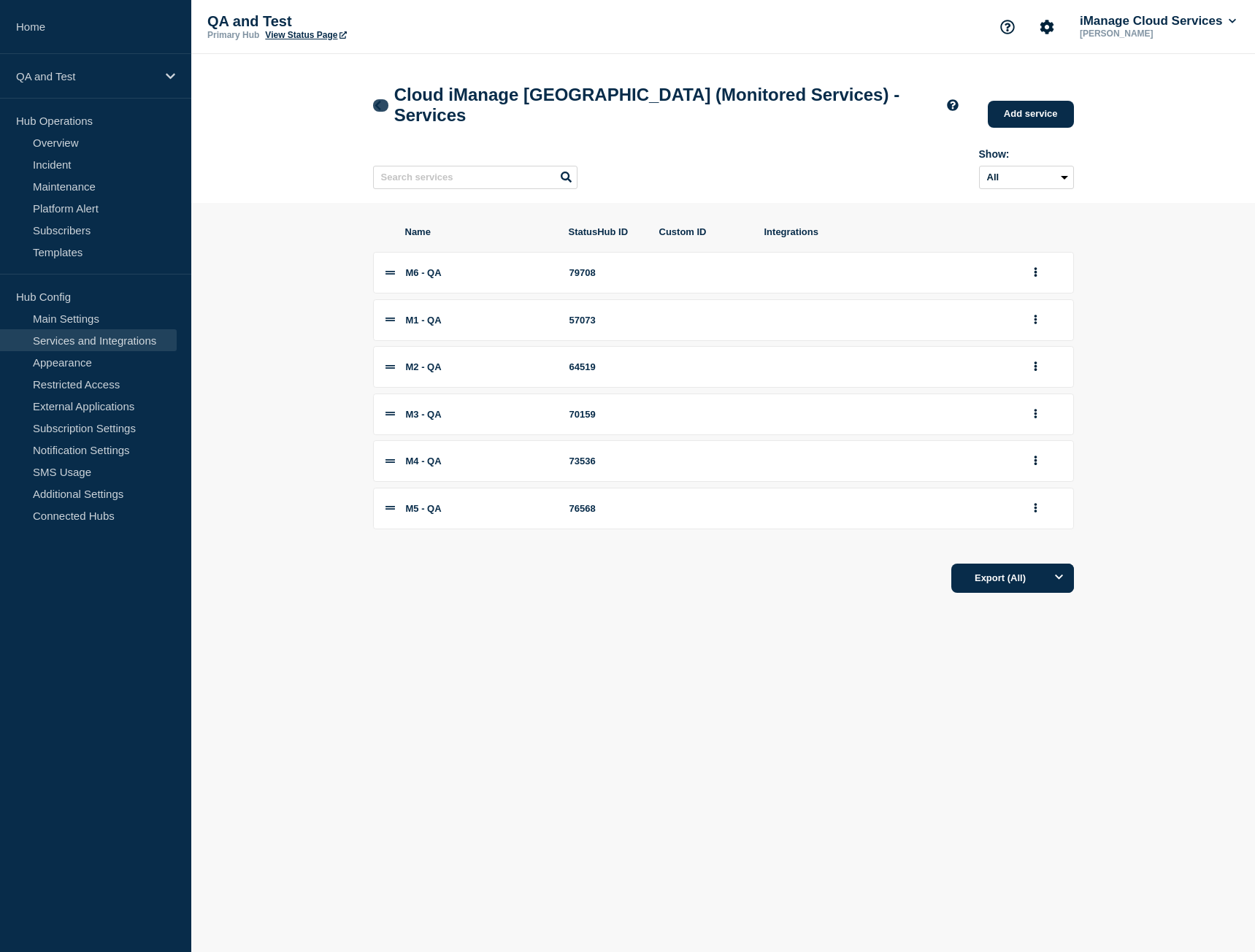
click at [377, 108] on icon at bounding box center [377, 106] width 6 height 10
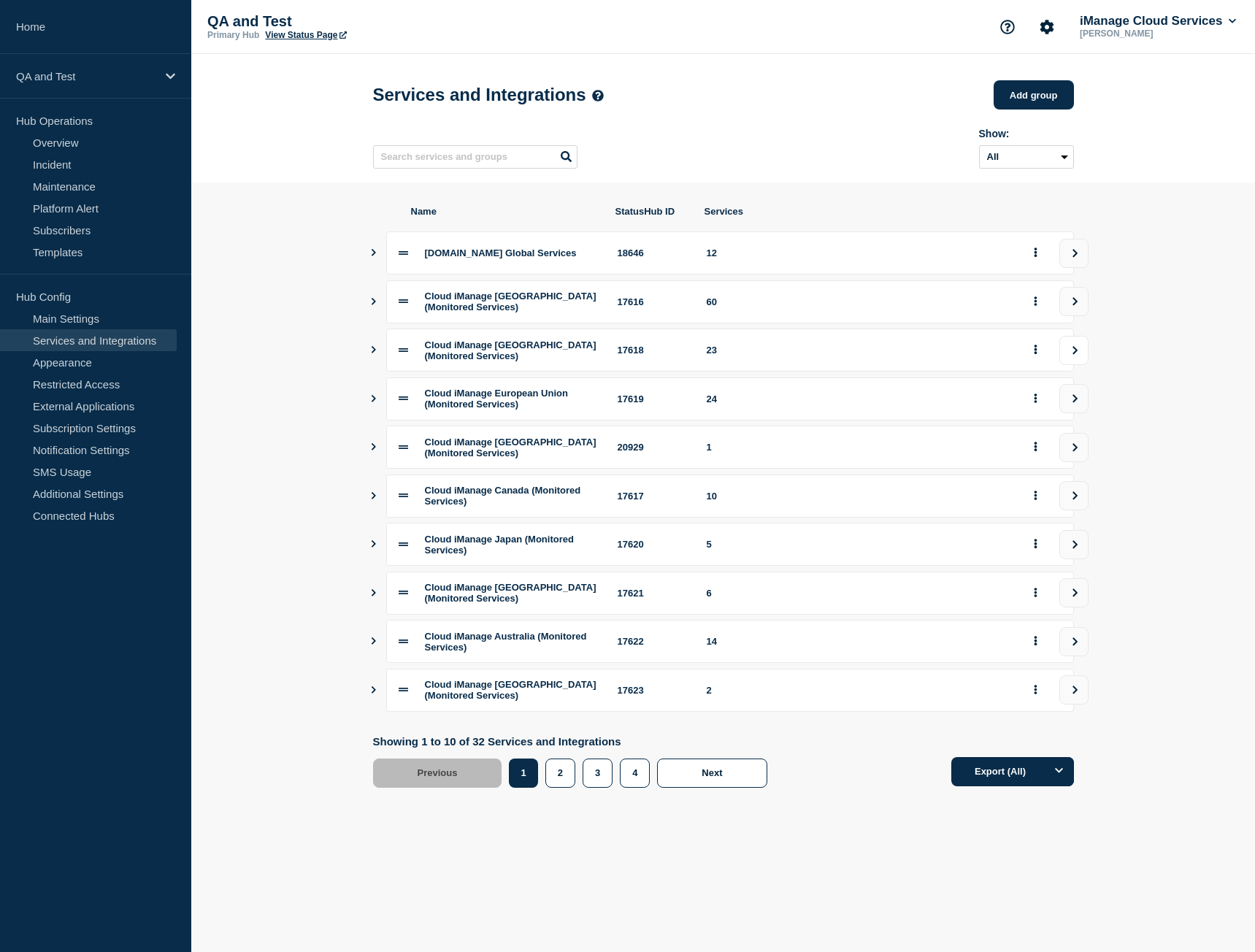
click at [1079, 354] on icon "view group" at bounding box center [1075, 350] width 10 height 9
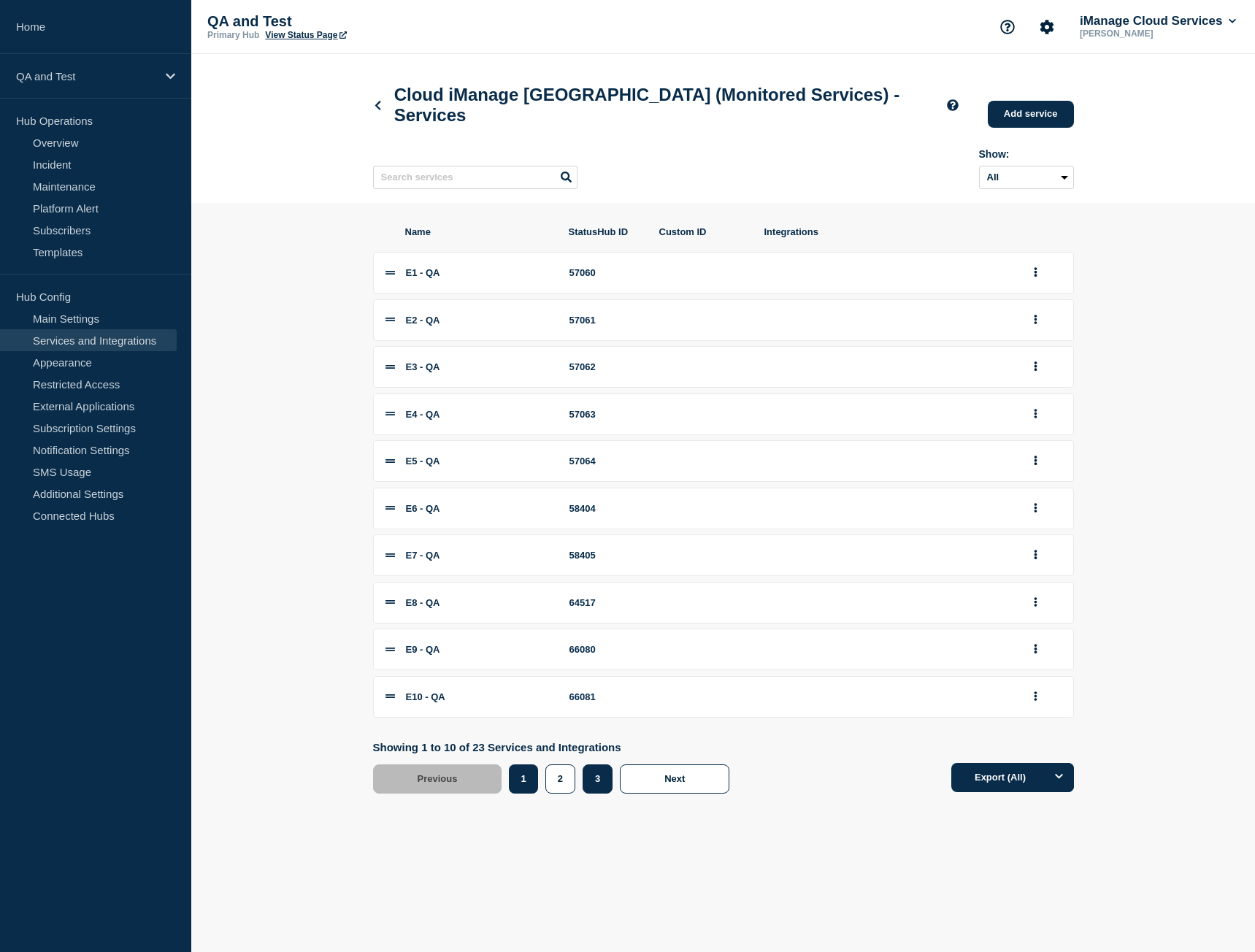
click at [596, 789] on button "3" at bounding box center [597, 779] width 30 height 29
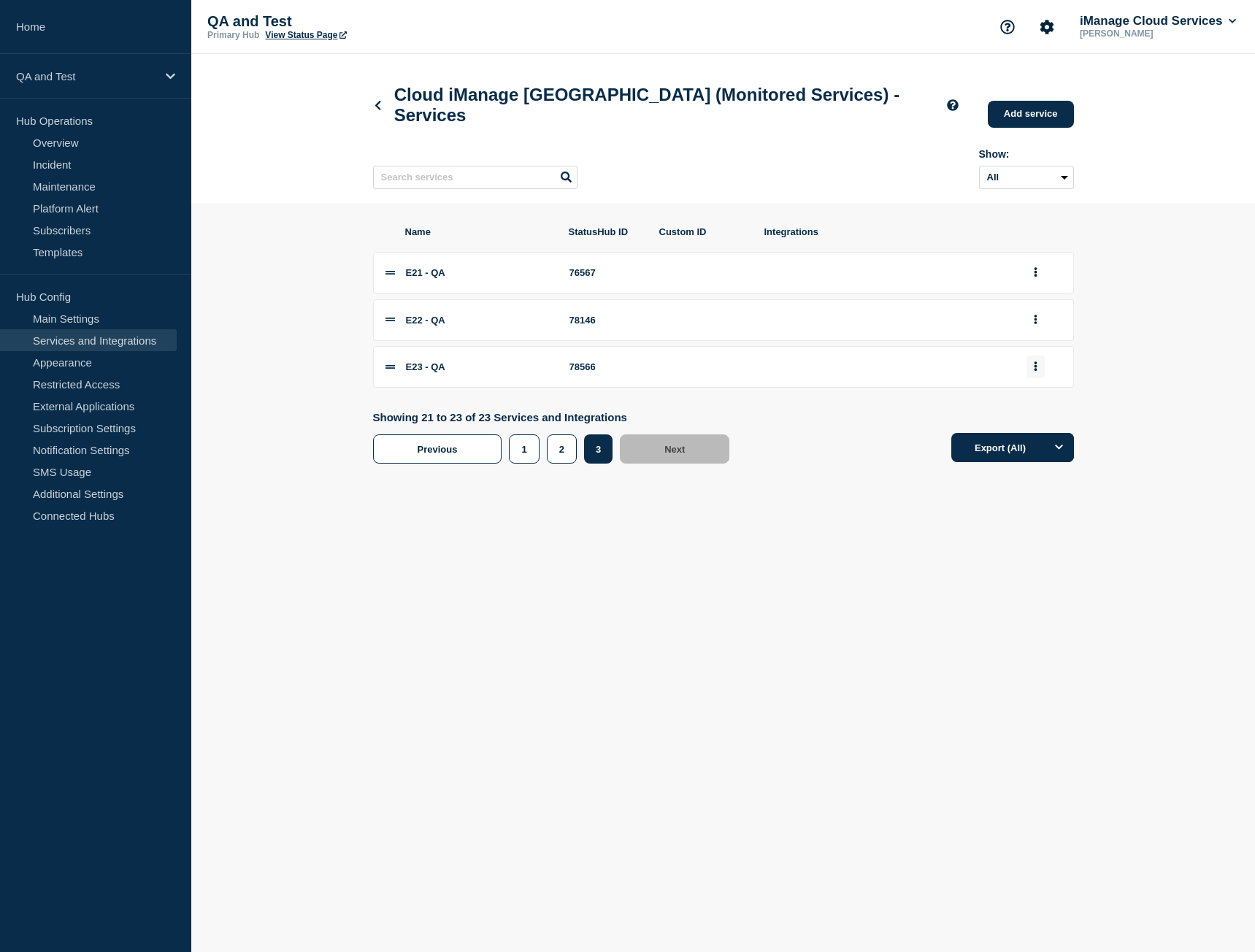
click at [1037, 371] on icon "group actions" at bounding box center [1035, 366] width 3 height 10
click at [1039, 404] on button "Edit" at bounding box center [1044, 393] width 73 height 23
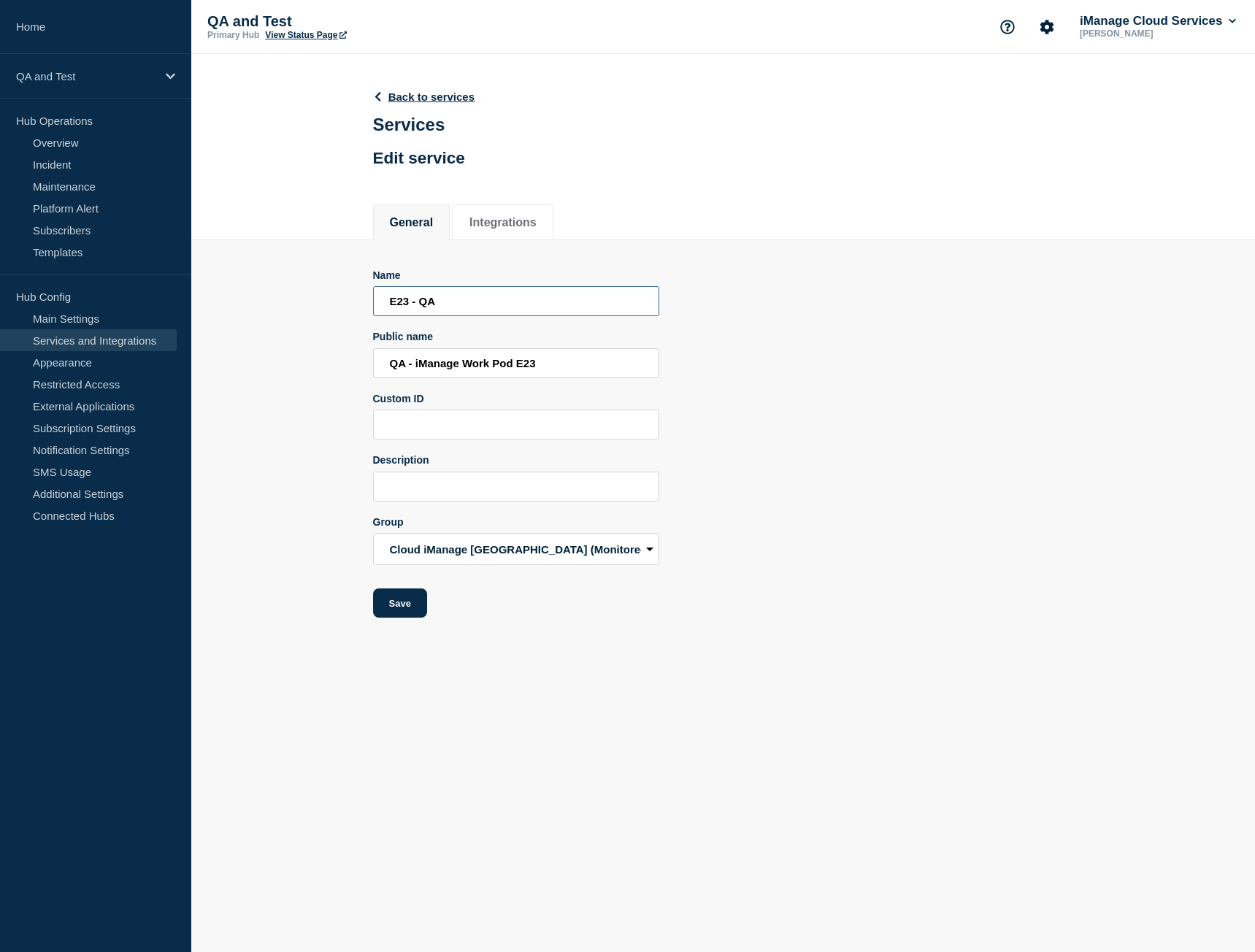
click at [451, 303] on input "E23 - QA" at bounding box center [516, 301] width 286 height 30
drag, startPoint x: 479, startPoint y: 388, endPoint x: 482, endPoint y: 380, distance: 8.5
click at [479, 388] on form "Name E23 - QA Public name QA - iManage Work Pod E23 Custom ID Description Group…" at bounding box center [516, 443] width 286 height 349
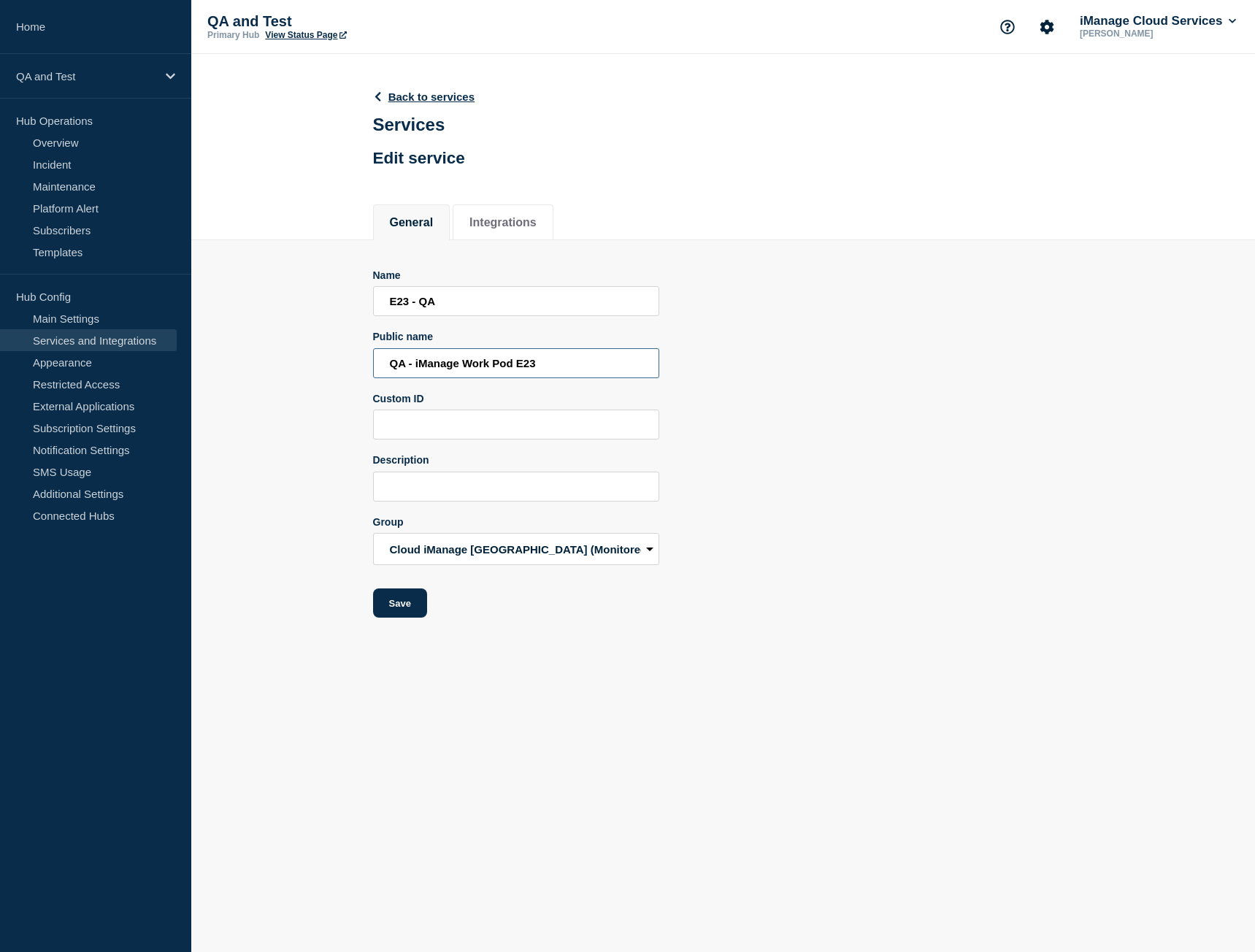
click at [484, 369] on input "QA - iManage Work Pod E23" at bounding box center [516, 363] width 286 height 30
click at [391, 102] on link "Back to services" at bounding box center [425, 96] width 102 height 12
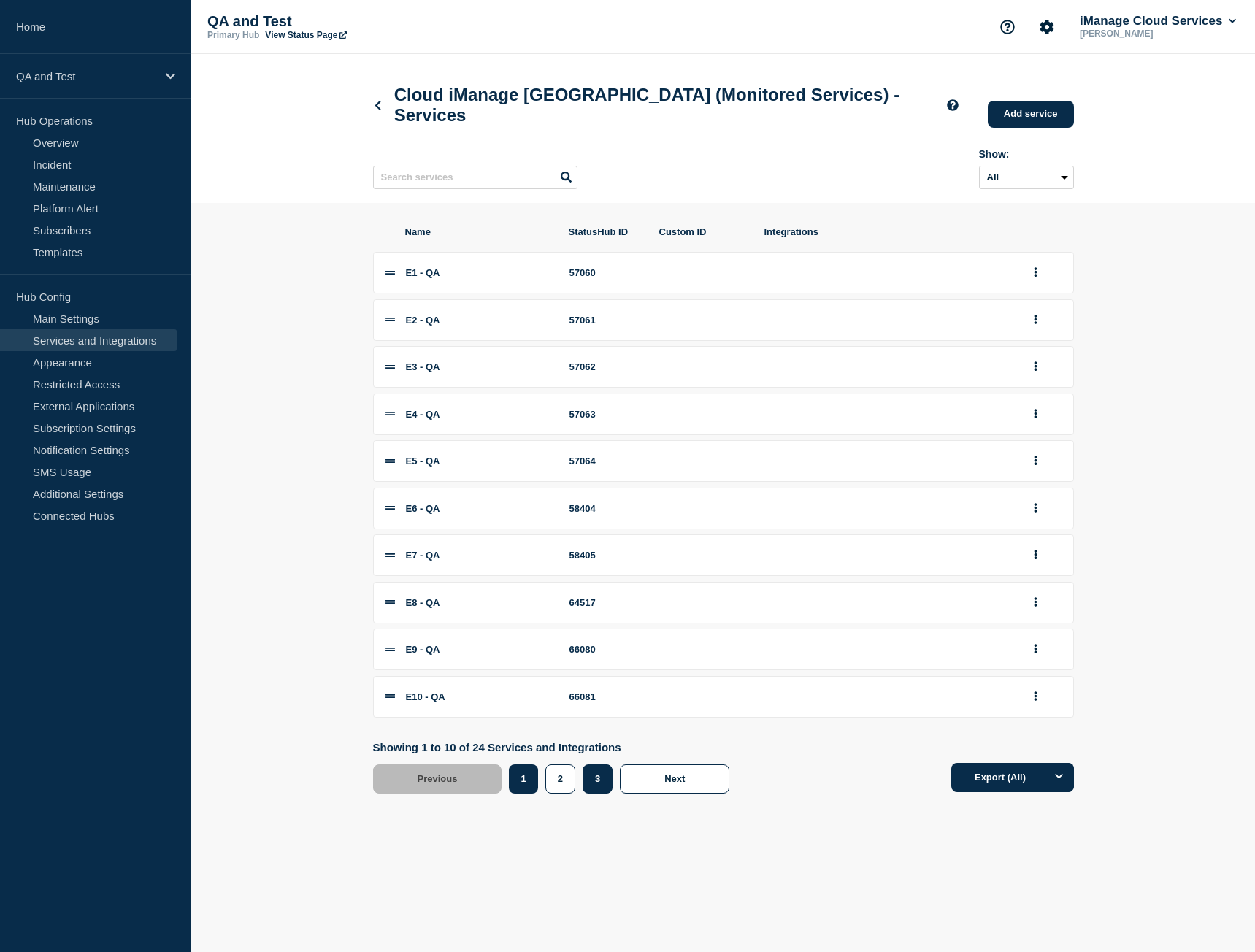
click at [596, 793] on button "3" at bounding box center [597, 779] width 30 height 29
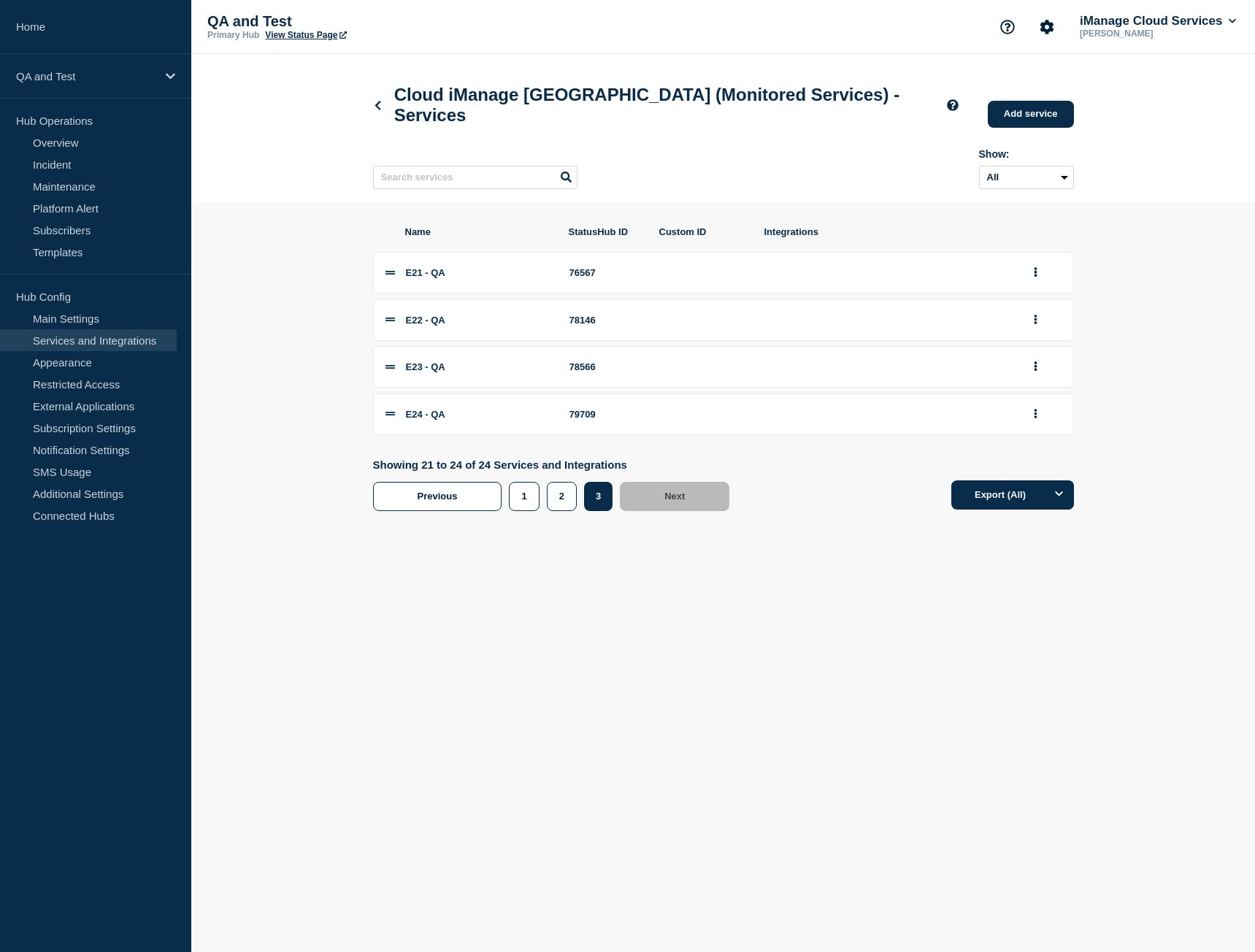
click at [543, 738] on body "Home QA and Test Hub Operations Overview Incident Maintenance Platform Alert Su…" at bounding box center [627, 476] width 1255 height 952
click at [1024, 426] on li "E24 - QA 79709" at bounding box center [724, 414] width 701 height 41
click at [1031, 425] on button "group actions" at bounding box center [1035, 415] width 18 height 23
click at [1025, 452] on button "Edit" at bounding box center [1044, 441] width 73 height 23
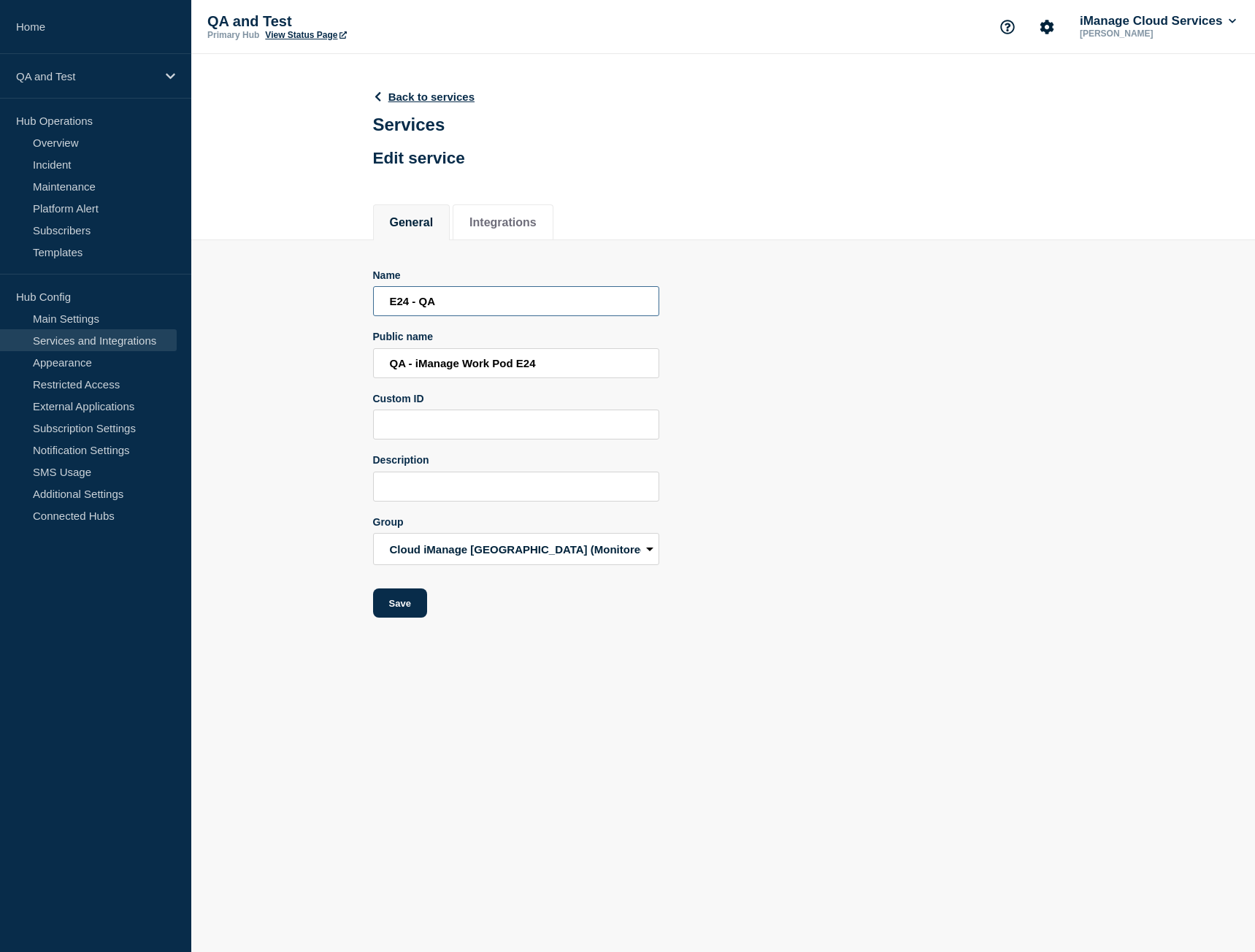
click at [455, 312] on input "E24 - QA" at bounding box center [516, 301] width 286 height 30
click at [408, 370] on input "QA - iManage Work Pod E24" at bounding box center [516, 363] width 286 height 30
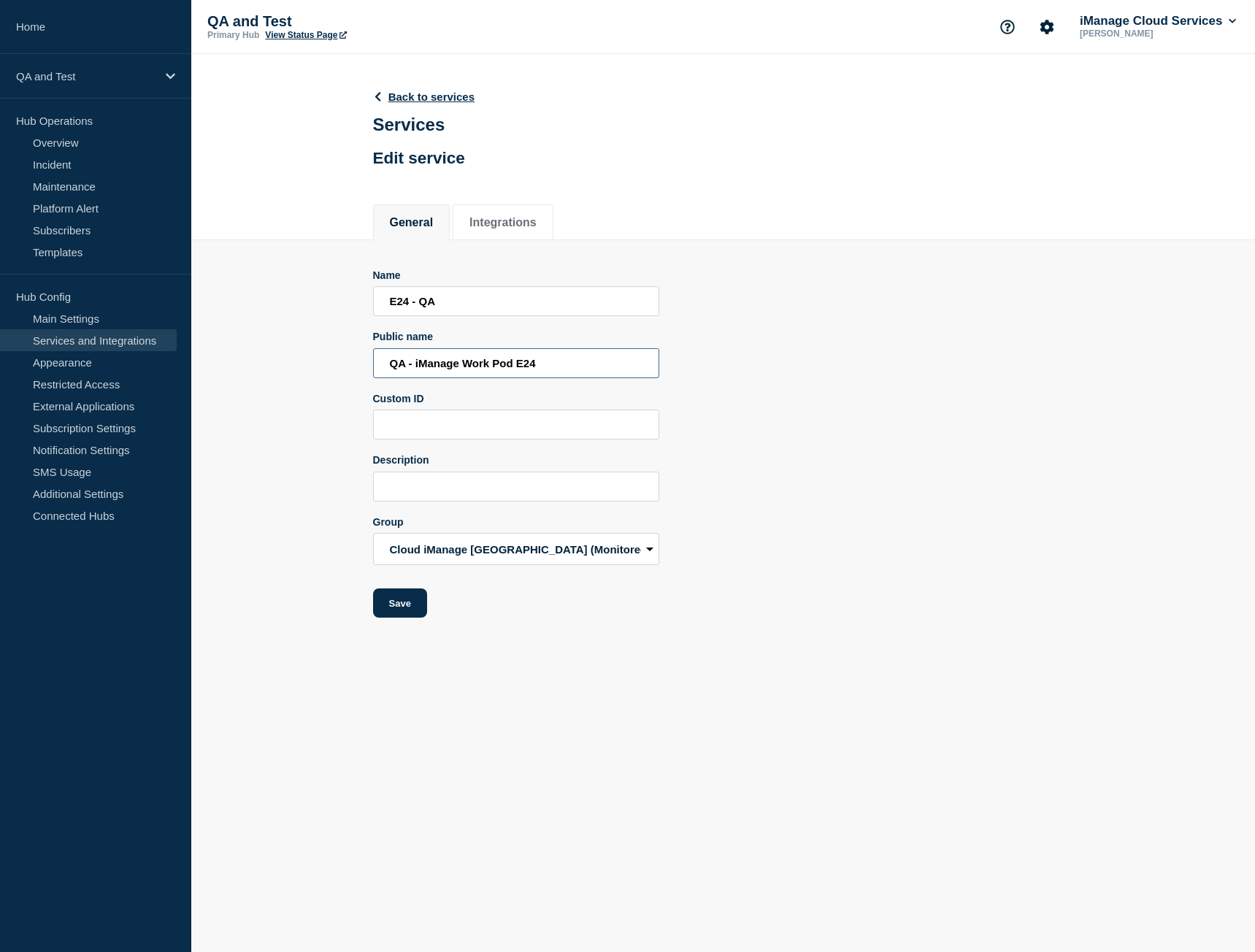
click at [408, 370] on input "QA - iManage Work Pod E24" at bounding box center [516, 363] width 286 height 30
click at [402, 98] on link "Back to services" at bounding box center [425, 96] width 102 height 12
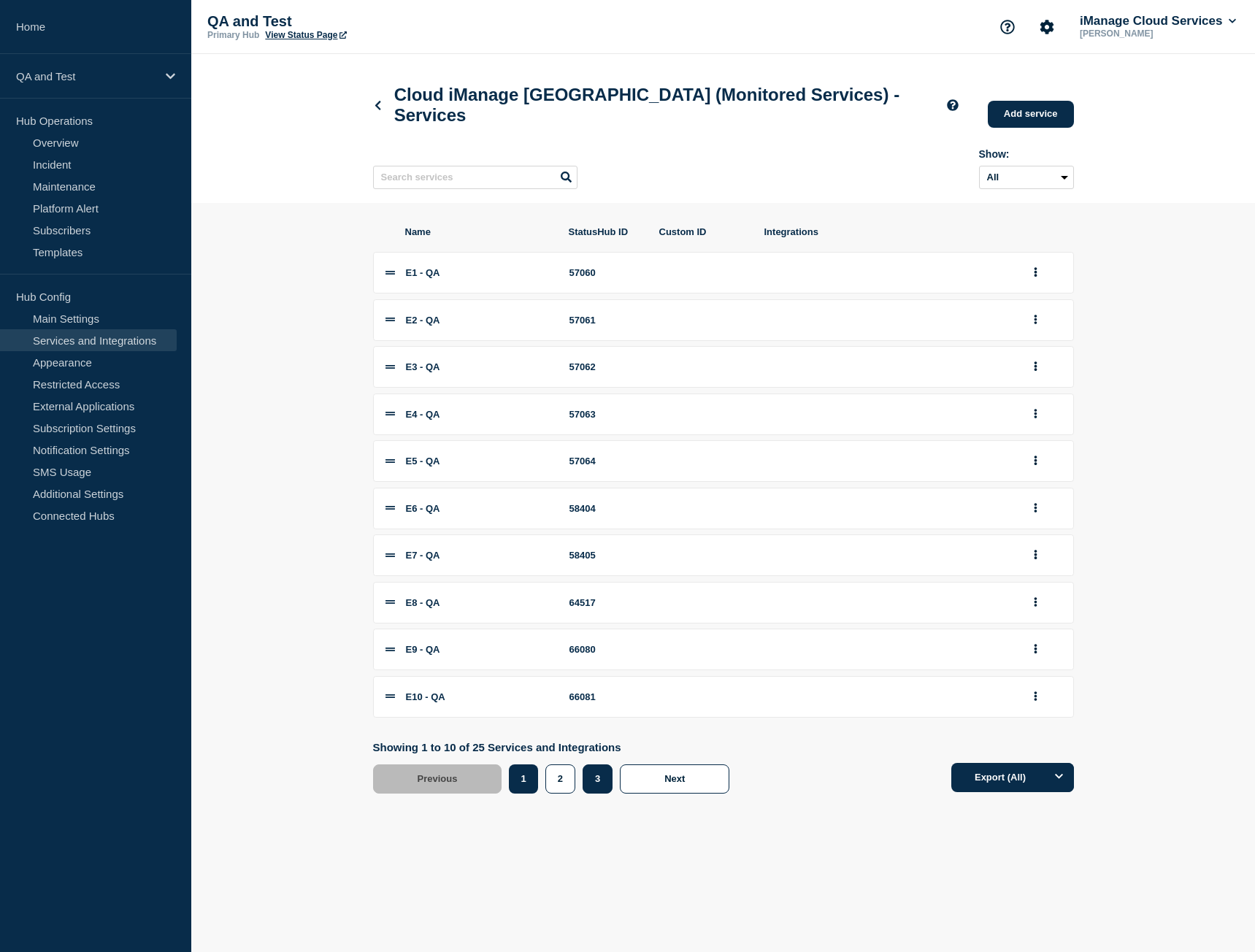
click at [588, 781] on button "3" at bounding box center [597, 779] width 30 height 29
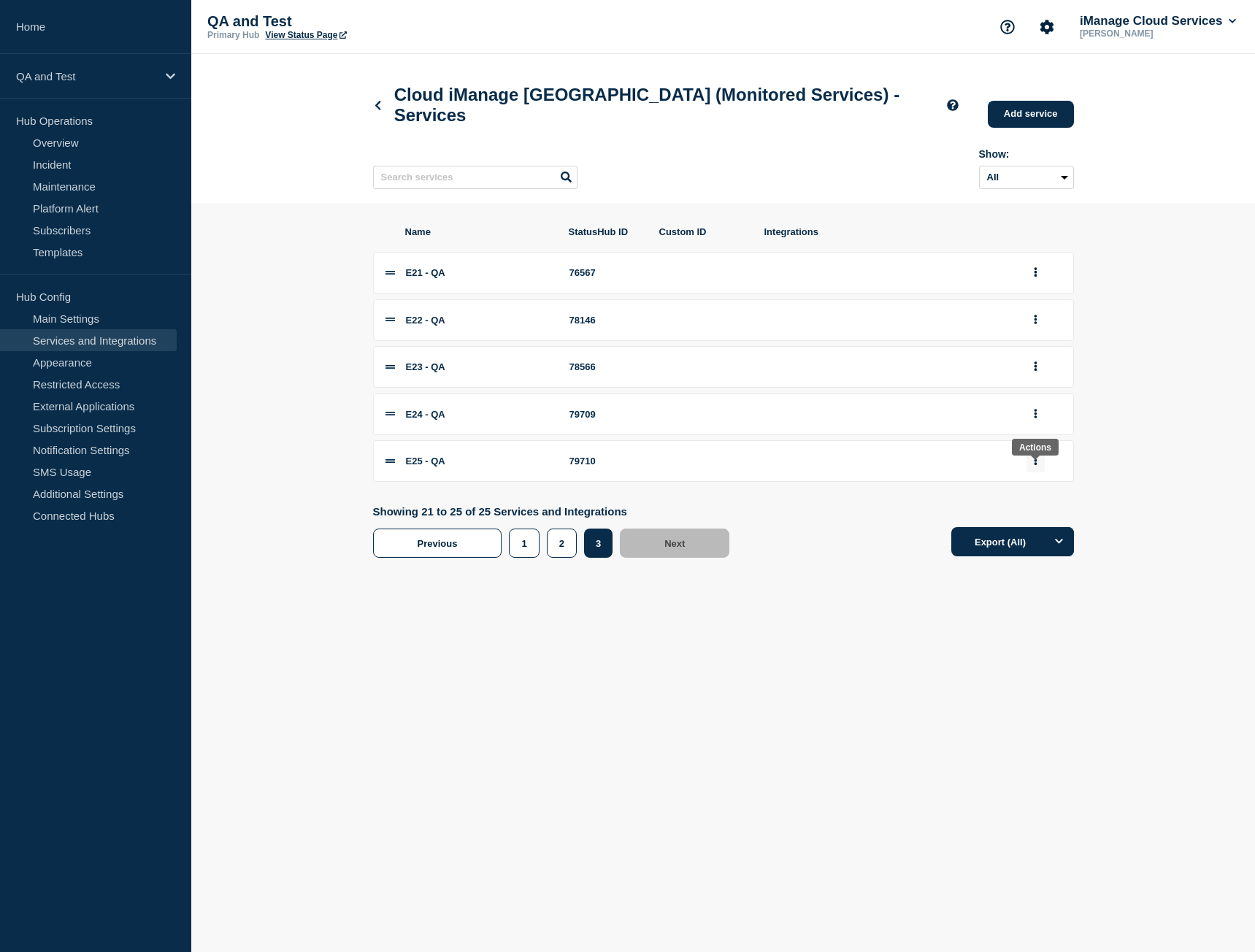
click at [1040, 470] on button "group actions" at bounding box center [1035, 461] width 18 height 23
click at [1039, 498] on button "Edit" at bounding box center [1044, 487] width 73 height 23
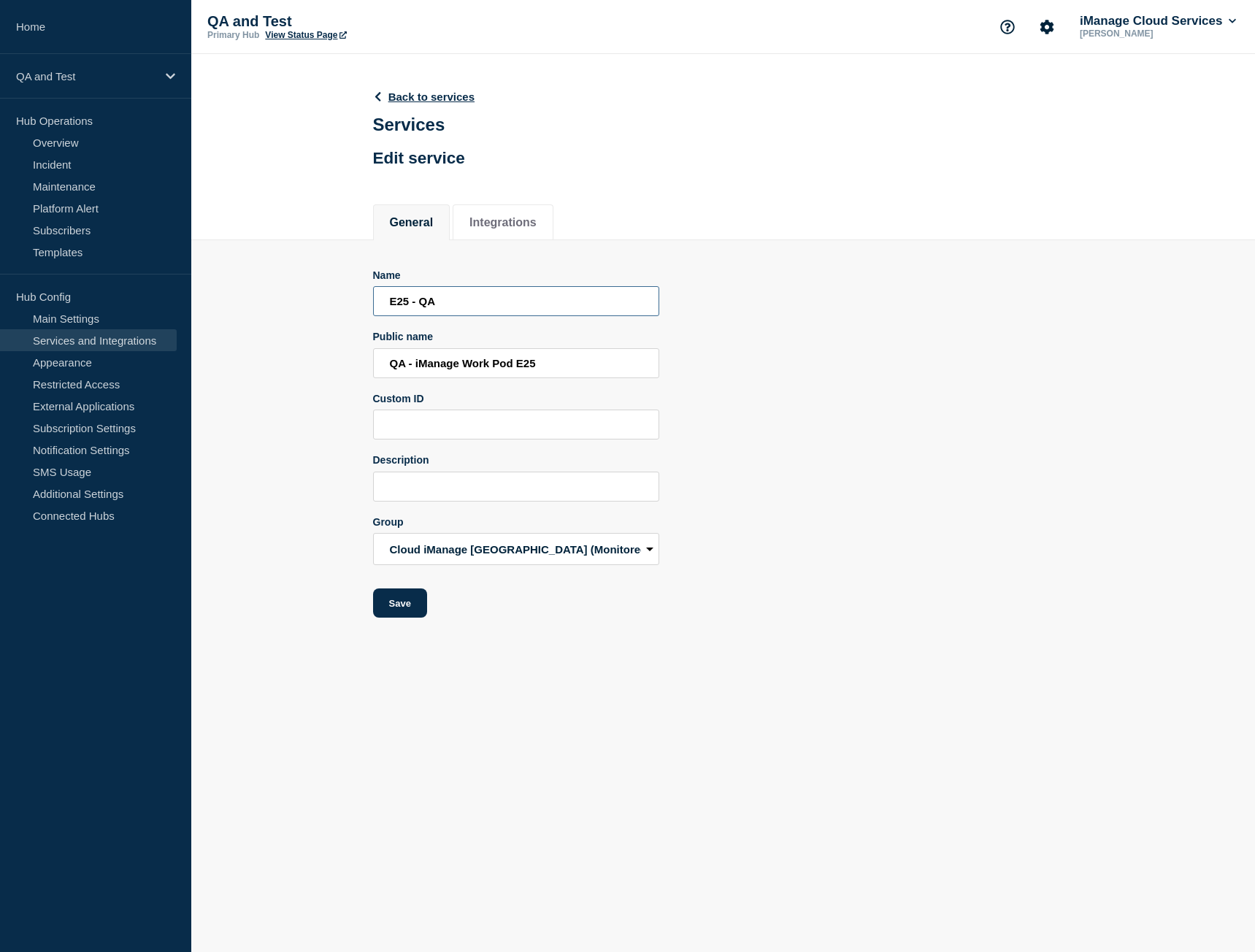
click at [439, 305] on input "E25 - QA" at bounding box center [516, 301] width 286 height 30
click at [446, 376] on input "QA - iManage Work Pod E25" at bounding box center [516, 363] width 286 height 30
click at [446, 376] on input "QA - iManage Work Pod E25" at bounding box center [516, 363] width 286 height 30
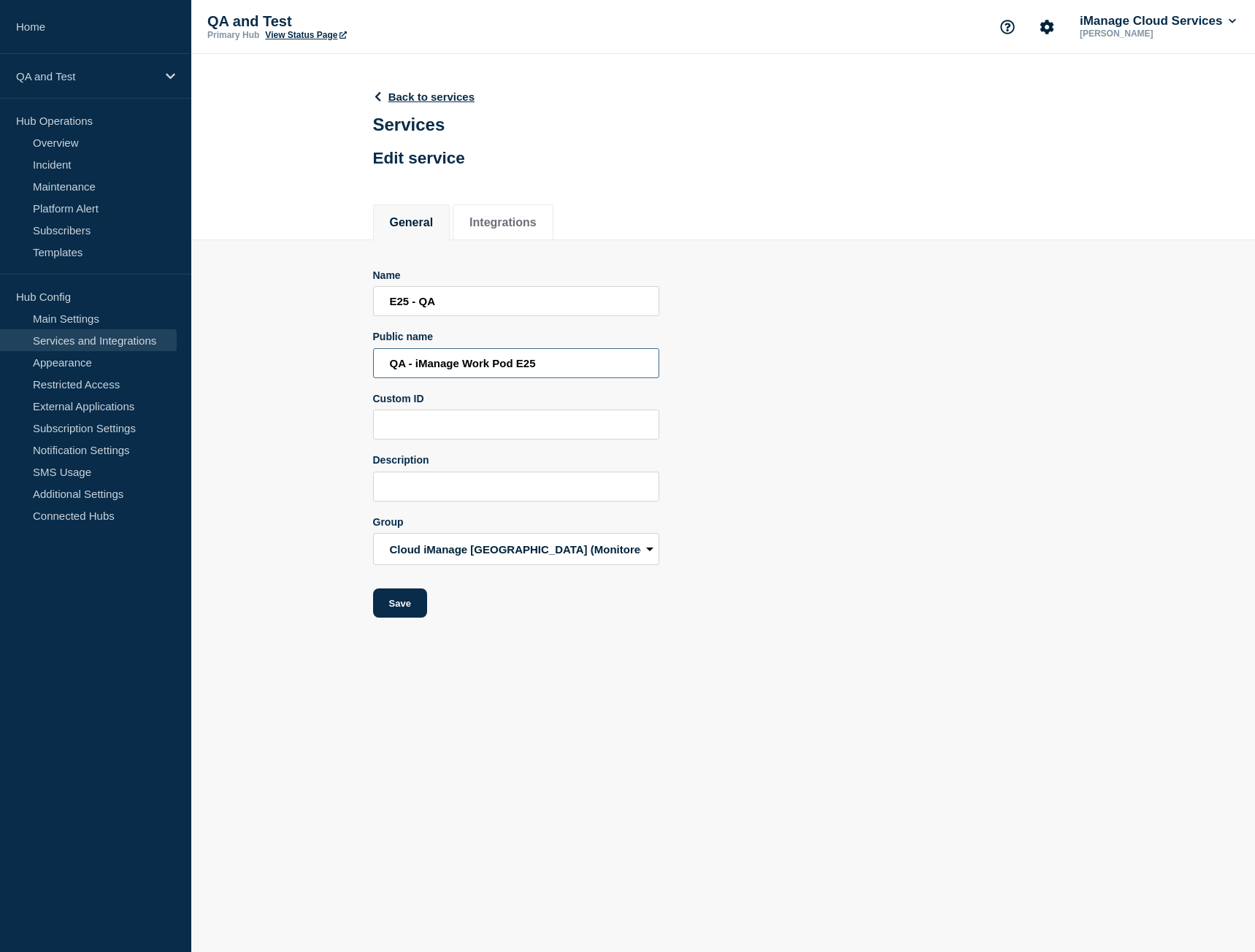
click at [444, 376] on input "QA - iManage Work Pod E25" at bounding box center [516, 363] width 286 height 30
click at [403, 310] on input "E25 - QA" at bounding box center [516, 301] width 286 height 30
click at [499, 367] on input "QA - iManage Work Pod E25" at bounding box center [516, 363] width 286 height 30
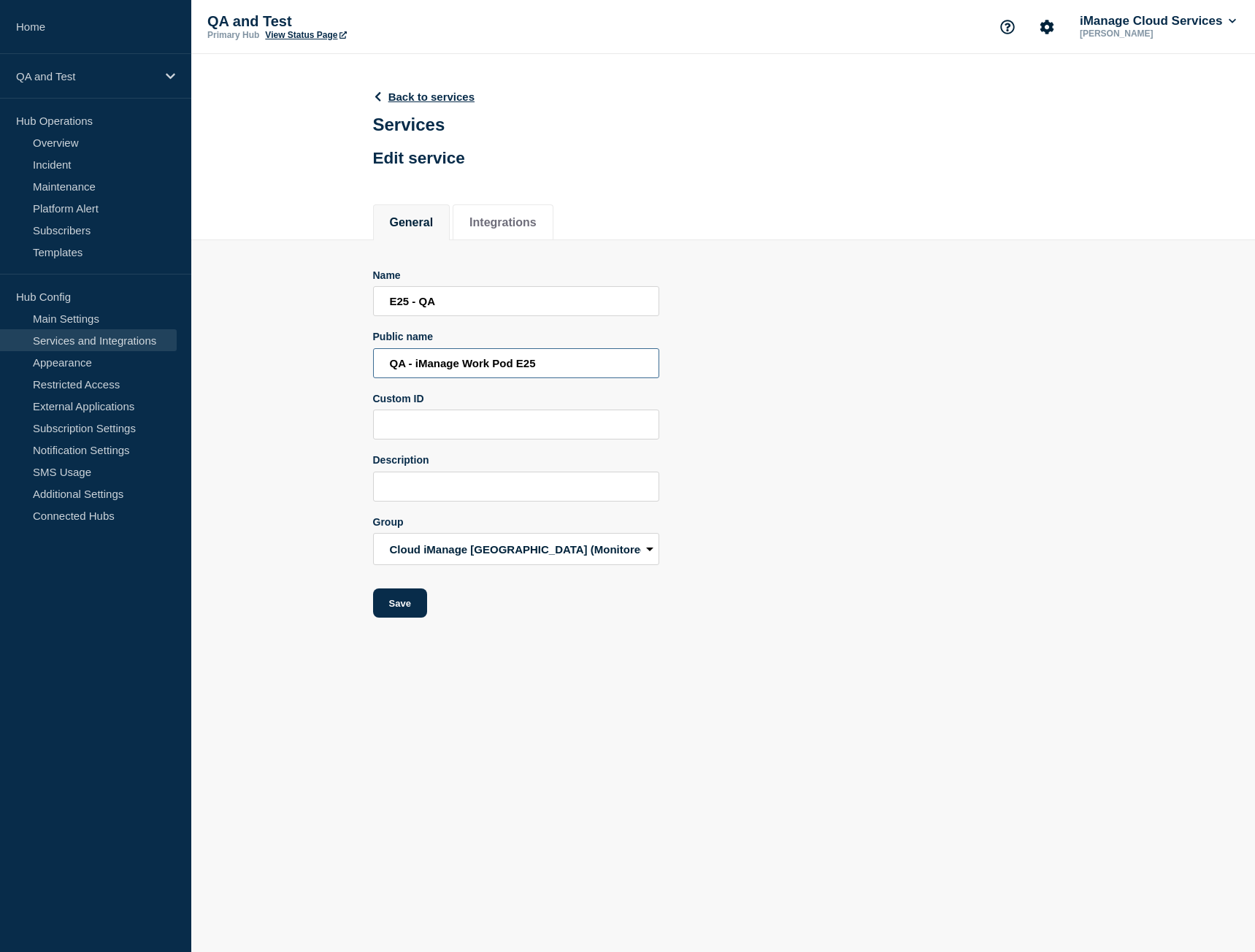
click at [499, 367] on input "QA - iManage Work Pod E25" at bounding box center [516, 363] width 286 height 30
